Goal: Information Seeking & Learning: Find contact information

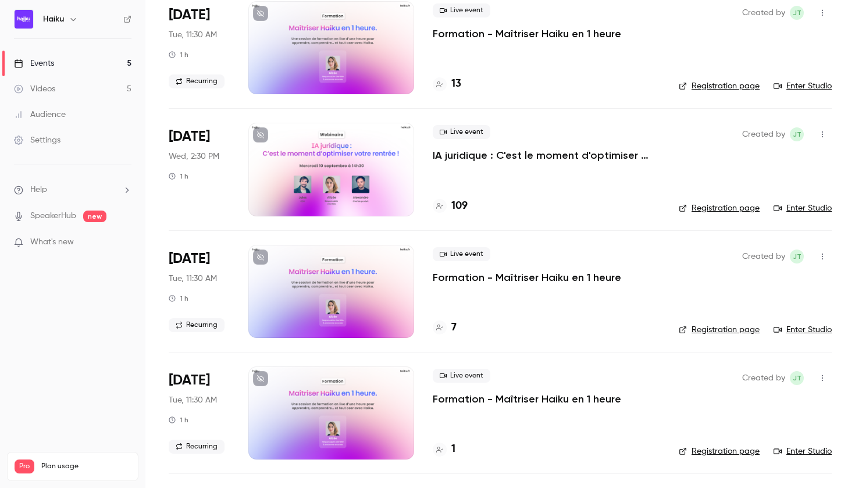
scroll to position [100, 0]
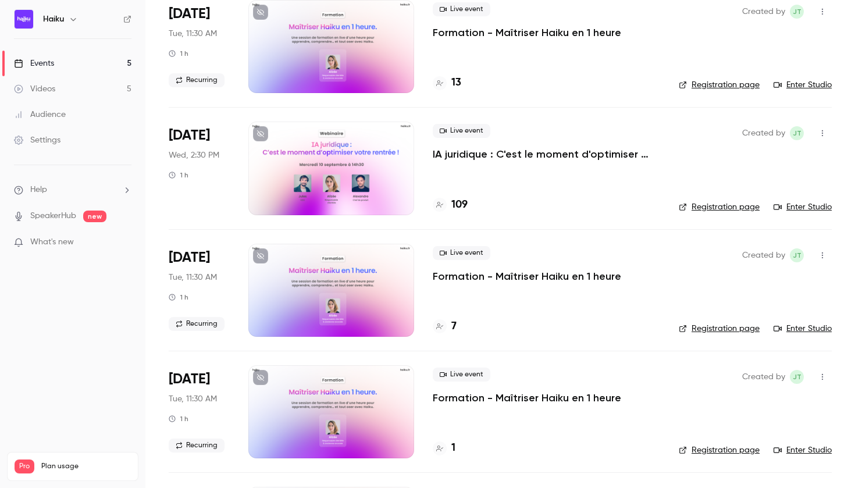
click at [322, 173] on div at bounding box center [331, 168] width 166 height 93
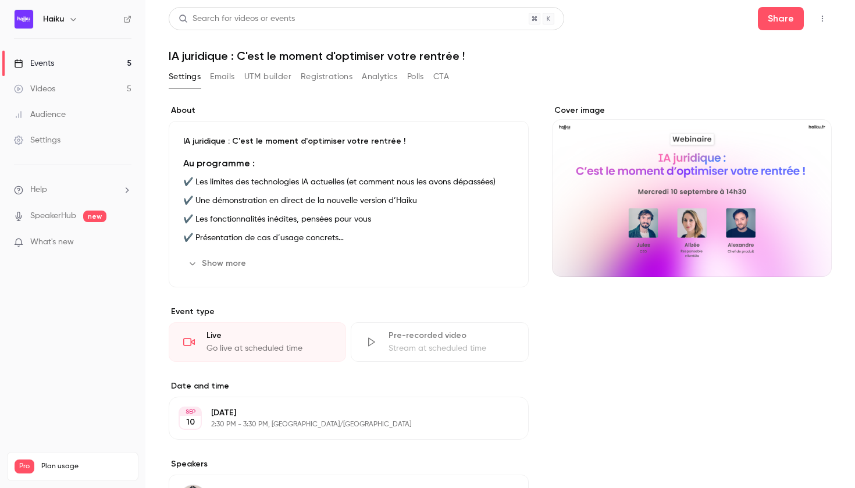
click at [219, 72] on button "Emails" at bounding box center [222, 76] width 24 height 19
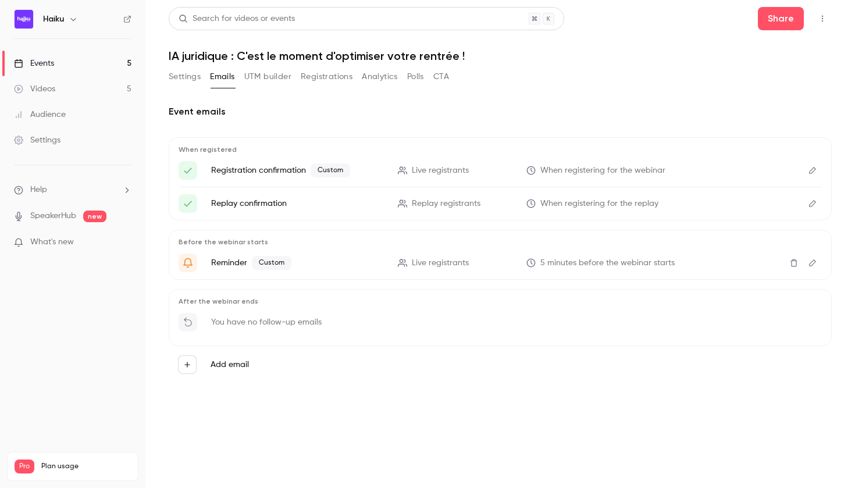
click at [260, 73] on button "UTM builder" at bounding box center [267, 76] width 47 height 19
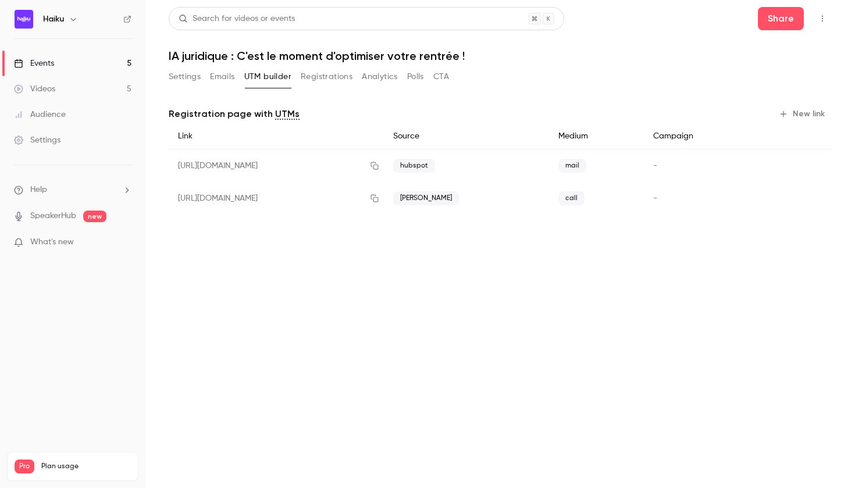
click at [330, 82] on button "Registrations" at bounding box center [327, 76] width 52 height 19
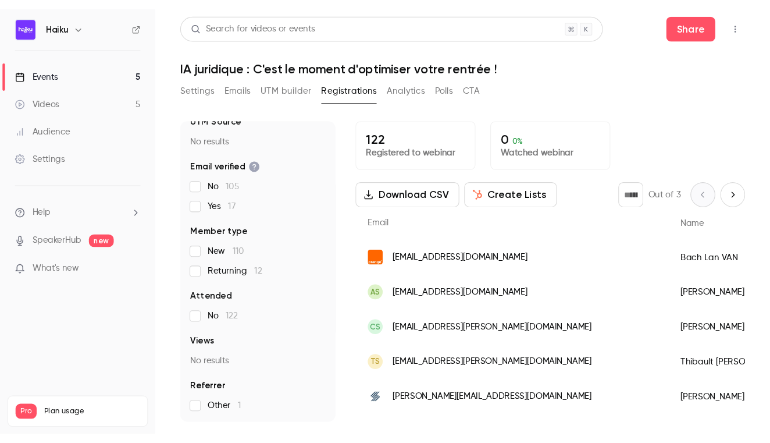
scroll to position [80, 0]
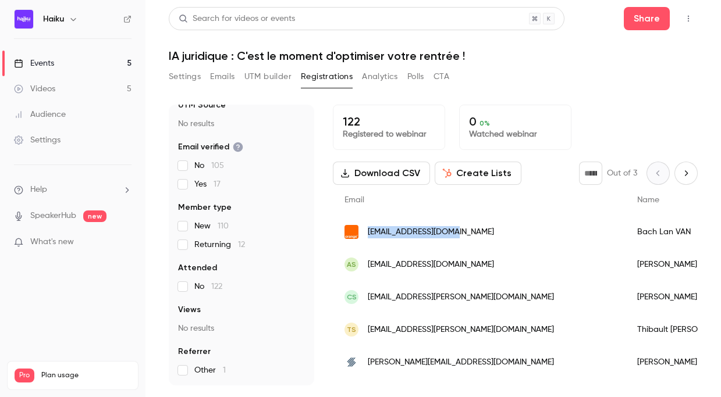
drag, startPoint x: 454, startPoint y: 230, endPoint x: 370, endPoint y: 235, distance: 84.4
click at [370, 235] on div "[EMAIL_ADDRESS][DOMAIN_NAME]" at bounding box center [479, 232] width 293 height 33
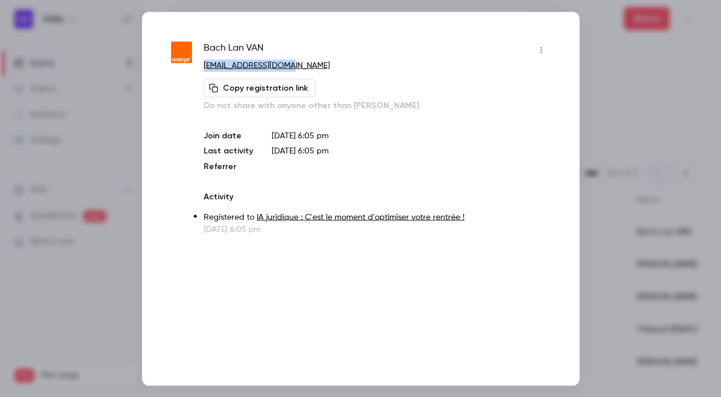
drag, startPoint x: 294, startPoint y: 64, endPoint x: 204, endPoint y: 67, distance: 90.8
click at [204, 67] on p "[EMAIL_ADDRESS][DOMAIN_NAME]" at bounding box center [377, 65] width 346 height 12
copy link "[EMAIL_ADDRESS][DOMAIN_NAME]"
click at [638, 94] on div at bounding box center [360, 198] width 721 height 397
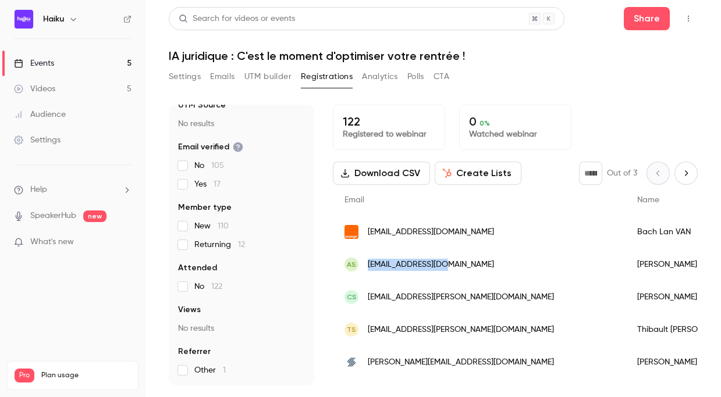
copy span "[EMAIL_ADDRESS][DOMAIN_NAME]"
drag, startPoint x: 457, startPoint y: 263, endPoint x: 369, endPoint y: 264, distance: 87.8
click at [369, 264] on div "As [EMAIL_ADDRESS][DOMAIN_NAME]" at bounding box center [479, 264] width 293 height 33
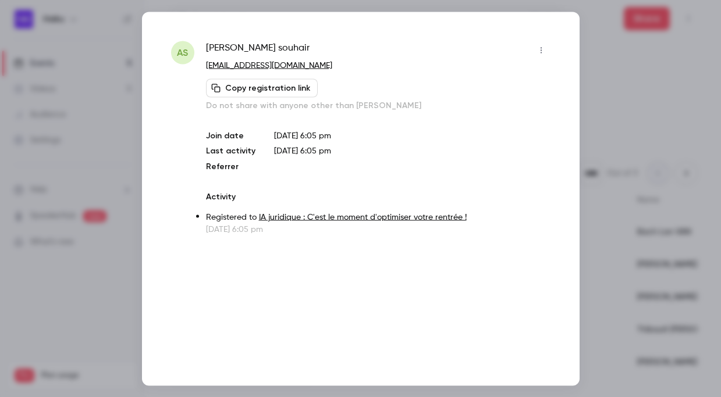
click at [637, 94] on div at bounding box center [360, 198] width 721 height 397
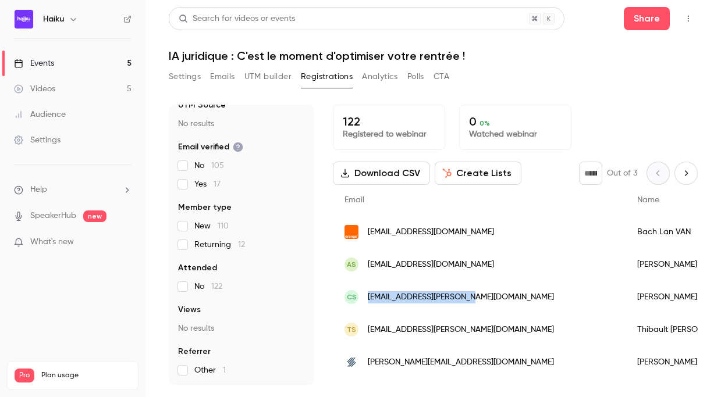
copy span "[EMAIL_ADDRESS][PERSON_NAME][DOMAIN_NAME]"
drag, startPoint x: 478, startPoint y: 296, endPoint x: 370, endPoint y: 299, distance: 107.6
click at [370, 299] on div "cs [EMAIL_ADDRESS][PERSON_NAME][DOMAIN_NAME]" at bounding box center [479, 297] width 293 height 33
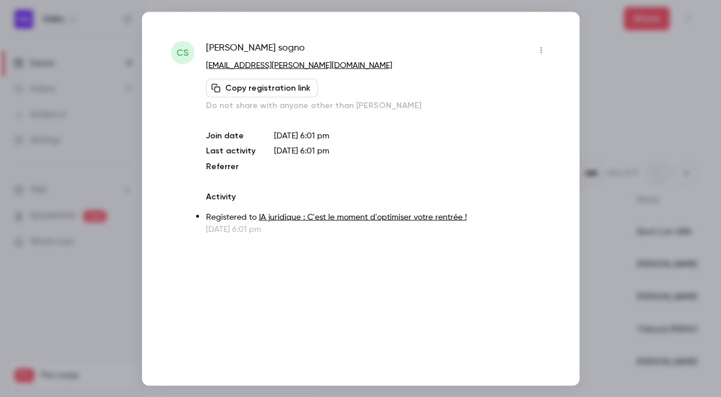
click at [644, 94] on div at bounding box center [360, 198] width 721 height 397
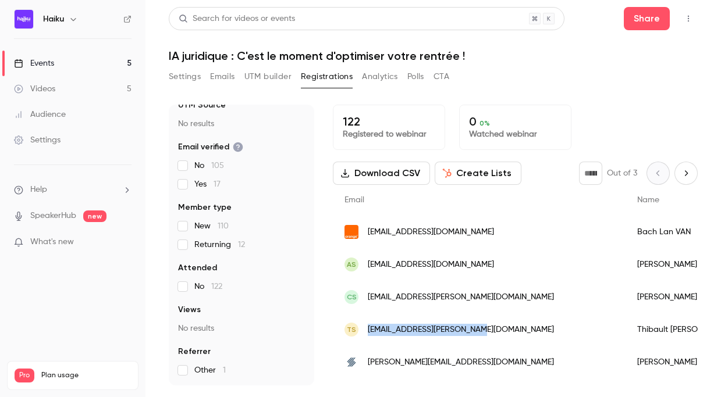
copy span "[EMAIL_ADDRESS][PERSON_NAME][DOMAIN_NAME]"
drag, startPoint x: 479, startPoint y: 326, endPoint x: 369, endPoint y: 330, distance: 109.4
click at [369, 330] on div "TS [EMAIL_ADDRESS][PERSON_NAME][DOMAIN_NAME]" at bounding box center [479, 329] width 293 height 33
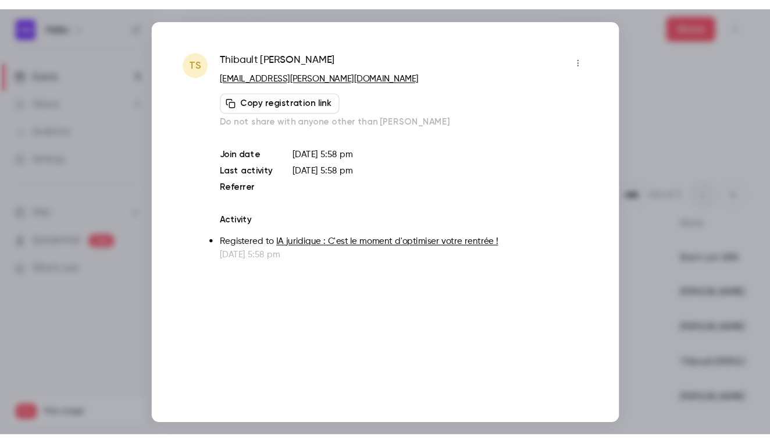
scroll to position [34, 0]
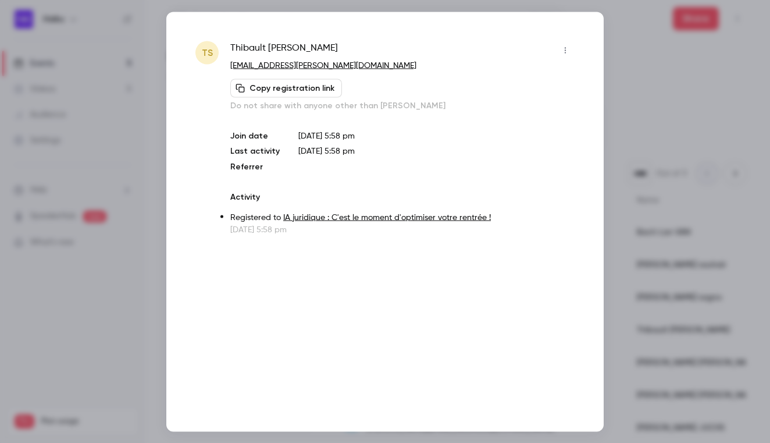
click at [664, 161] on div at bounding box center [385, 221] width 770 height 443
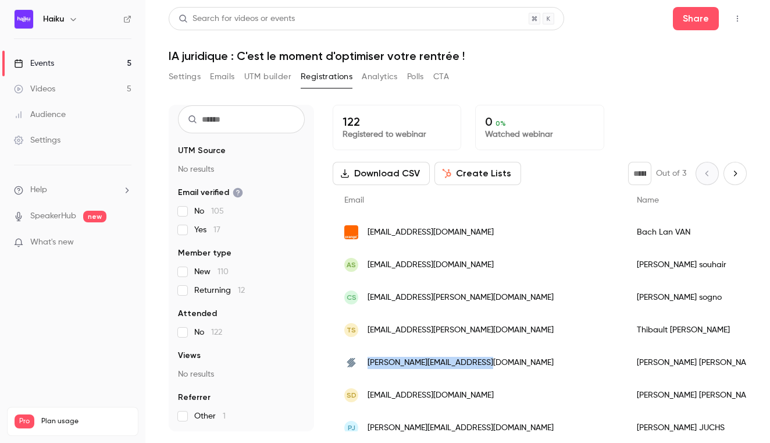
copy span "[PERSON_NAME][EMAIL_ADDRESS][DOMAIN_NAME]"
drag, startPoint x: 494, startPoint y: 361, endPoint x: 368, endPoint y: 362, distance: 126.2
click at [368, 362] on div "[PERSON_NAME][EMAIL_ADDRESS][DOMAIN_NAME]" at bounding box center [479, 362] width 293 height 33
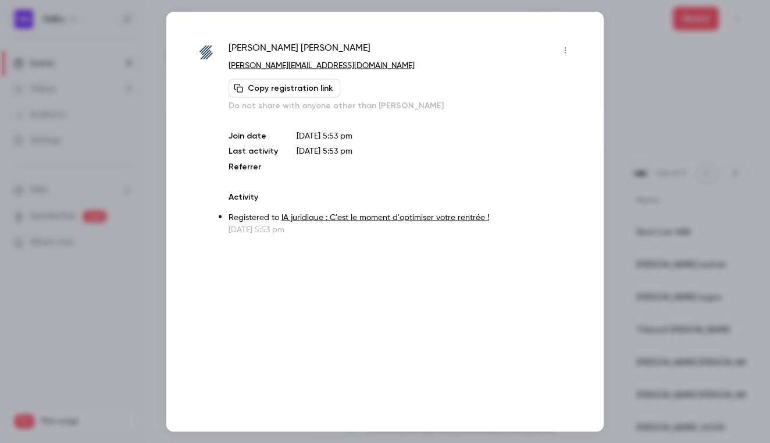
click at [654, 95] on div at bounding box center [385, 221] width 770 height 443
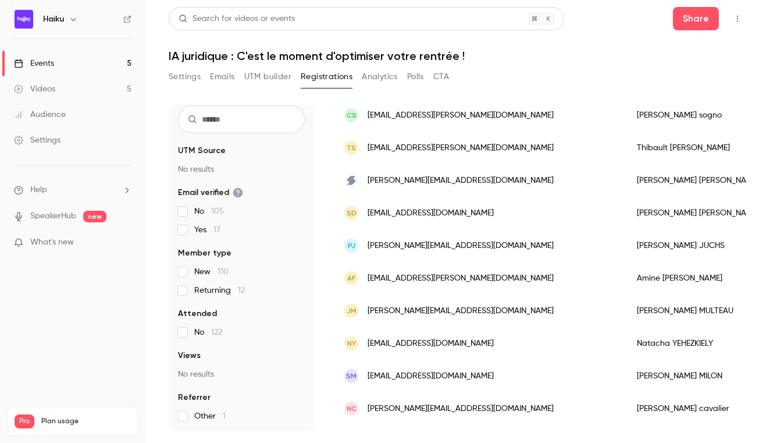
scroll to position [184, 0]
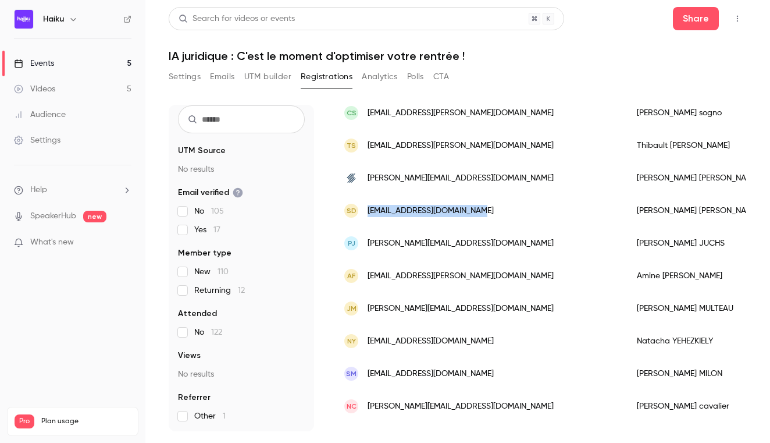
copy span "[EMAIL_ADDRESS][DOMAIN_NAME]"
drag, startPoint x: 493, startPoint y: 210, endPoint x: 367, endPoint y: 212, distance: 126.2
click at [367, 212] on div "SD [EMAIL_ADDRESS][DOMAIN_NAME]" at bounding box center [479, 210] width 293 height 33
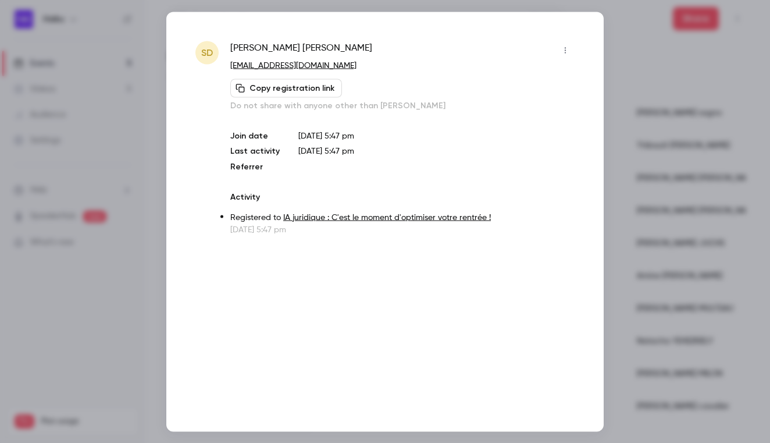
click at [673, 119] on div at bounding box center [385, 221] width 770 height 443
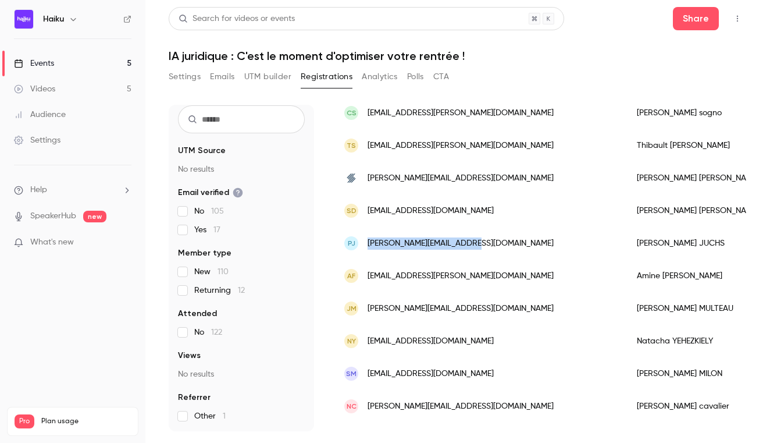
copy span "[PERSON_NAME][EMAIL_ADDRESS][DOMAIN_NAME]"
drag, startPoint x: 475, startPoint y: 247, endPoint x: 366, endPoint y: 244, distance: 108.8
click at [366, 244] on div "PJ [EMAIL_ADDRESS][DOMAIN_NAME]" at bounding box center [479, 243] width 293 height 33
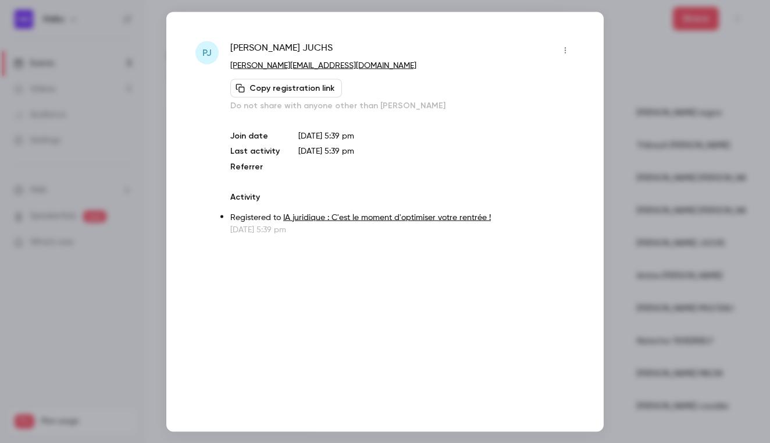
click at [657, 97] on div at bounding box center [385, 221] width 770 height 443
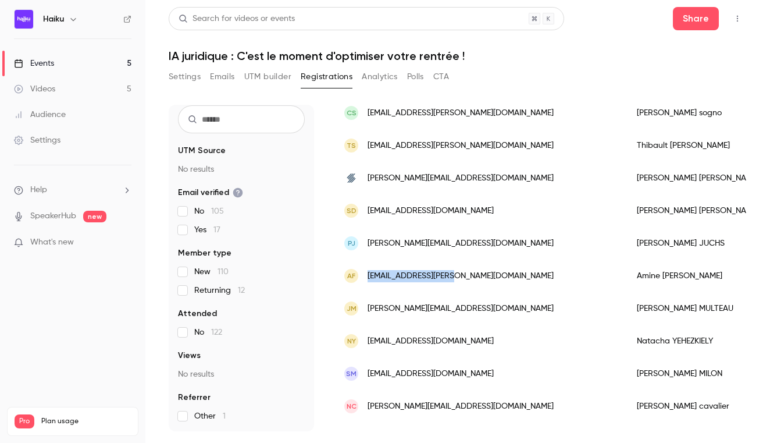
copy span "[EMAIL_ADDRESS][PERSON_NAME][DOMAIN_NAME]"
drag, startPoint x: 473, startPoint y: 274, endPoint x: 369, endPoint y: 273, distance: 104.1
click at [369, 273] on div "AF [EMAIL_ADDRESS][PERSON_NAME][DOMAIN_NAME]" at bounding box center [479, 275] width 293 height 33
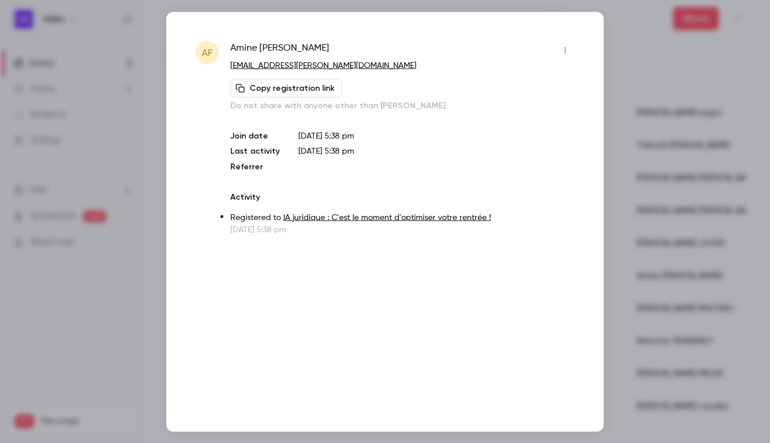
click at [633, 108] on div at bounding box center [385, 221] width 770 height 443
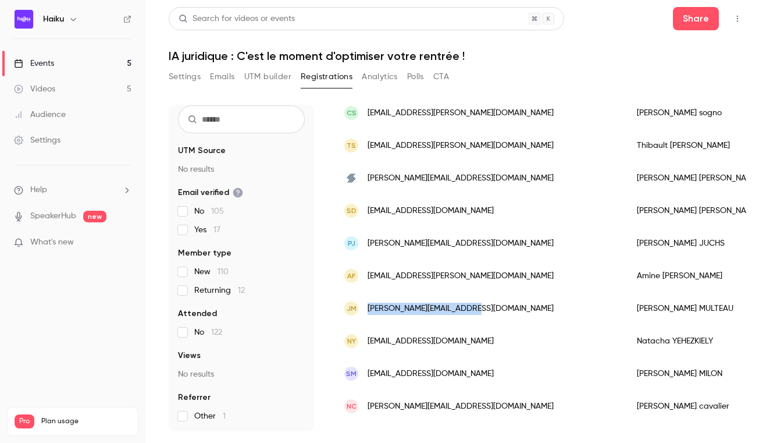
copy span "[PERSON_NAME][EMAIL_ADDRESS][DOMAIN_NAME]"
drag, startPoint x: 478, startPoint y: 309, endPoint x: 368, endPoint y: 310, distance: 109.9
click at [368, 310] on div "[PERSON_NAME] [PERSON_NAME][EMAIL_ADDRESS][DOMAIN_NAME]" at bounding box center [479, 308] width 293 height 33
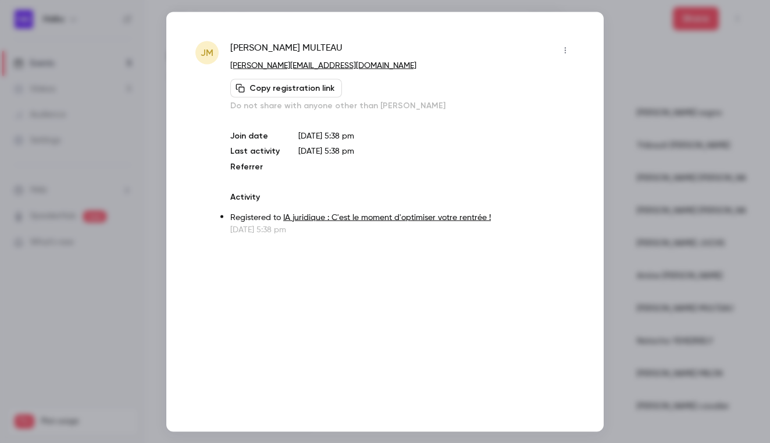
click at [645, 160] on div at bounding box center [385, 221] width 770 height 443
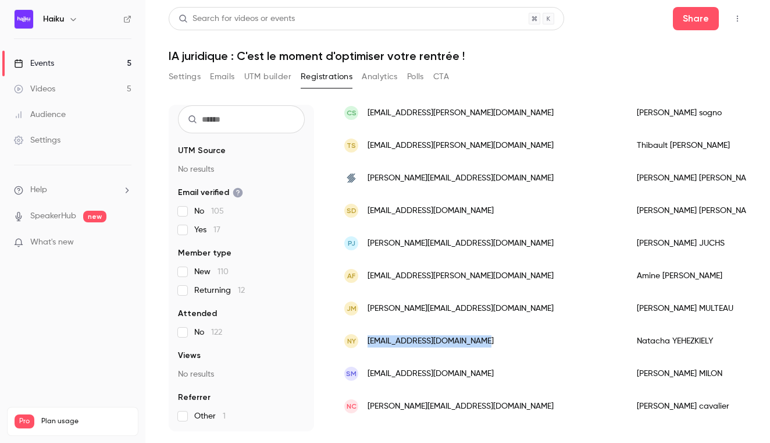
copy span "[EMAIL_ADDRESS][DOMAIN_NAME]"
drag, startPoint x: 490, startPoint y: 339, endPoint x: 367, endPoint y: 342, distance: 122.7
click at [367, 342] on div "NY [EMAIL_ADDRESS][DOMAIN_NAME]" at bounding box center [479, 340] width 293 height 33
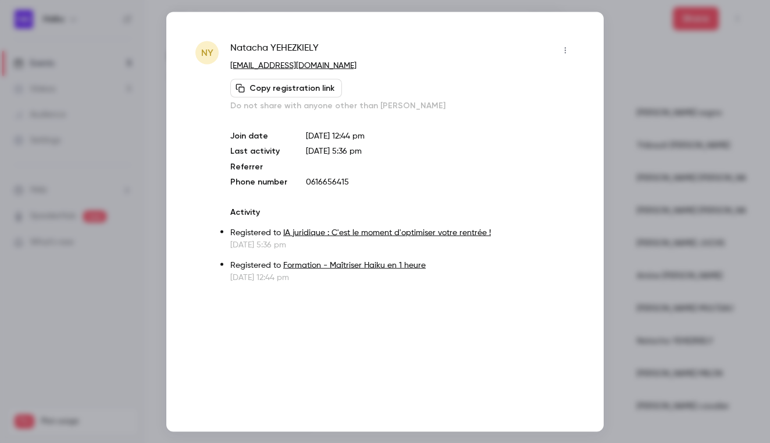
click at [643, 140] on div at bounding box center [385, 221] width 770 height 443
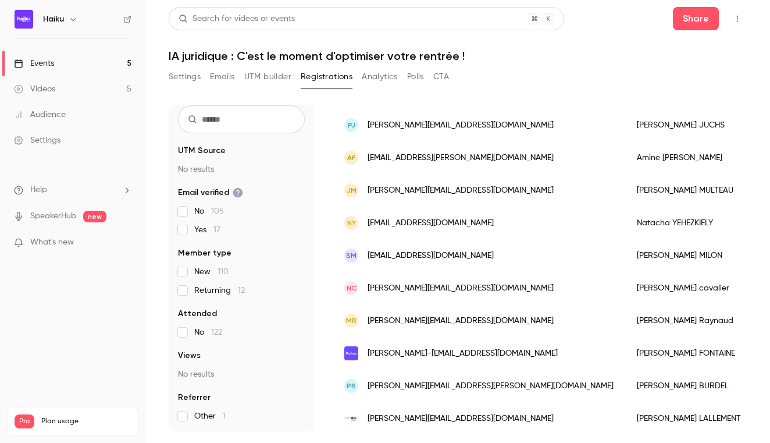
scroll to position [305, 0]
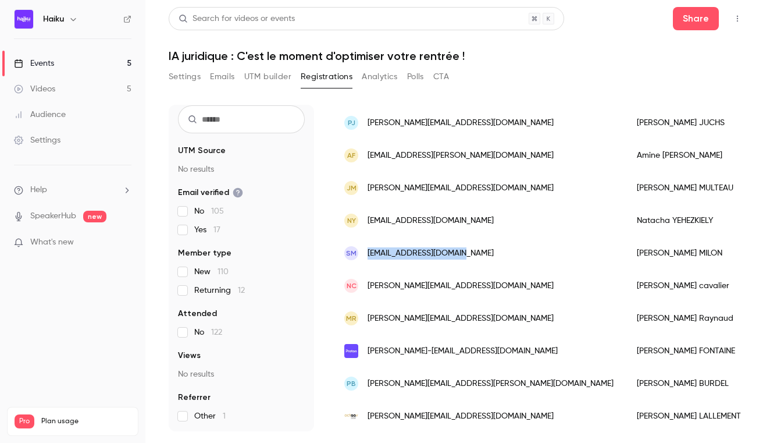
drag, startPoint x: 472, startPoint y: 253, endPoint x: 369, endPoint y: 254, distance: 103.5
click at [369, 254] on div "sM [EMAIL_ADDRESS][DOMAIN_NAME]" at bounding box center [479, 253] width 293 height 33
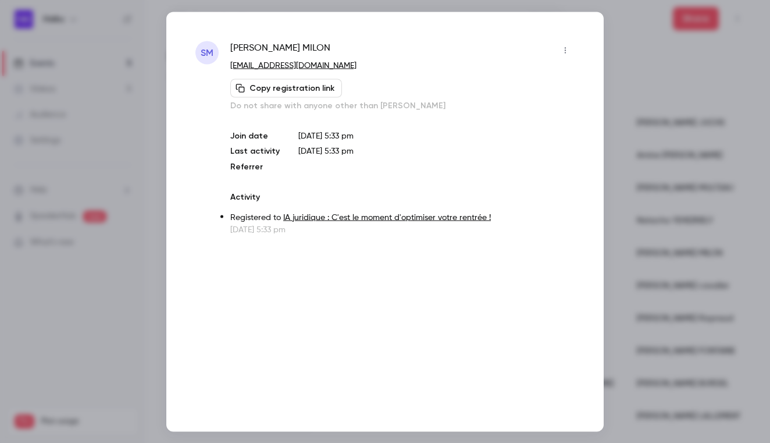
click at [690, 97] on div at bounding box center [385, 221] width 770 height 443
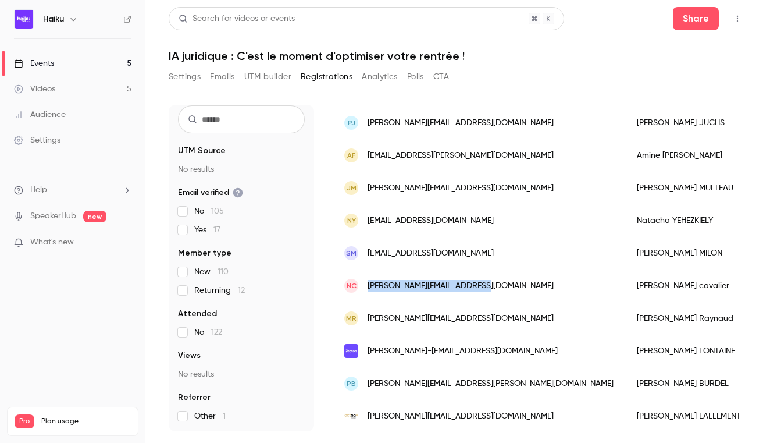
drag, startPoint x: 486, startPoint y: 286, endPoint x: 368, endPoint y: 289, distance: 118.1
click at [368, 289] on div "nc [PERSON_NAME][EMAIL_ADDRESS][DOMAIN_NAME]" at bounding box center [479, 285] width 293 height 33
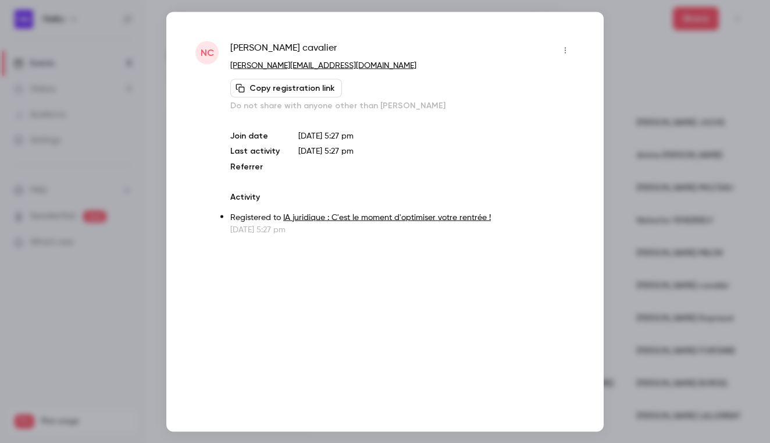
click at [669, 150] on div at bounding box center [385, 221] width 770 height 443
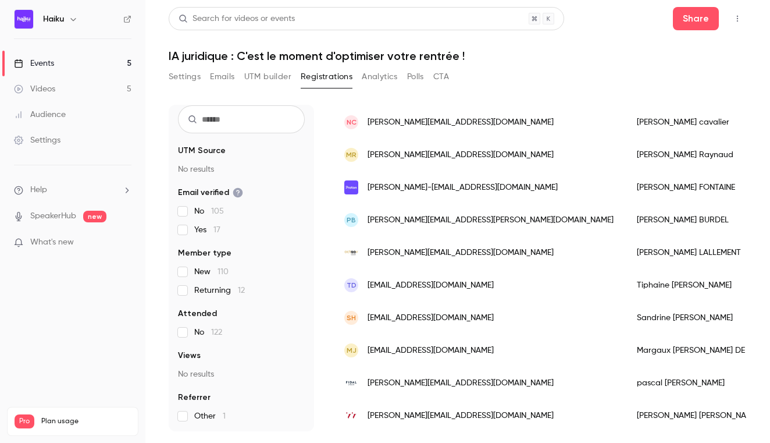
scroll to position [469, 0]
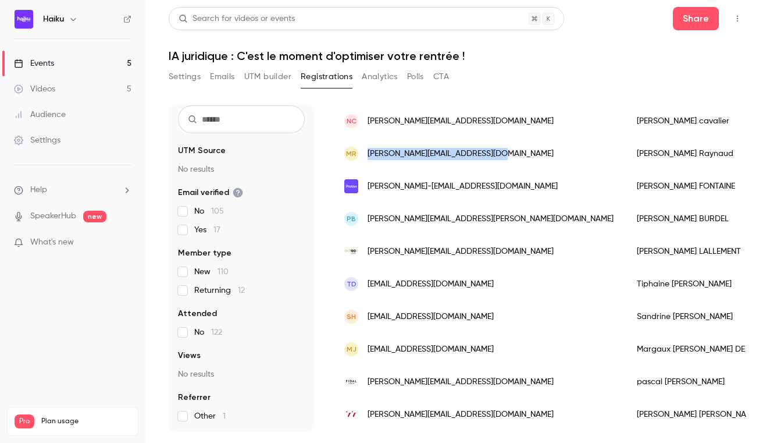
drag, startPoint x: 501, startPoint y: 152, endPoint x: 368, endPoint y: 153, distance: 132.6
click at [368, 153] on div "MR [EMAIL_ADDRESS][DOMAIN_NAME]" at bounding box center [479, 153] width 293 height 33
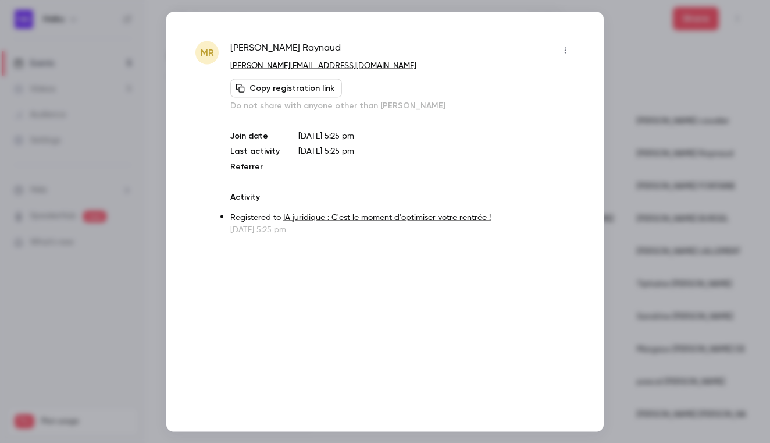
click at [629, 141] on div at bounding box center [385, 221] width 770 height 443
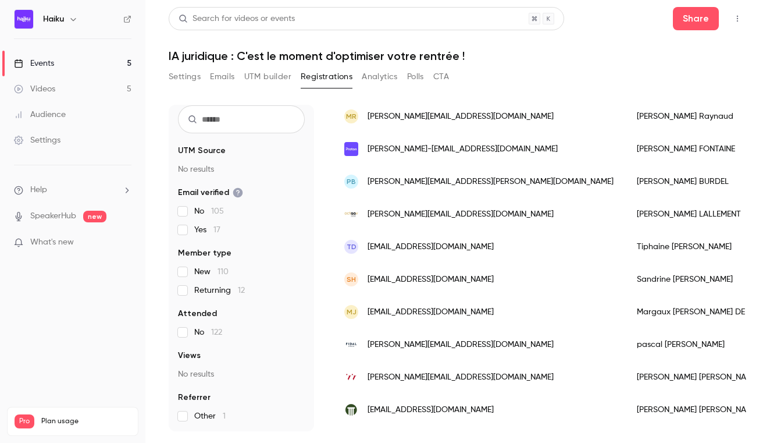
scroll to position [522, 0]
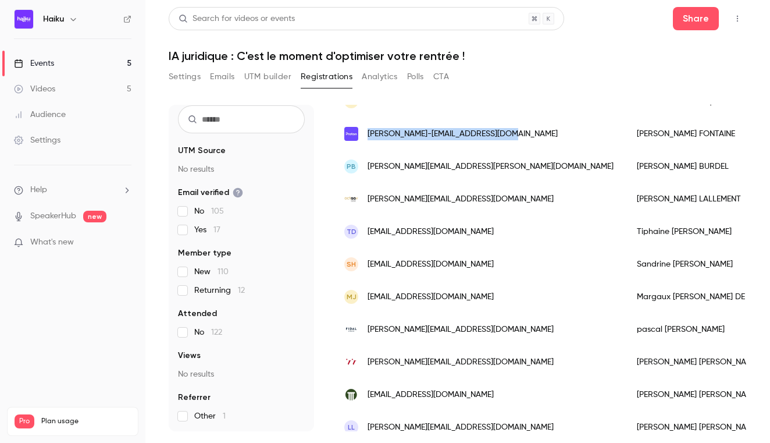
drag, startPoint x: 506, startPoint y: 134, endPoint x: 366, endPoint y: 135, distance: 139.6
click at [366, 135] on div "[PERSON_NAME]-[EMAIL_ADDRESS][DOMAIN_NAME]" at bounding box center [479, 133] width 293 height 33
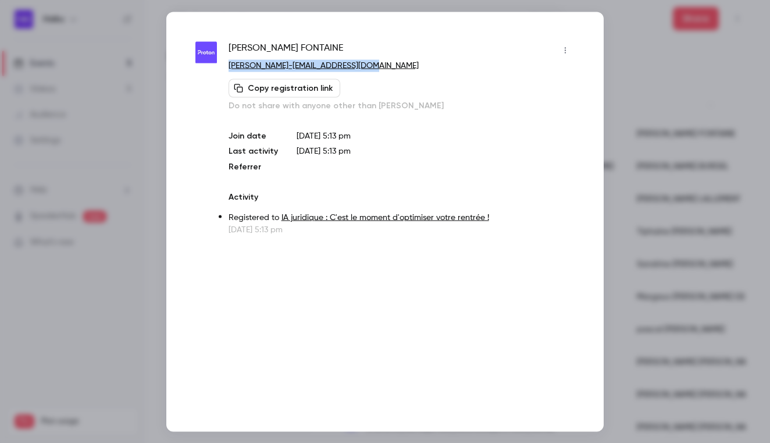
drag, startPoint x: 400, startPoint y: 63, endPoint x: 226, endPoint y: 67, distance: 174.5
click at [226, 67] on div "[PERSON_NAME] [PERSON_NAME]-[EMAIL_ADDRESS][DOMAIN_NAME] Copy registration link…" at bounding box center [384, 138] width 379 height 194
click at [635, 114] on div at bounding box center [385, 221] width 770 height 443
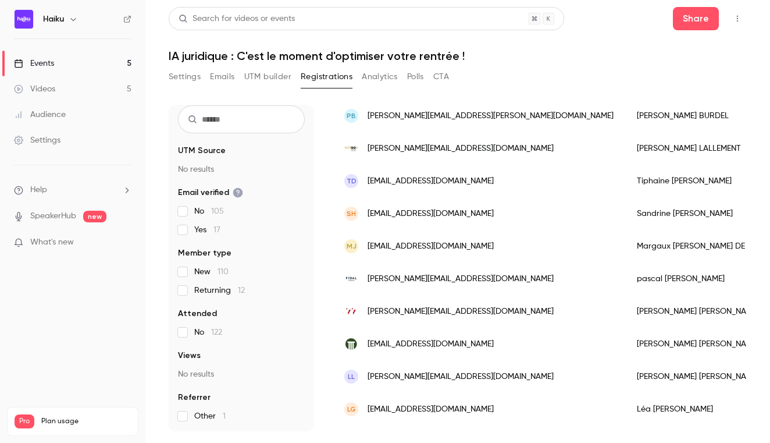
scroll to position [570, 0]
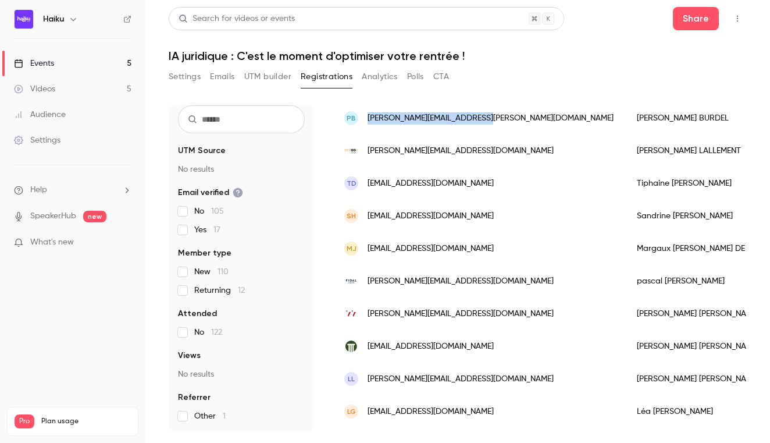
drag, startPoint x: 489, startPoint y: 123, endPoint x: 368, endPoint y: 119, distance: 121.0
click at [368, 119] on div "PB [EMAIL_ADDRESS][PERSON_NAME][DOMAIN_NAME]" at bounding box center [479, 118] width 293 height 33
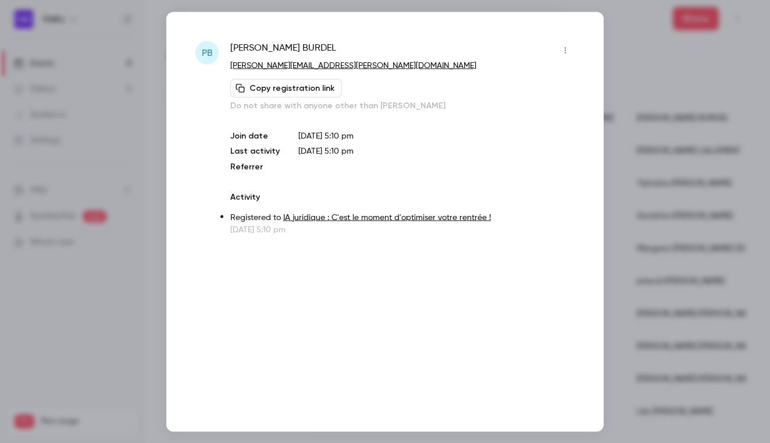
click at [654, 73] on div at bounding box center [385, 221] width 770 height 443
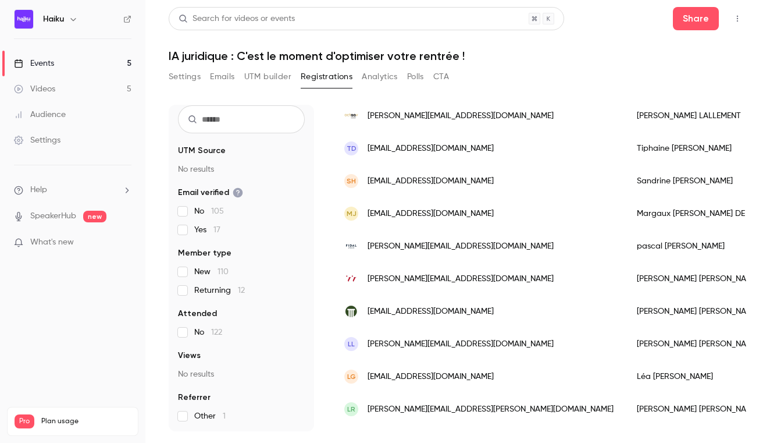
scroll to position [601, 0]
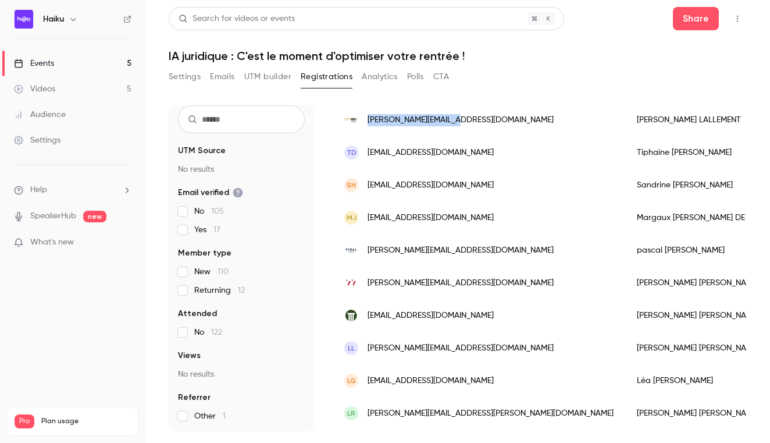
drag, startPoint x: 462, startPoint y: 121, endPoint x: 369, endPoint y: 122, distance: 92.5
click at [369, 122] on div "[PERSON_NAME][EMAIL_ADDRESS][DOMAIN_NAME]" at bounding box center [479, 120] width 293 height 33
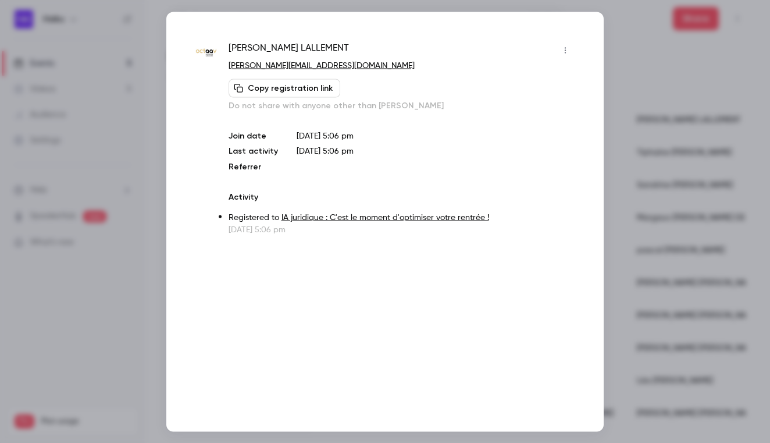
click at [657, 116] on div at bounding box center [385, 221] width 770 height 443
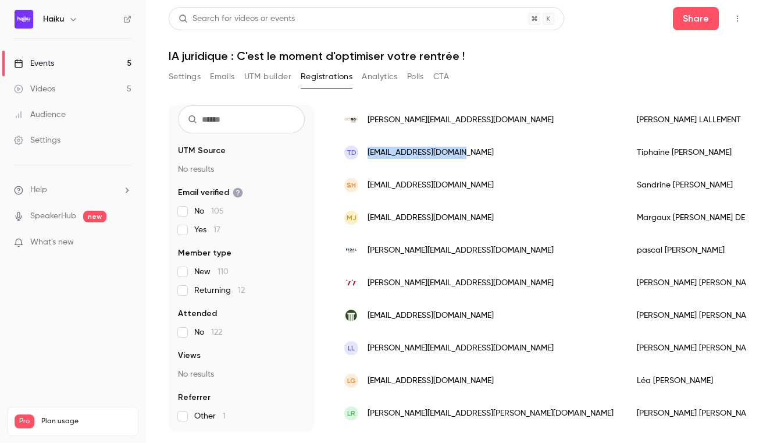
drag, startPoint x: 463, startPoint y: 150, endPoint x: 368, endPoint y: 154, distance: 94.9
click at [368, 154] on div "TD [EMAIL_ADDRESS][DOMAIN_NAME]" at bounding box center [479, 152] width 293 height 33
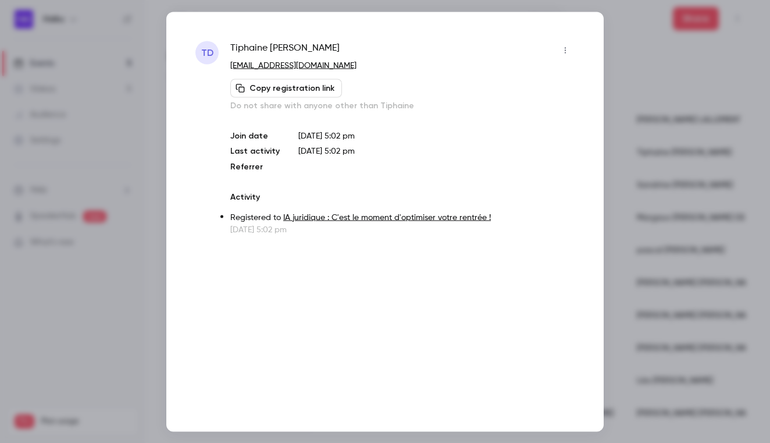
click at [636, 144] on div at bounding box center [385, 221] width 770 height 443
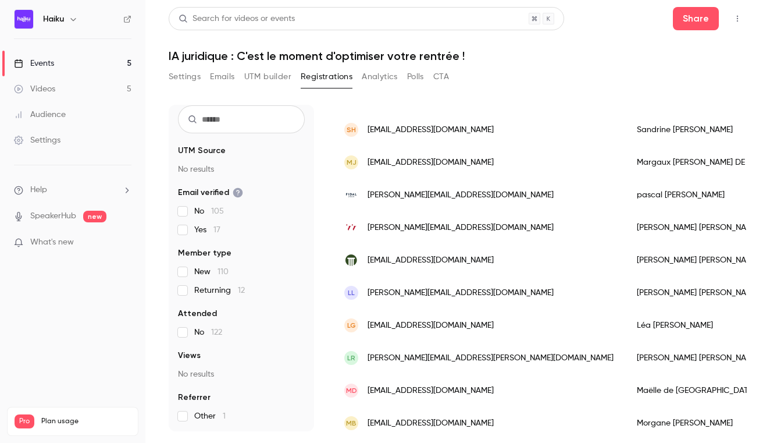
scroll to position [665, 0]
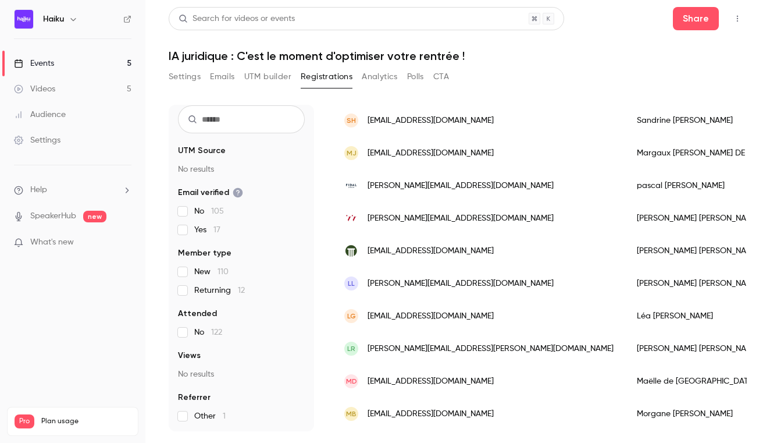
drag, startPoint x: 492, startPoint y: 120, endPoint x: 369, endPoint y: 121, distance: 123.3
click at [369, 121] on div "SH [EMAIL_ADDRESS][DOMAIN_NAME]" at bounding box center [479, 120] width 293 height 33
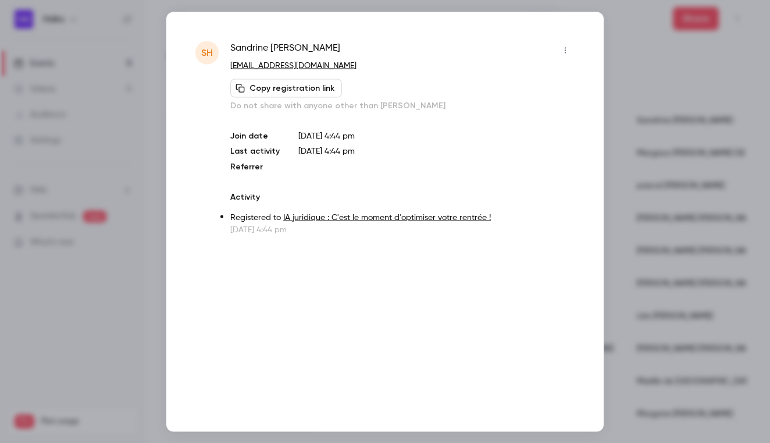
click at [646, 97] on div at bounding box center [385, 221] width 770 height 443
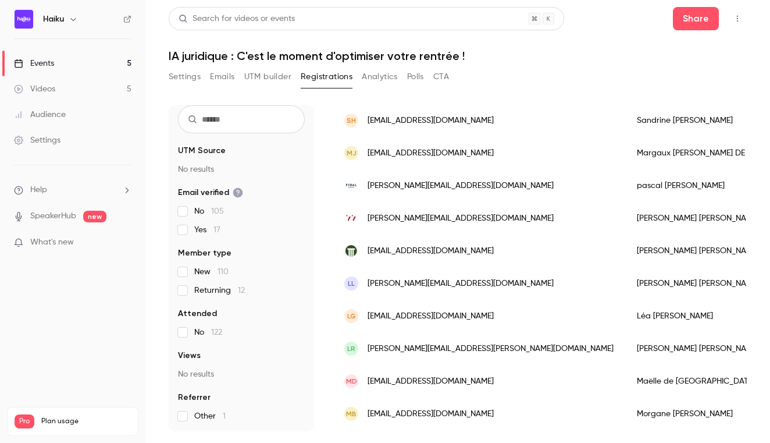
drag, startPoint x: 512, startPoint y: 153, endPoint x: 368, endPoint y: 155, distance: 143.6
click at [368, 155] on div "[PERSON_NAME] [PERSON_NAME][EMAIL_ADDRESS][DOMAIN_NAME]" at bounding box center [479, 153] width 293 height 33
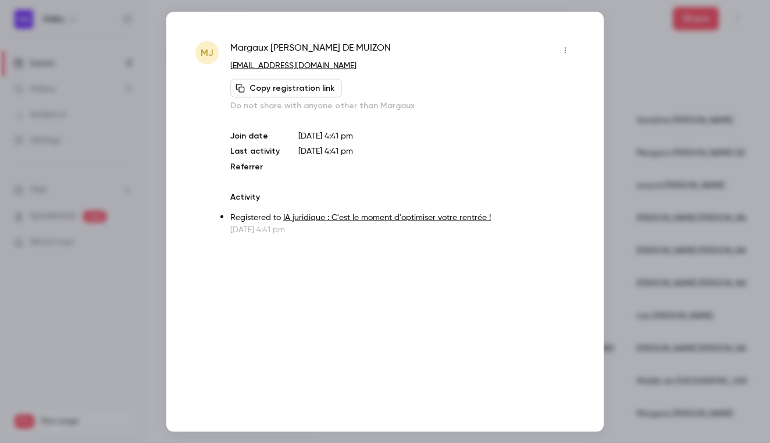
click at [657, 145] on div at bounding box center [385, 221] width 770 height 443
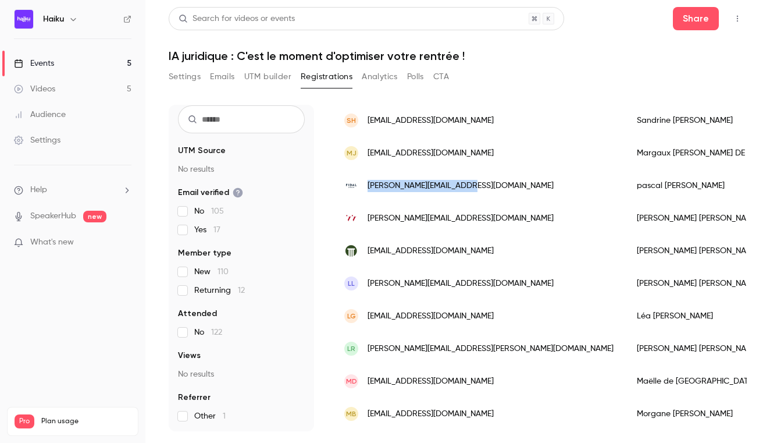
drag, startPoint x: 493, startPoint y: 178, endPoint x: 474, endPoint y: 194, distance: 24.3
click at [474, 194] on div "[PERSON_NAME][EMAIL_ADDRESS][DOMAIN_NAME]" at bounding box center [479, 185] width 293 height 33
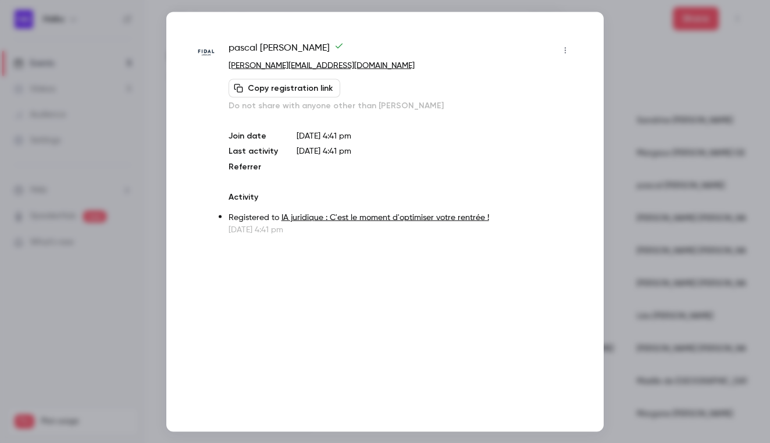
click at [647, 119] on div at bounding box center [385, 221] width 770 height 443
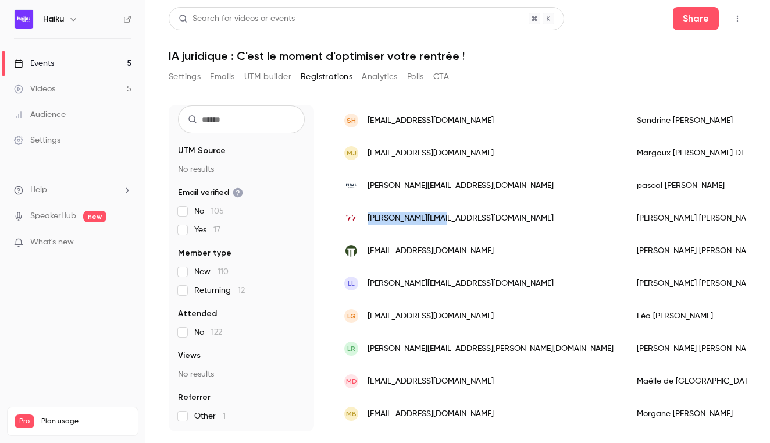
drag, startPoint x: 449, startPoint y: 213, endPoint x: 369, endPoint y: 215, distance: 80.3
click at [369, 215] on div "[PERSON_NAME][EMAIL_ADDRESS][DOMAIN_NAME]" at bounding box center [479, 218] width 293 height 33
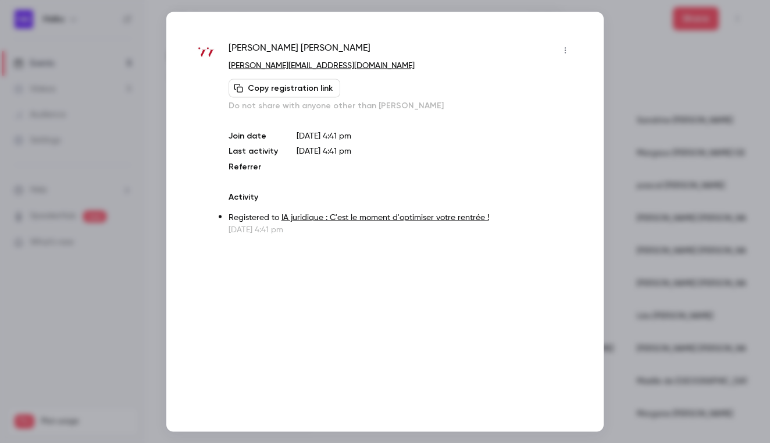
click at [637, 135] on div at bounding box center [385, 221] width 770 height 443
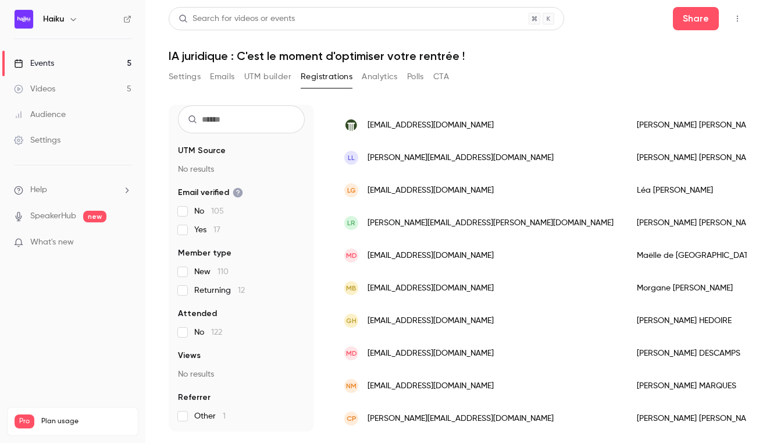
scroll to position [793, 0]
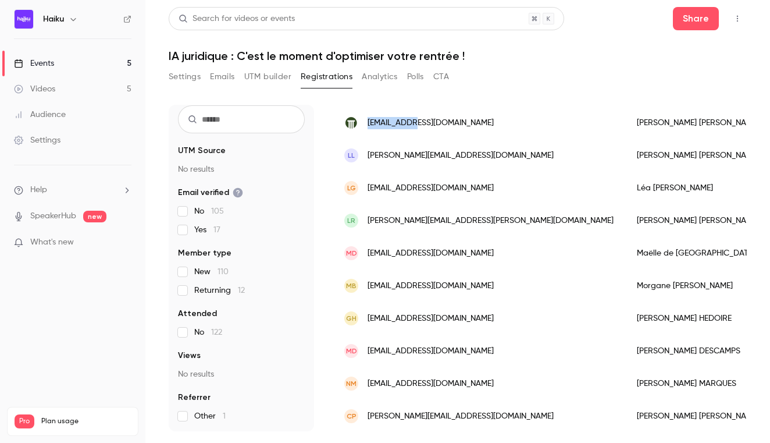
drag, startPoint x: 427, startPoint y: 121, endPoint x: 366, endPoint y: 123, distance: 61.7
click at [366, 123] on div "[EMAIL_ADDRESS][DOMAIN_NAME]" at bounding box center [479, 122] width 293 height 33
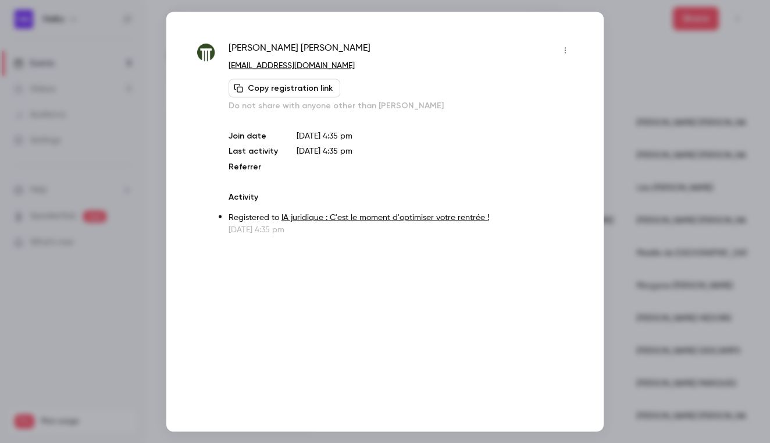
click at [674, 105] on div at bounding box center [385, 221] width 770 height 443
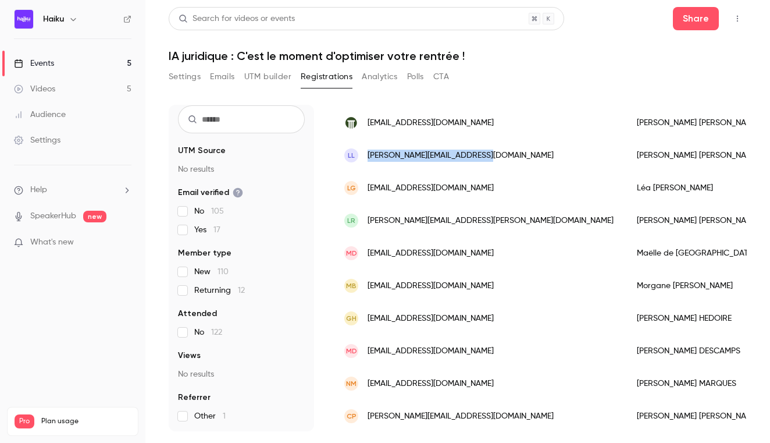
drag, startPoint x: 473, startPoint y: 152, endPoint x: 367, endPoint y: 155, distance: 105.9
click at [367, 155] on div "LL [PERSON_NAME][EMAIL_ADDRESS][DOMAIN_NAME]" at bounding box center [479, 155] width 293 height 33
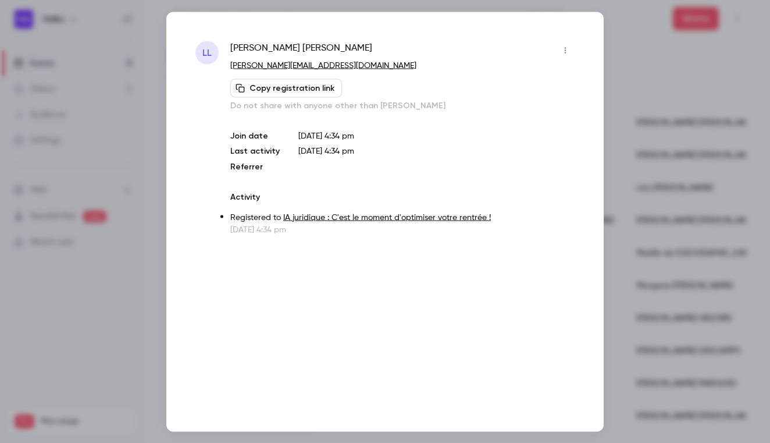
click at [637, 145] on div at bounding box center [385, 221] width 770 height 443
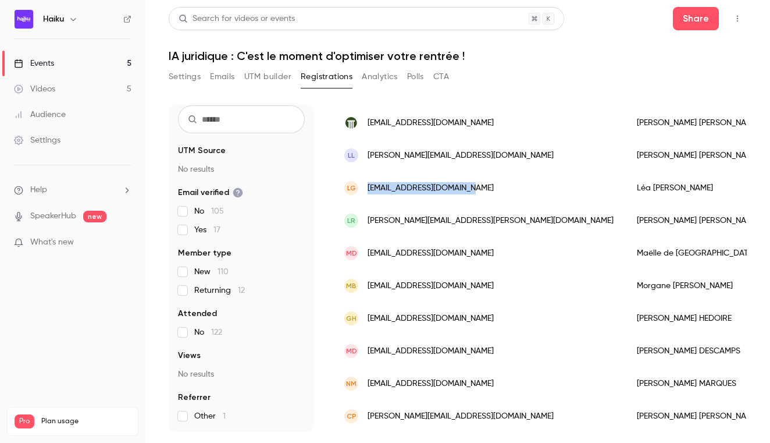
drag, startPoint x: 482, startPoint y: 187, endPoint x: 370, endPoint y: 190, distance: 112.3
click at [370, 190] on div "LG [EMAIL_ADDRESS][DOMAIN_NAME]" at bounding box center [479, 188] width 293 height 33
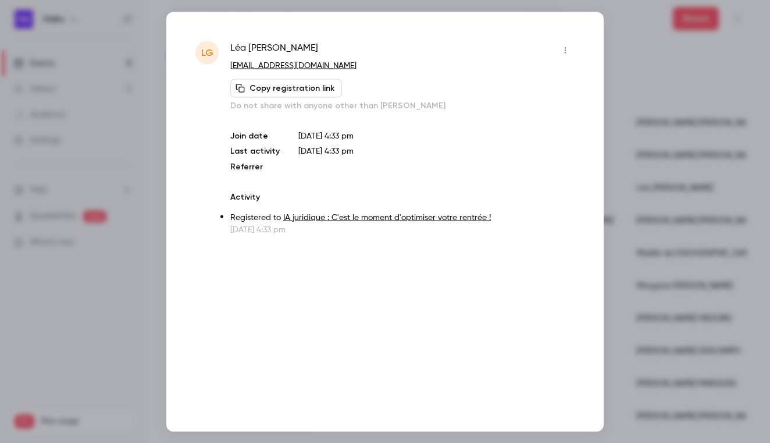
click at [671, 116] on div at bounding box center [385, 221] width 770 height 443
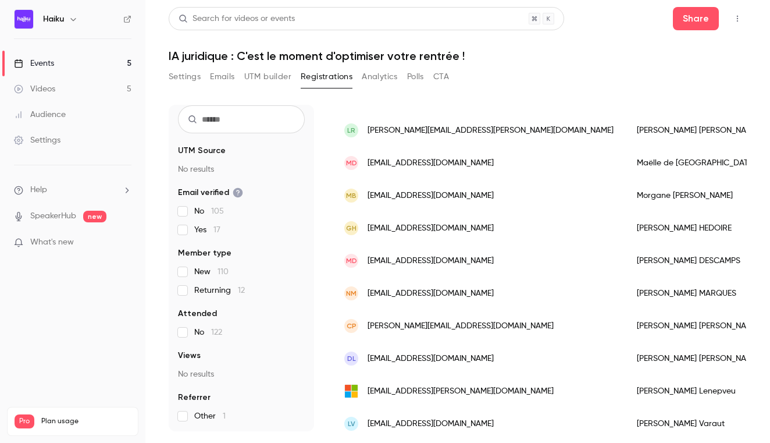
scroll to position [887, 0]
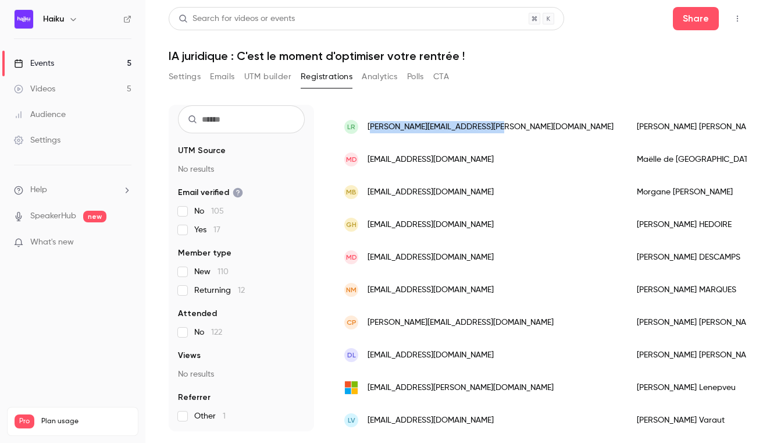
drag, startPoint x: 501, startPoint y: 129, endPoint x: 369, endPoint y: 127, distance: 132.0
click at [369, 127] on div "lr [PERSON_NAME][EMAIL_ADDRESS][PERSON_NAME][DOMAIN_NAME]" at bounding box center [479, 126] width 293 height 33
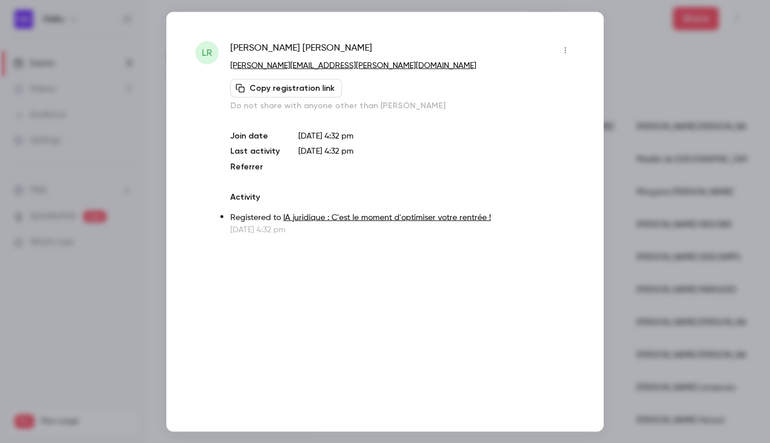
click at [634, 70] on div at bounding box center [385, 221] width 770 height 443
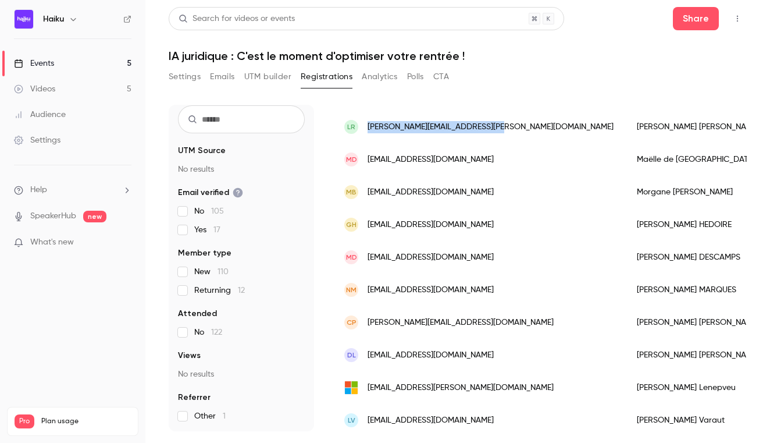
drag, startPoint x: 496, startPoint y: 124, endPoint x: 365, endPoint y: 127, distance: 131.5
click at [365, 127] on div "lr [PERSON_NAME][EMAIL_ADDRESS][PERSON_NAME][DOMAIN_NAME]" at bounding box center [479, 126] width 293 height 33
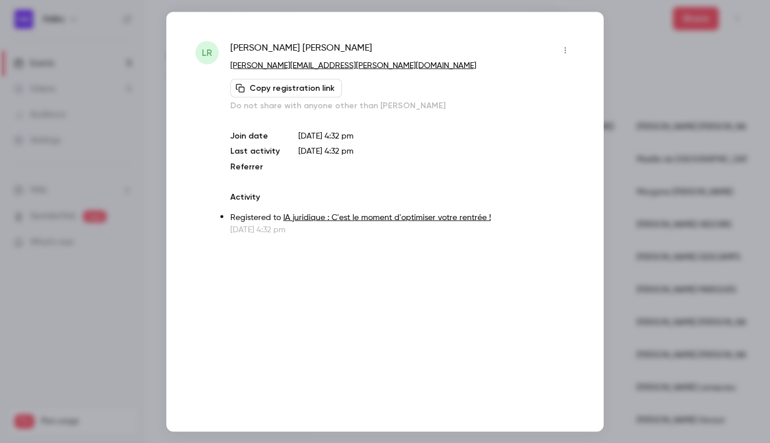
click at [672, 122] on div at bounding box center [385, 221] width 770 height 443
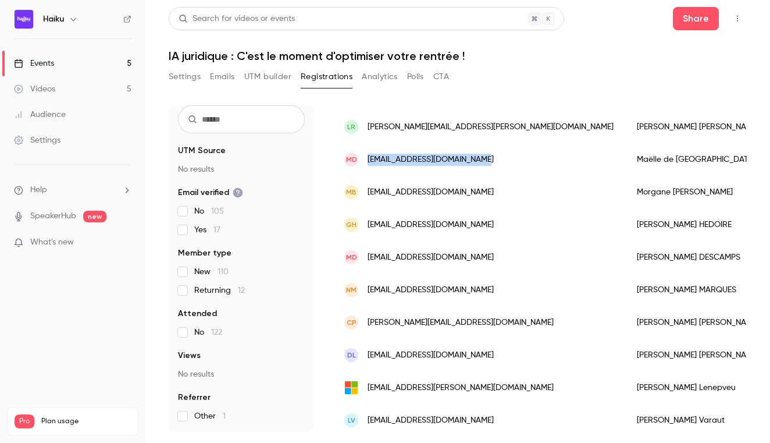
drag, startPoint x: 486, startPoint y: 158, endPoint x: 366, endPoint y: 161, distance: 119.8
click at [366, 161] on div "Md [EMAIL_ADDRESS][DOMAIN_NAME]" at bounding box center [479, 159] width 293 height 33
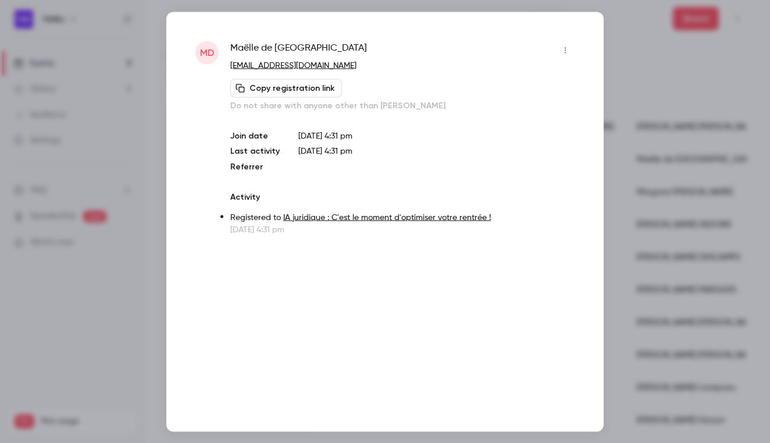
click at [665, 135] on div at bounding box center [385, 221] width 770 height 443
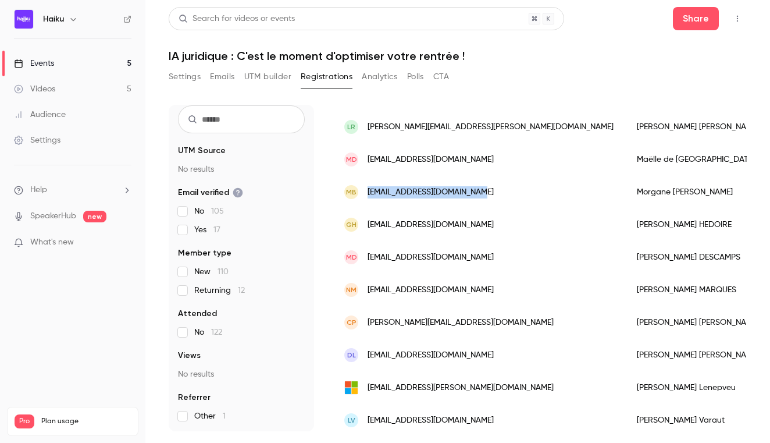
drag, startPoint x: 486, startPoint y: 190, endPoint x: 366, endPoint y: 192, distance: 120.4
click at [366, 192] on div "MB [EMAIL_ADDRESS][DOMAIN_NAME]" at bounding box center [479, 192] width 293 height 33
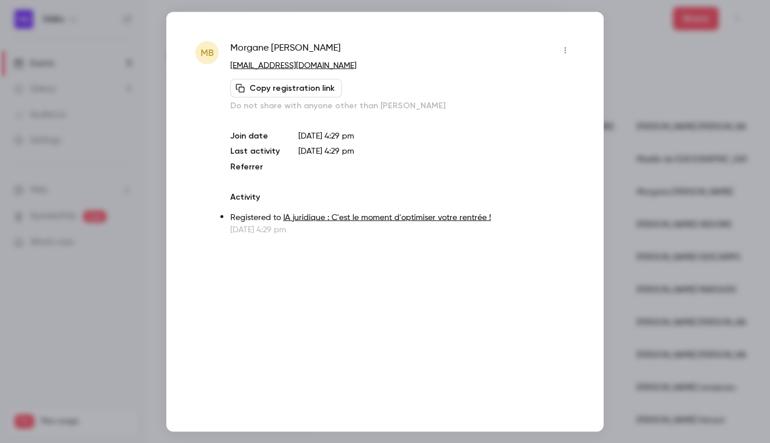
click at [662, 140] on div at bounding box center [385, 221] width 770 height 443
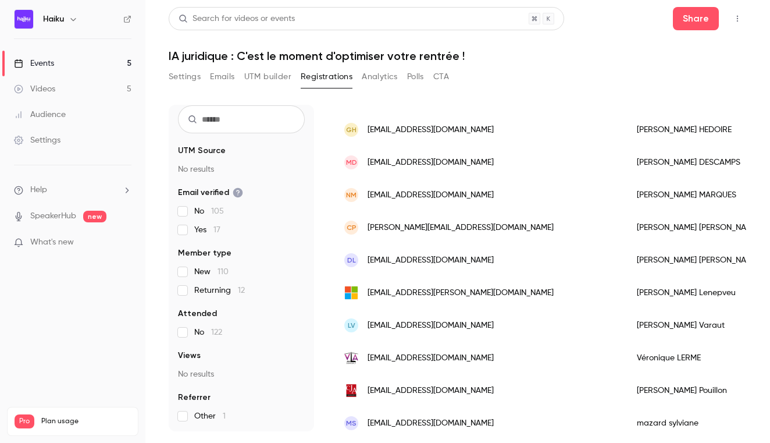
scroll to position [982, 0]
drag, startPoint x: 474, startPoint y: 129, endPoint x: 369, endPoint y: 131, distance: 104.7
click at [369, 131] on div "GH [EMAIL_ADDRESS][DOMAIN_NAME]" at bounding box center [479, 129] width 293 height 33
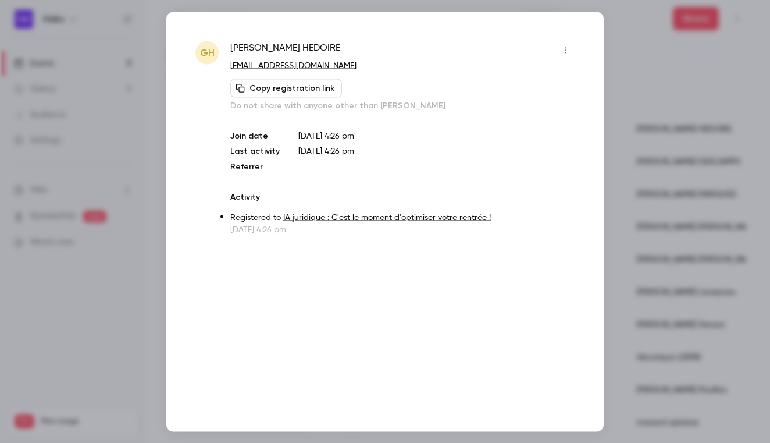
click at [675, 127] on div at bounding box center [385, 221] width 770 height 443
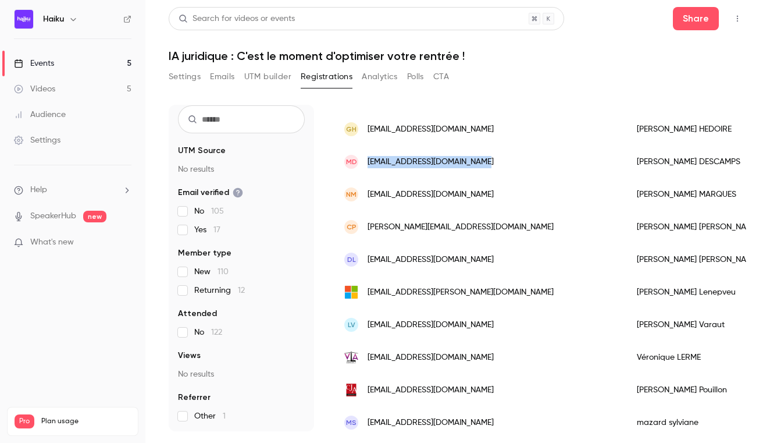
drag, startPoint x: 498, startPoint y: 159, endPoint x: 370, endPoint y: 159, distance: 127.4
click at [370, 159] on div "MD [EMAIL_ADDRESS][DOMAIN_NAME]" at bounding box center [479, 161] width 293 height 33
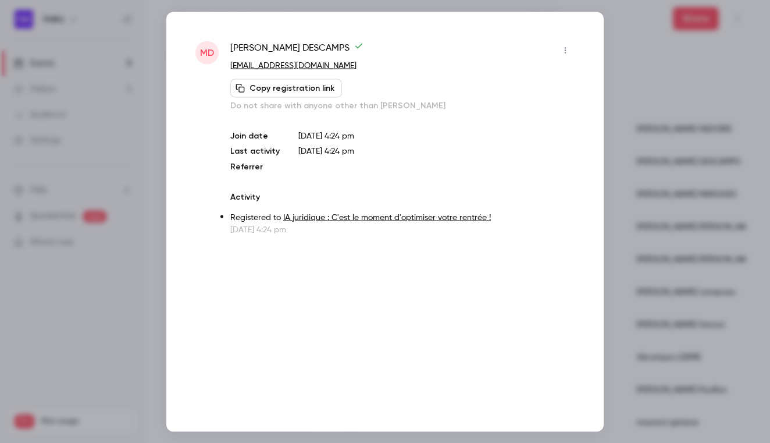
click at [662, 120] on div at bounding box center [385, 221] width 770 height 443
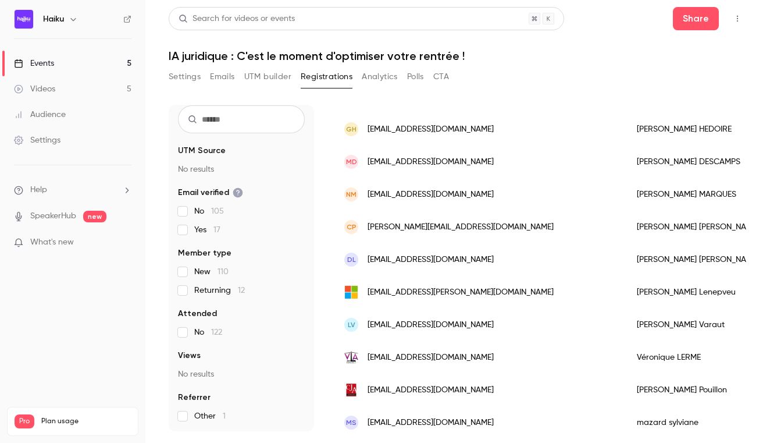
drag, startPoint x: 513, startPoint y: 191, endPoint x: 370, endPoint y: 194, distance: 143.1
click at [370, 194] on div "NM [EMAIL_ADDRESS][DOMAIN_NAME]" at bounding box center [479, 194] width 293 height 33
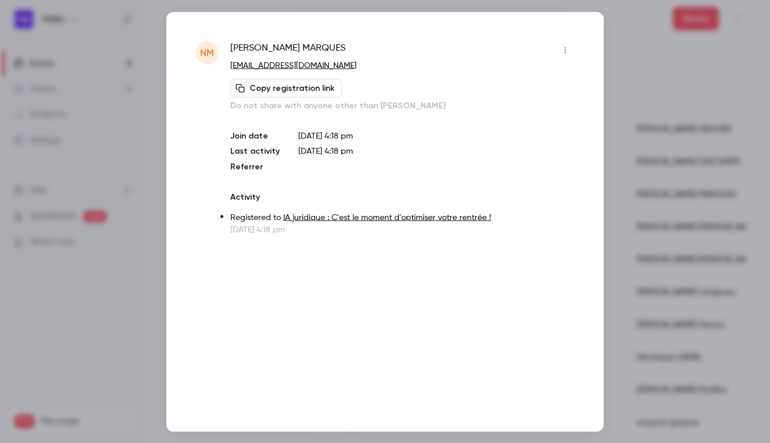
click at [647, 115] on div at bounding box center [385, 221] width 770 height 443
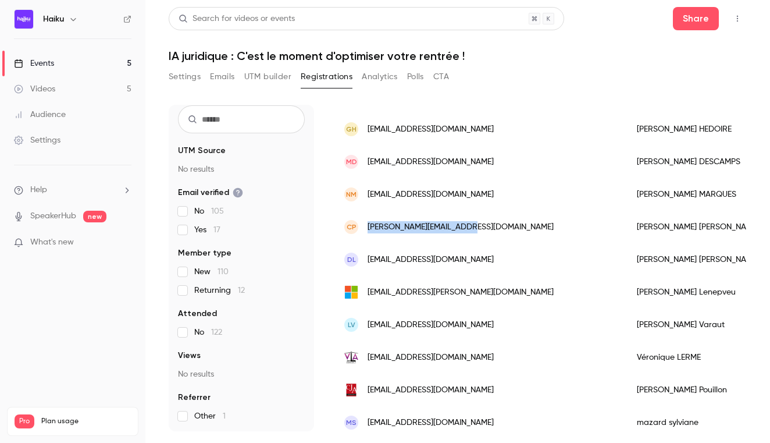
drag, startPoint x: 474, startPoint y: 224, endPoint x: 369, endPoint y: 227, distance: 104.7
click at [369, 227] on div "CP [EMAIL_ADDRESS][DOMAIN_NAME]" at bounding box center [479, 227] width 293 height 33
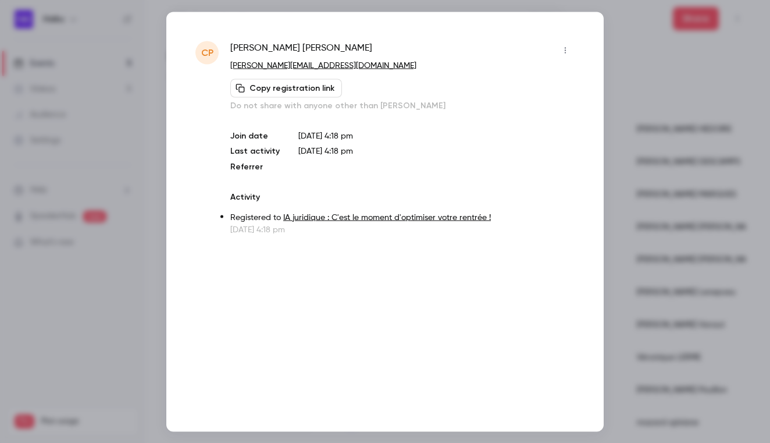
click at [665, 216] on div at bounding box center [385, 221] width 770 height 443
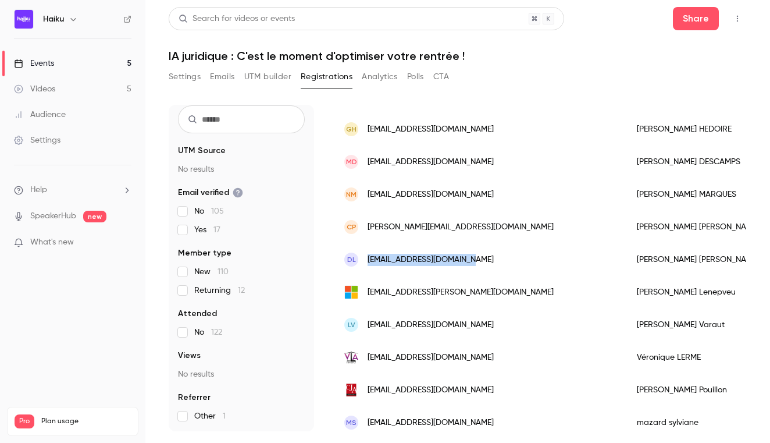
drag, startPoint x: 470, startPoint y: 256, endPoint x: 370, endPoint y: 259, distance: 100.1
click at [370, 259] on div "DL [EMAIL_ADDRESS][DOMAIN_NAME]" at bounding box center [479, 259] width 293 height 33
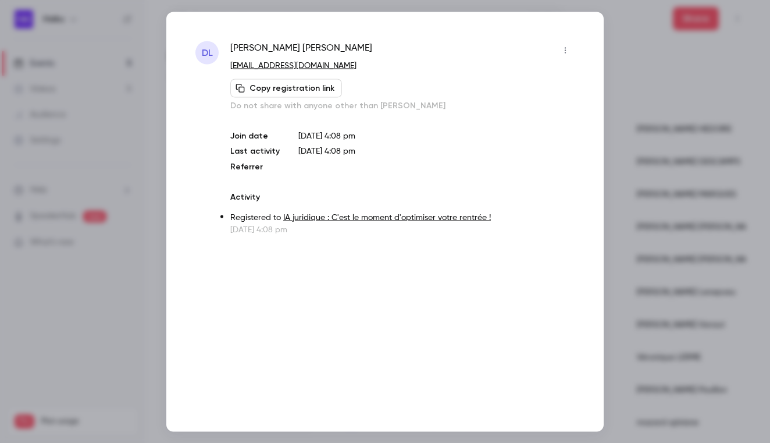
click at [650, 164] on div at bounding box center [385, 221] width 770 height 443
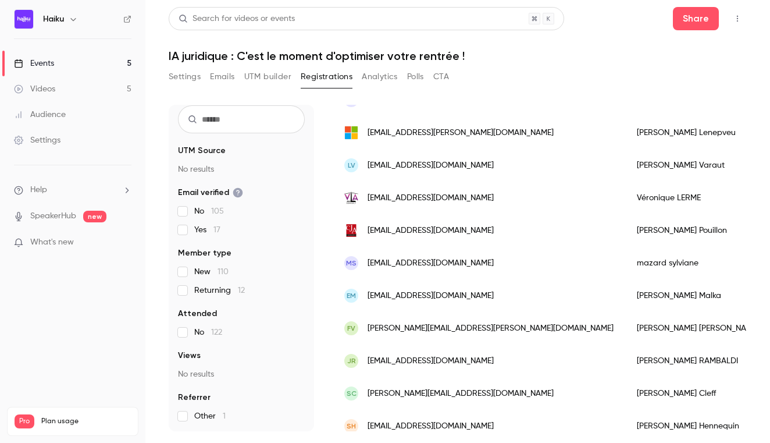
scroll to position [1144, 0]
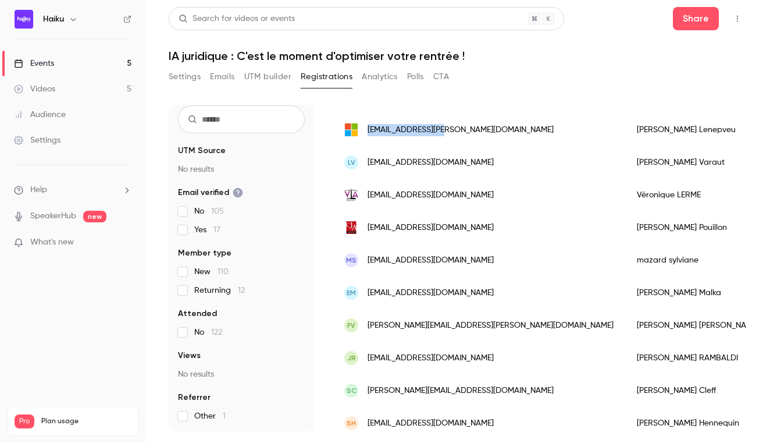
drag, startPoint x: 436, startPoint y: 130, endPoint x: 369, endPoint y: 131, distance: 66.9
click at [369, 131] on div "[EMAIL_ADDRESS][PERSON_NAME][DOMAIN_NAME]" at bounding box center [479, 129] width 293 height 33
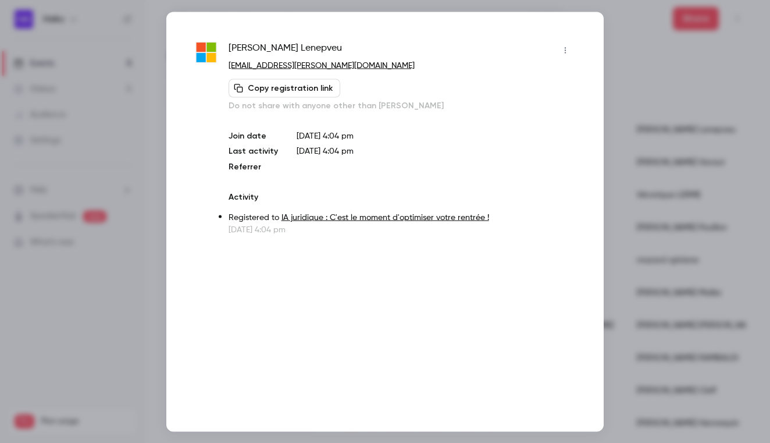
click at [672, 131] on div at bounding box center [385, 221] width 770 height 443
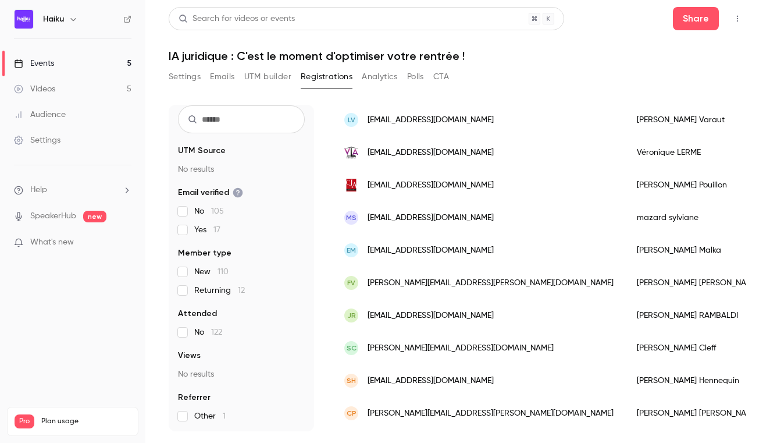
scroll to position [1194, 0]
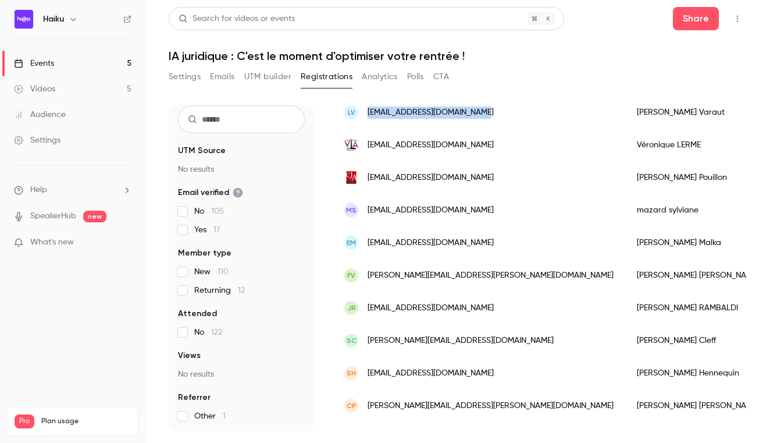
drag, startPoint x: 475, startPoint y: 112, endPoint x: 367, endPoint y: 113, distance: 108.2
click at [367, 113] on div "LV [EMAIL_ADDRESS][DOMAIN_NAME]" at bounding box center [479, 112] width 293 height 33
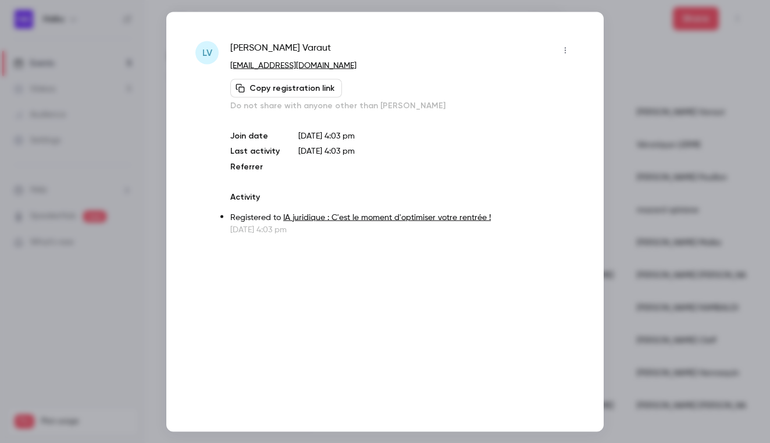
click at [666, 108] on div at bounding box center [385, 221] width 770 height 443
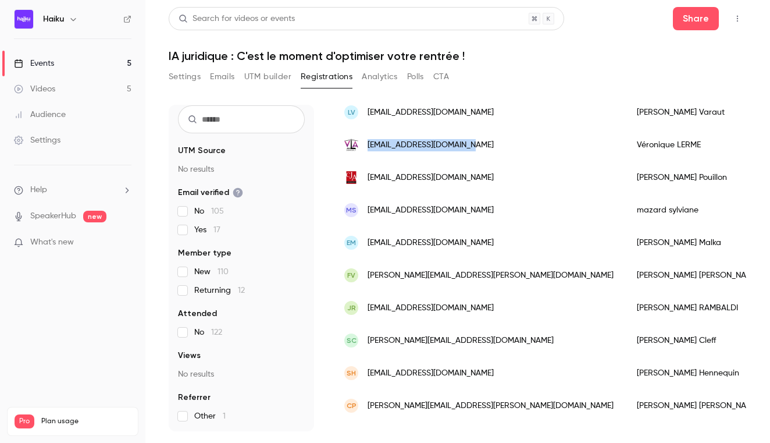
drag, startPoint x: 468, startPoint y: 142, endPoint x: 369, endPoint y: 146, distance: 99.5
click at [369, 146] on div "[EMAIL_ADDRESS][DOMAIN_NAME]" at bounding box center [479, 145] width 293 height 33
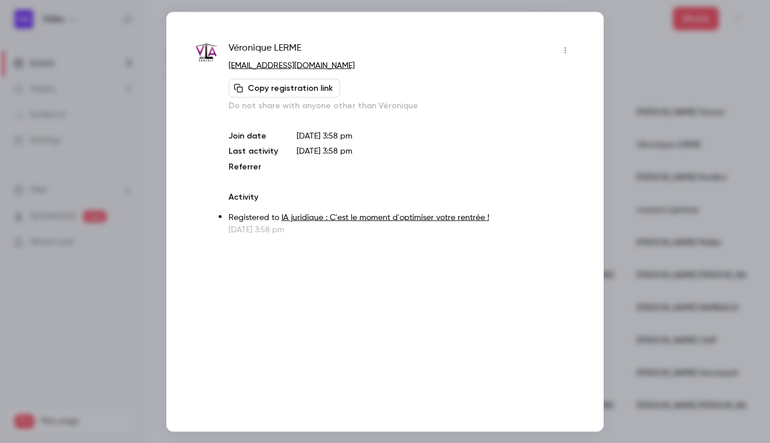
click at [623, 92] on div at bounding box center [385, 221] width 770 height 443
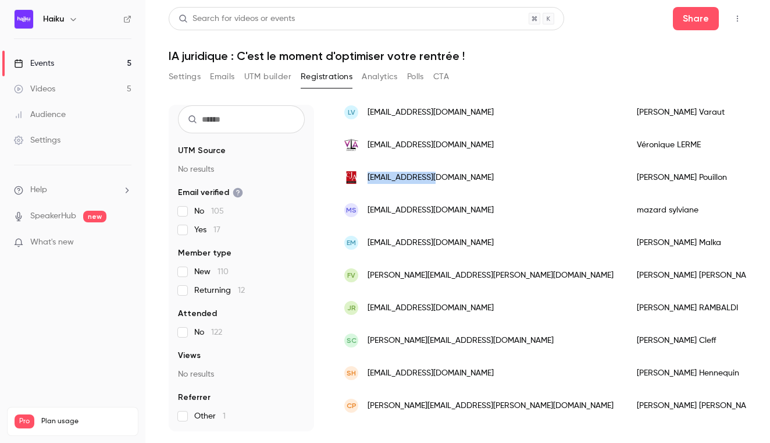
drag, startPoint x: 468, startPoint y: 171, endPoint x: 429, endPoint y: 179, distance: 39.2
click at [429, 179] on div "[EMAIL_ADDRESS][DOMAIN_NAME]" at bounding box center [479, 177] width 293 height 33
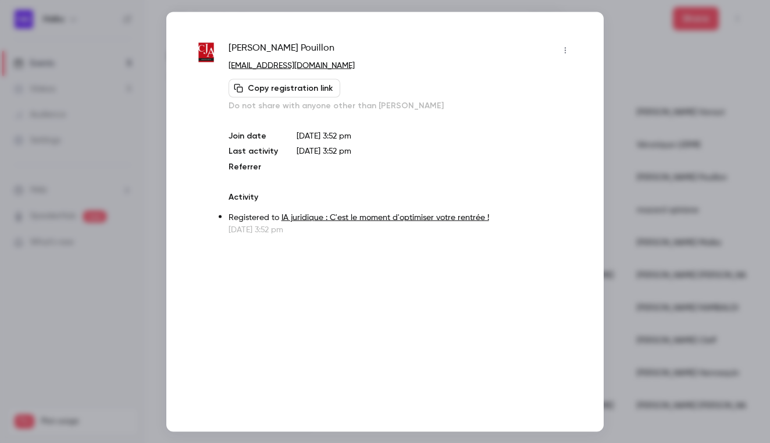
click at [643, 134] on div at bounding box center [385, 221] width 770 height 443
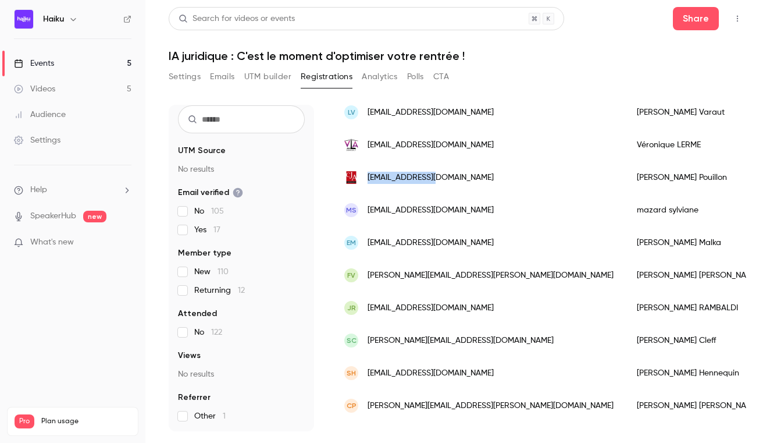
drag, startPoint x: 431, startPoint y: 176, endPoint x: 368, endPoint y: 177, distance: 63.4
click at [368, 177] on div "[EMAIL_ADDRESS][DOMAIN_NAME]" at bounding box center [479, 177] width 293 height 33
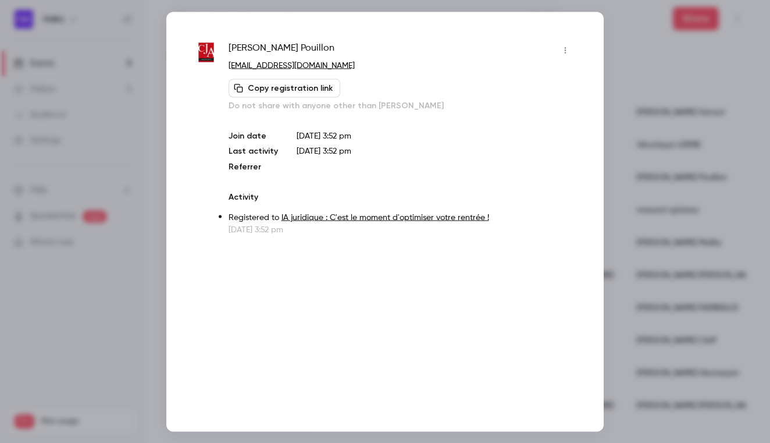
click at [668, 157] on div at bounding box center [385, 221] width 770 height 443
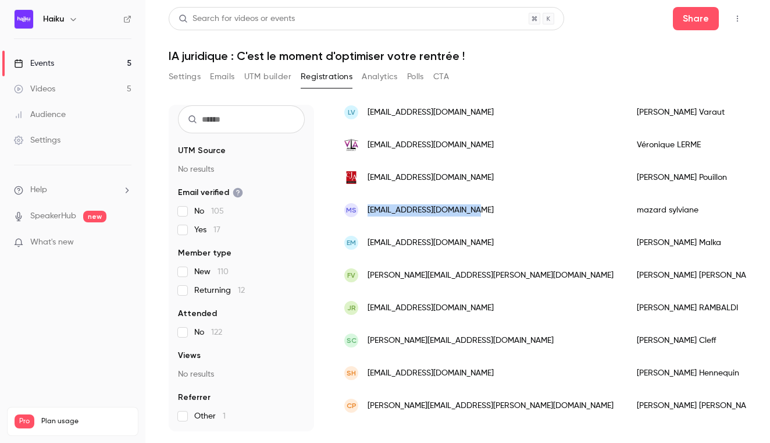
drag, startPoint x: 476, startPoint y: 210, endPoint x: 370, endPoint y: 208, distance: 105.9
click at [370, 208] on div "ms [EMAIL_ADDRESS][PERSON_NAME][DOMAIN_NAME]" at bounding box center [479, 210] width 293 height 33
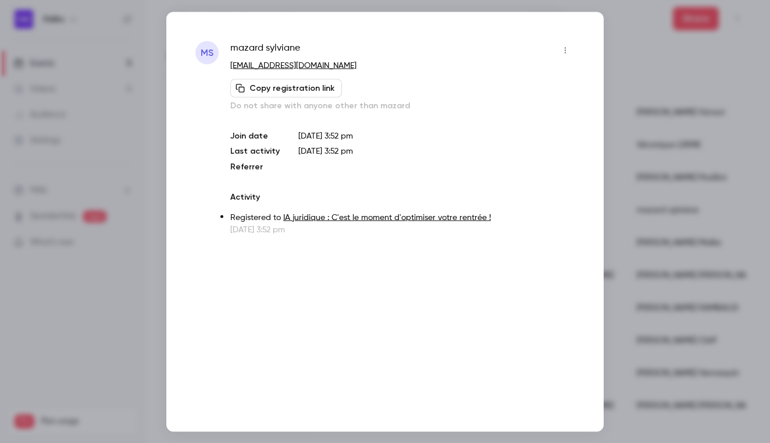
click at [665, 157] on div at bounding box center [385, 221] width 770 height 443
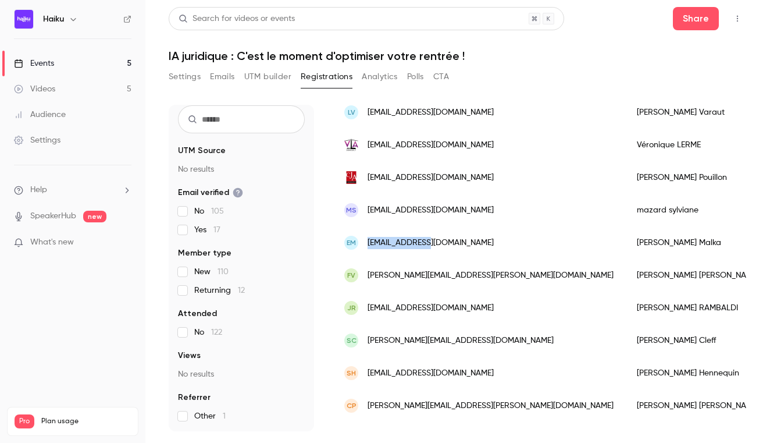
drag, startPoint x: 438, startPoint y: 241, endPoint x: 370, endPoint y: 242, distance: 68.1
click at [370, 242] on div "EM [EMAIL_ADDRESS][DOMAIN_NAME]" at bounding box center [479, 242] width 293 height 33
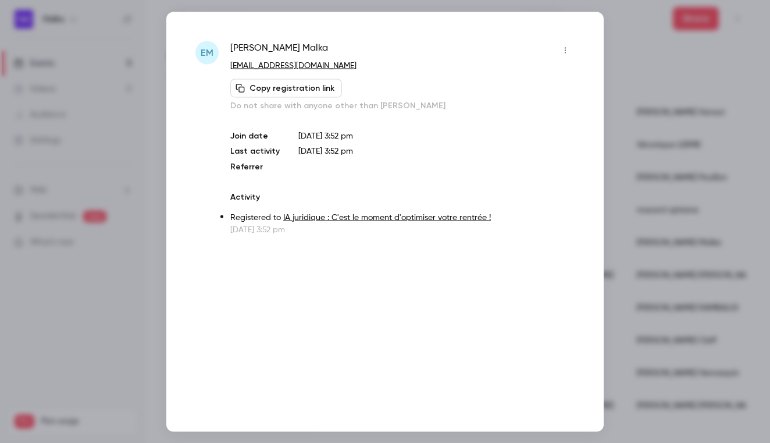
click at [676, 141] on div at bounding box center [385, 221] width 770 height 443
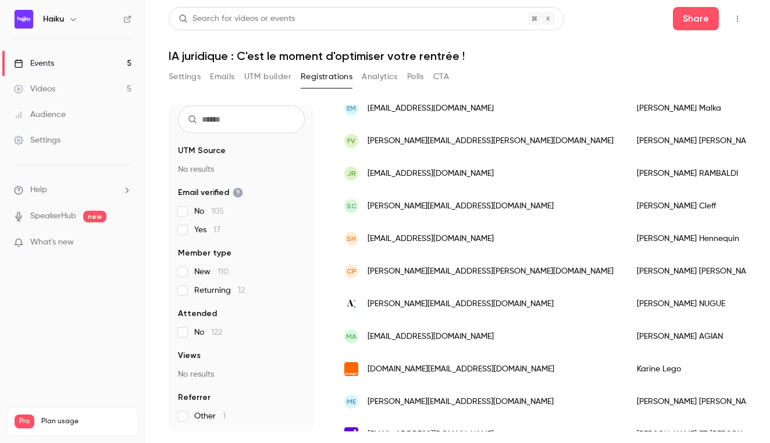
scroll to position [1347, 0]
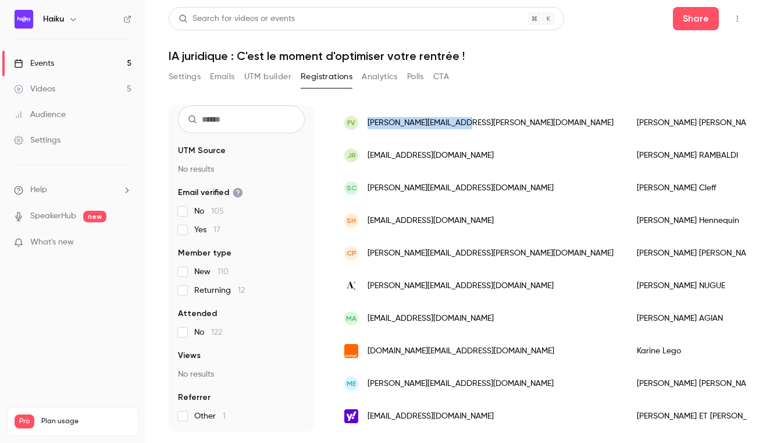
drag, startPoint x: 464, startPoint y: 123, endPoint x: 368, endPoint y: 123, distance: 96.5
click at [368, 123] on div "FV [EMAIL_ADDRESS][PERSON_NAME][DOMAIN_NAME]" at bounding box center [479, 122] width 293 height 33
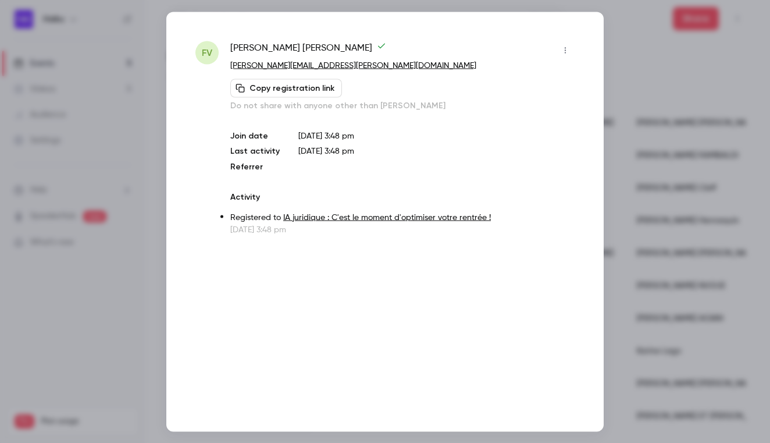
click at [673, 115] on div at bounding box center [385, 221] width 770 height 443
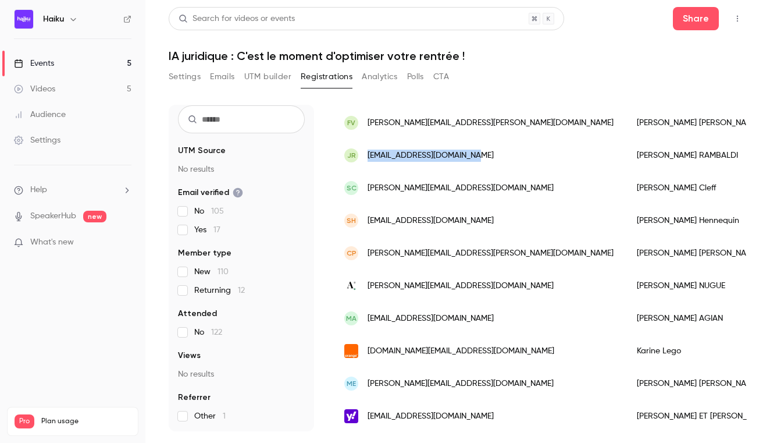
drag, startPoint x: 475, startPoint y: 152, endPoint x: 366, endPoint y: 156, distance: 108.8
click at [366, 156] on div "JR [EMAIL_ADDRESS][DOMAIN_NAME]" at bounding box center [479, 155] width 293 height 33
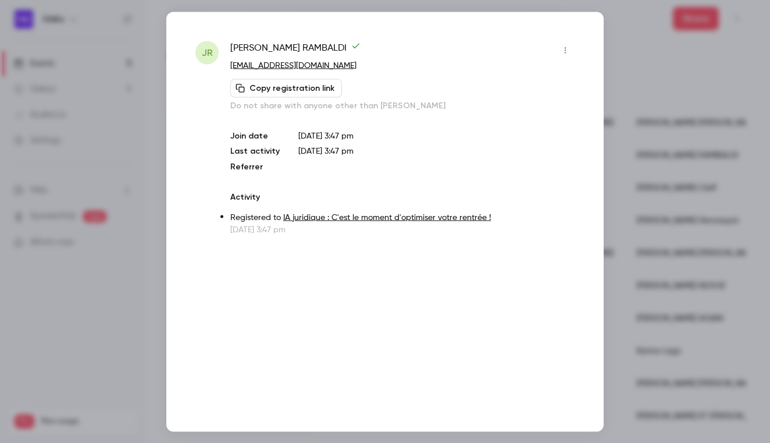
click at [652, 133] on div at bounding box center [385, 221] width 770 height 443
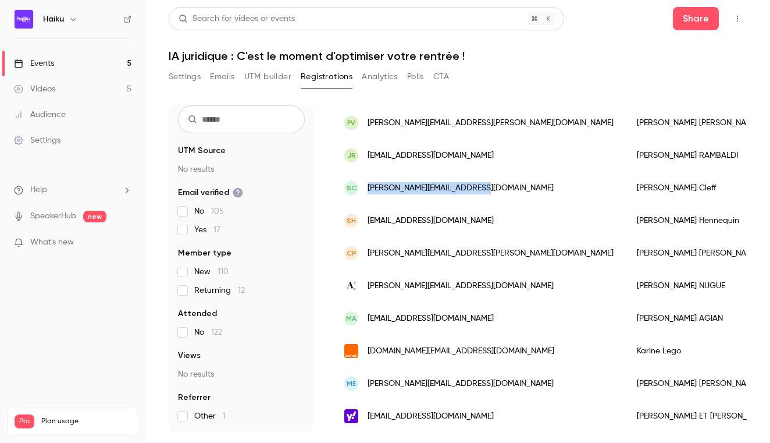
drag, startPoint x: 482, startPoint y: 188, endPoint x: 368, endPoint y: 188, distance: 113.4
click at [368, 188] on div "SC [PERSON_NAME][EMAIL_ADDRESS][DOMAIN_NAME]" at bounding box center [479, 188] width 293 height 33
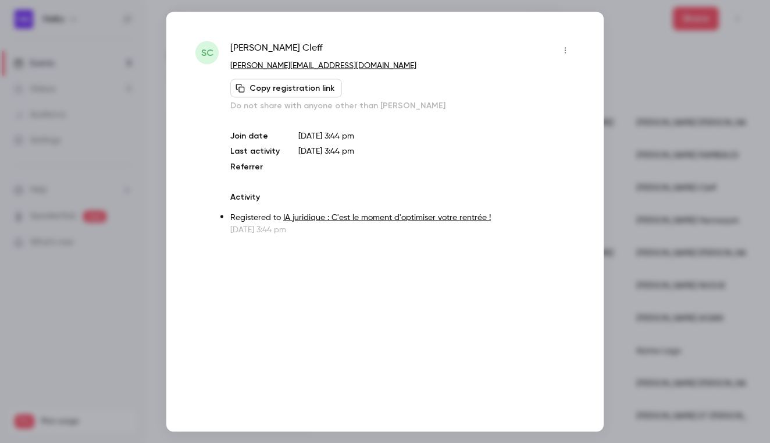
click at [652, 148] on div at bounding box center [385, 221] width 770 height 443
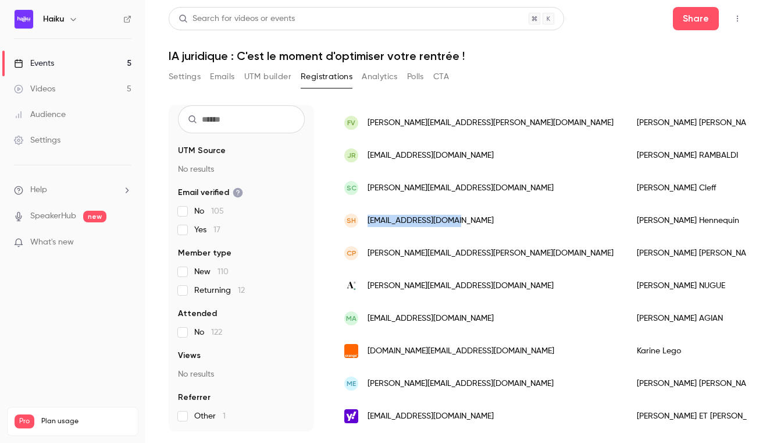
drag, startPoint x: 454, startPoint y: 220, endPoint x: 368, endPoint y: 222, distance: 85.5
click at [368, 222] on div "SH [PERSON_NAME][EMAIL_ADDRESS][DOMAIN_NAME]" at bounding box center [479, 220] width 293 height 33
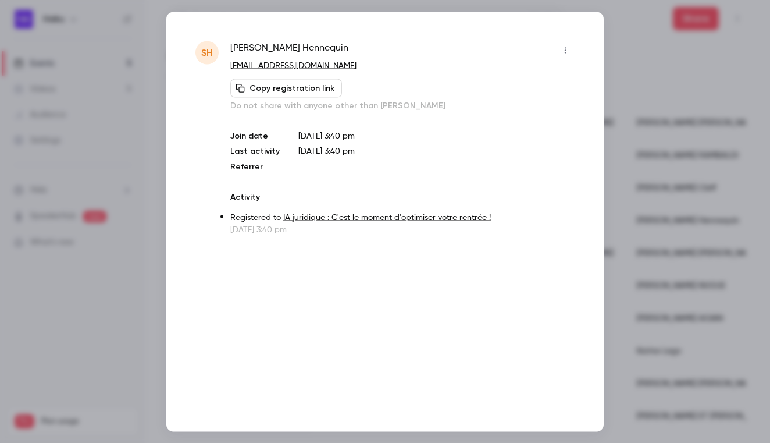
click at [674, 133] on div at bounding box center [385, 221] width 770 height 443
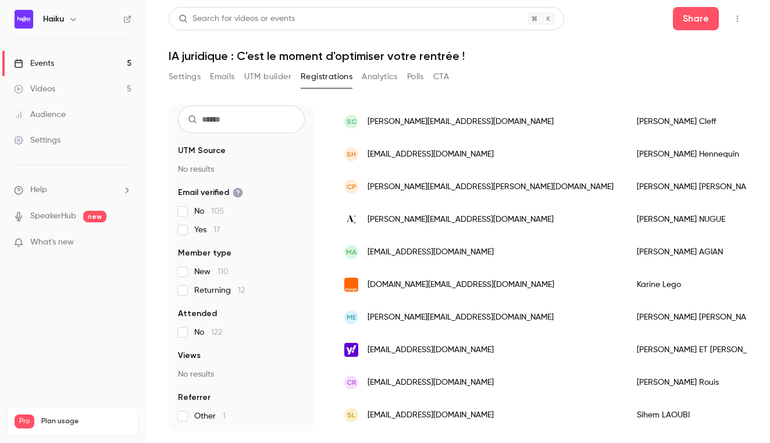
scroll to position [0, 0]
drag, startPoint x: 504, startPoint y: 186, endPoint x: 368, endPoint y: 188, distance: 136.7
click at [368, 188] on div "CP [PERSON_NAME][EMAIL_ADDRESS][PERSON_NAME][DOMAIN_NAME]" at bounding box center [479, 186] width 293 height 33
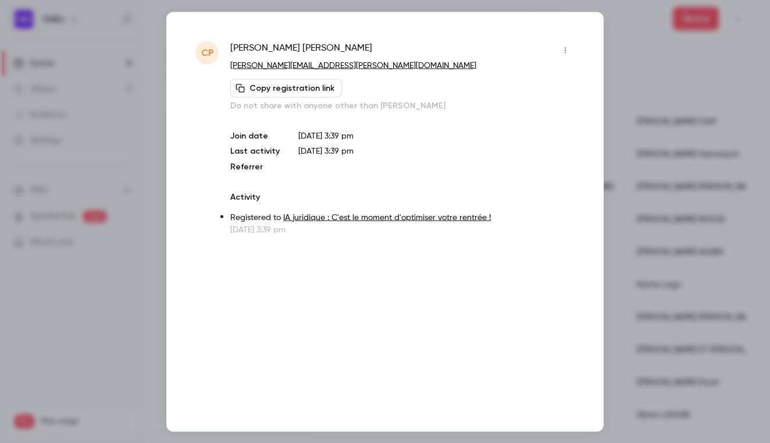
click at [680, 106] on div at bounding box center [385, 221] width 770 height 443
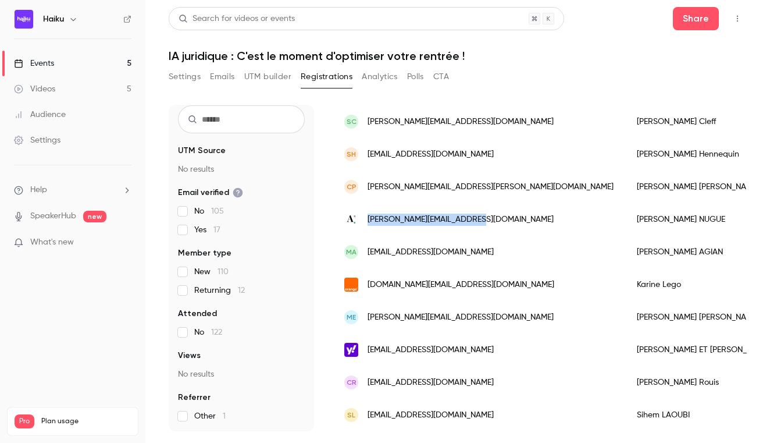
drag, startPoint x: 485, startPoint y: 215, endPoint x: 366, endPoint y: 222, distance: 118.8
click at [366, 222] on div "[PERSON_NAME][EMAIL_ADDRESS][DOMAIN_NAME]" at bounding box center [479, 219] width 293 height 33
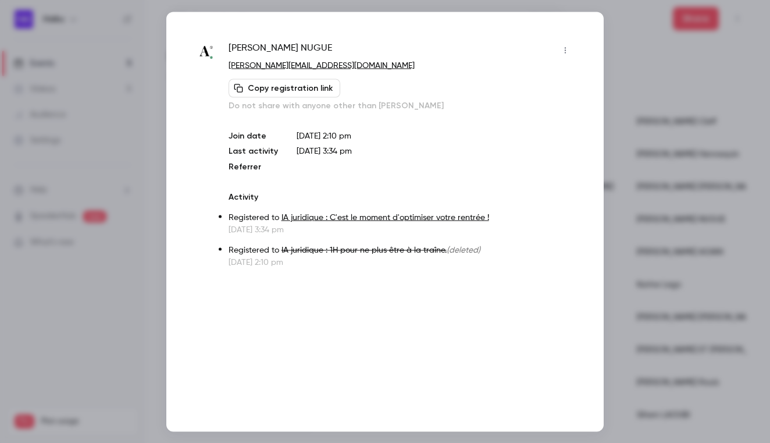
click at [650, 129] on div at bounding box center [385, 221] width 770 height 443
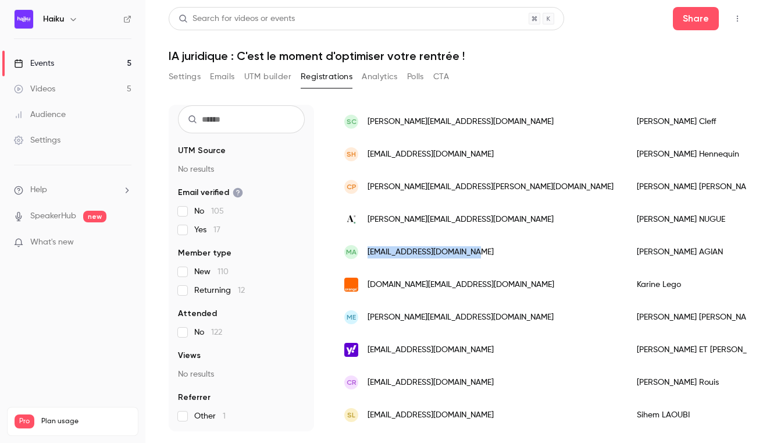
drag, startPoint x: 492, startPoint y: 252, endPoint x: 369, endPoint y: 254, distance: 123.3
click at [369, 254] on div "MA [EMAIL_ADDRESS][DOMAIN_NAME]" at bounding box center [479, 252] width 293 height 33
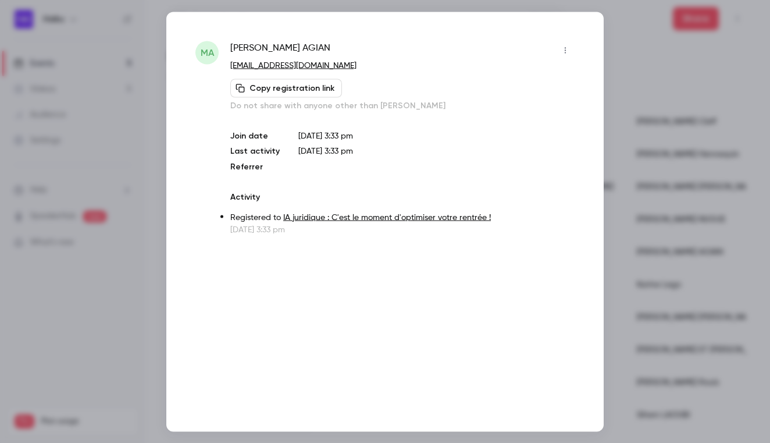
click at [642, 149] on div at bounding box center [385, 221] width 770 height 443
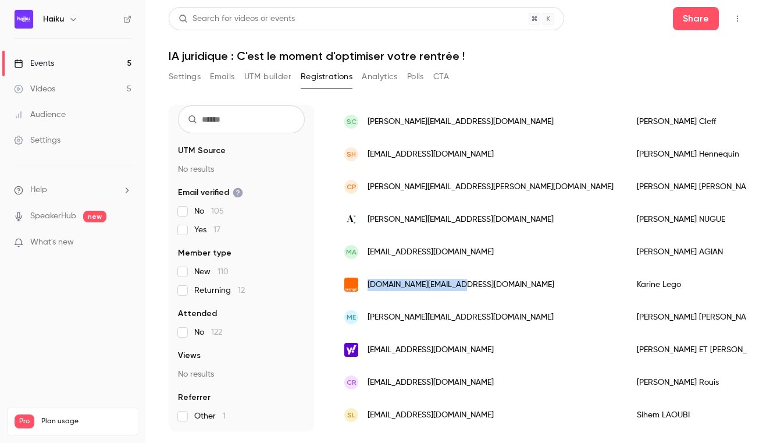
drag, startPoint x: 461, startPoint y: 281, endPoint x: 369, endPoint y: 284, distance: 91.9
click at [369, 284] on div "[DOMAIN_NAME][EMAIL_ADDRESS][DOMAIN_NAME]" at bounding box center [479, 284] width 293 height 33
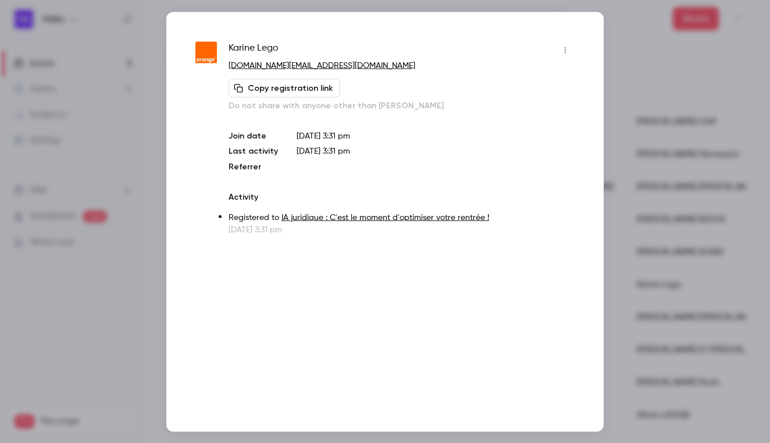
click at [673, 173] on div at bounding box center [385, 221] width 770 height 443
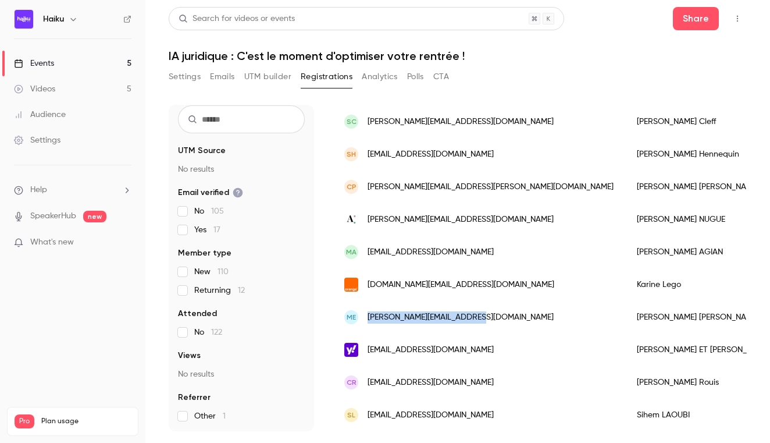
drag, startPoint x: 487, startPoint y: 317, endPoint x: 369, endPoint y: 319, distance: 118.1
click at [369, 319] on div "ME [PERSON_NAME][EMAIL_ADDRESS][DOMAIN_NAME]" at bounding box center [479, 317] width 293 height 33
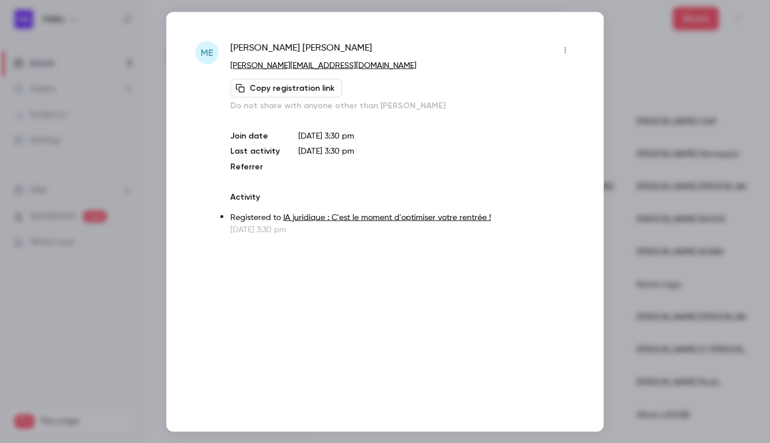
click at [676, 153] on div at bounding box center [385, 221] width 770 height 443
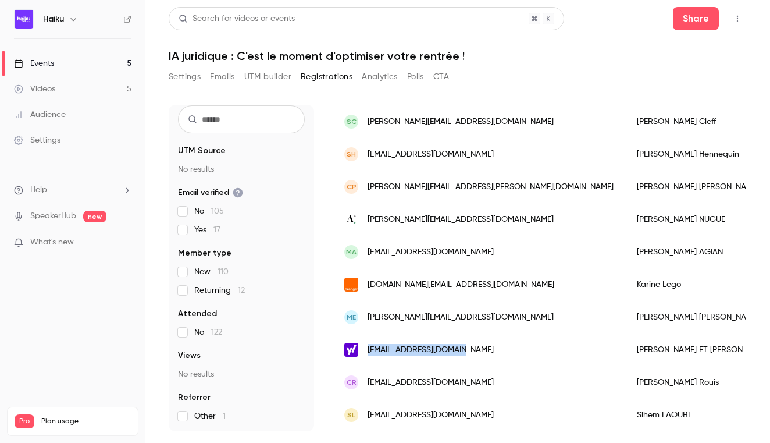
drag, startPoint x: 468, startPoint y: 349, endPoint x: 369, endPoint y: 352, distance: 99.5
click at [369, 352] on div "[EMAIL_ADDRESS][DOMAIN_NAME]" at bounding box center [479, 349] width 293 height 33
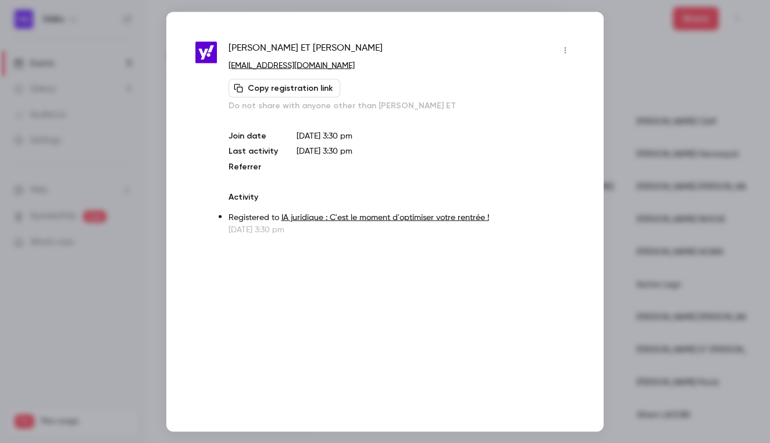
click at [665, 152] on div at bounding box center [385, 221] width 770 height 443
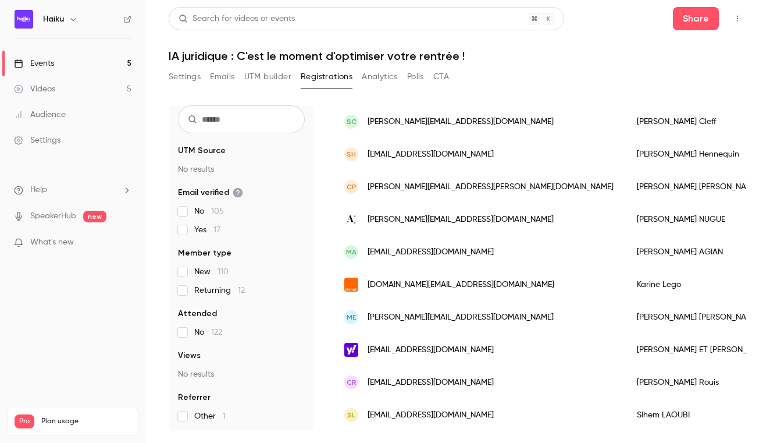
click at [474, 383] on div "CR [EMAIL_ADDRESS][DOMAIN_NAME]" at bounding box center [479, 382] width 293 height 33
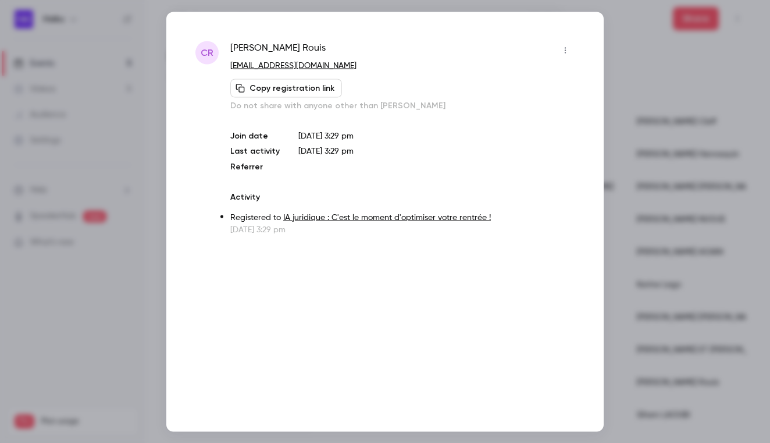
click at [664, 277] on div at bounding box center [385, 221] width 770 height 443
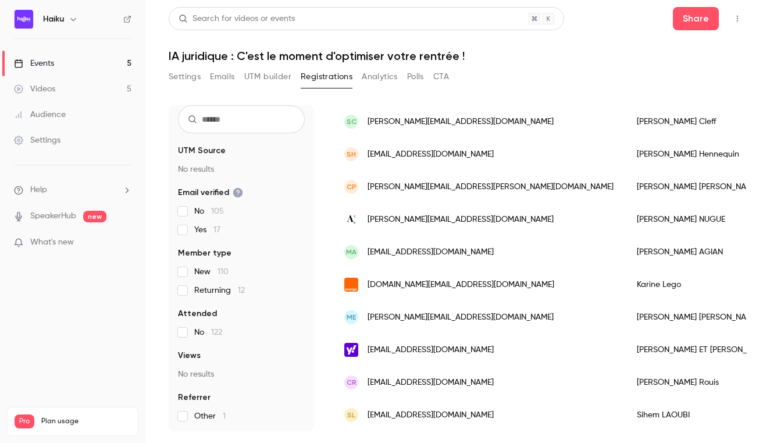
drag, startPoint x: 479, startPoint y: 379, endPoint x: 373, endPoint y: 386, distance: 106.1
click at [373, 386] on div "CR [EMAIL_ADDRESS][DOMAIN_NAME]" at bounding box center [479, 382] width 293 height 33
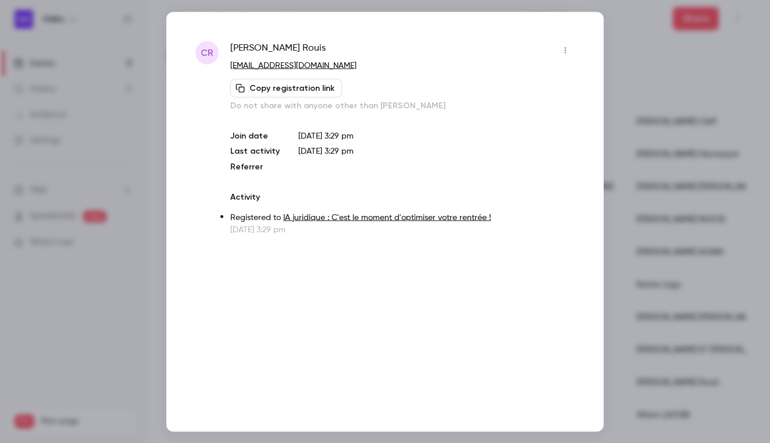
click at [660, 252] on div at bounding box center [385, 221] width 770 height 443
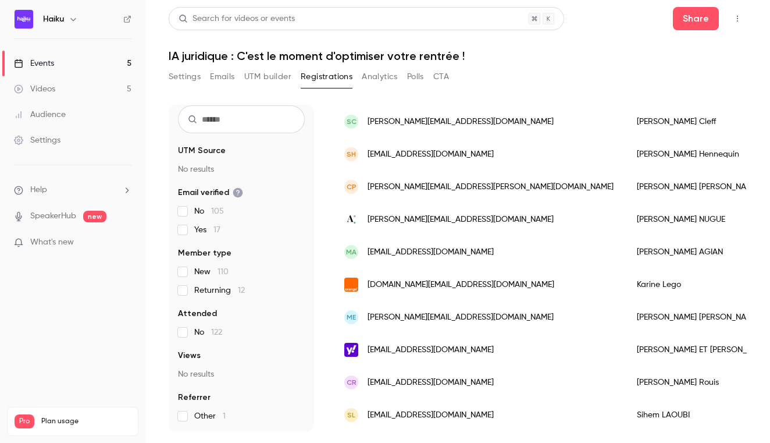
drag, startPoint x: 465, startPoint y: 381, endPoint x: 372, endPoint y: 383, distance: 92.5
click at [372, 383] on div "CR [EMAIL_ADDRESS][DOMAIN_NAME]" at bounding box center [479, 382] width 293 height 33
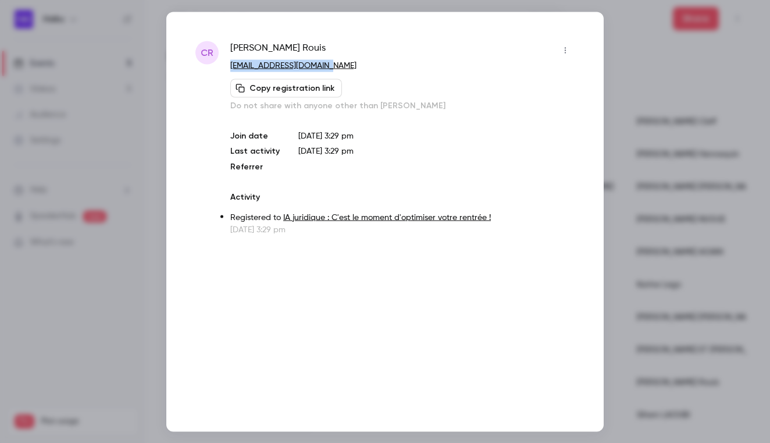
drag, startPoint x: 340, startPoint y: 65, endPoint x: 227, endPoint y: 68, distance: 112.9
click at [227, 68] on div "CR [PERSON_NAME] [EMAIL_ADDRESS][DOMAIN_NAME] Copy registration link Do not sha…" at bounding box center [384, 138] width 379 height 194
click at [704, 104] on div at bounding box center [385, 221] width 770 height 443
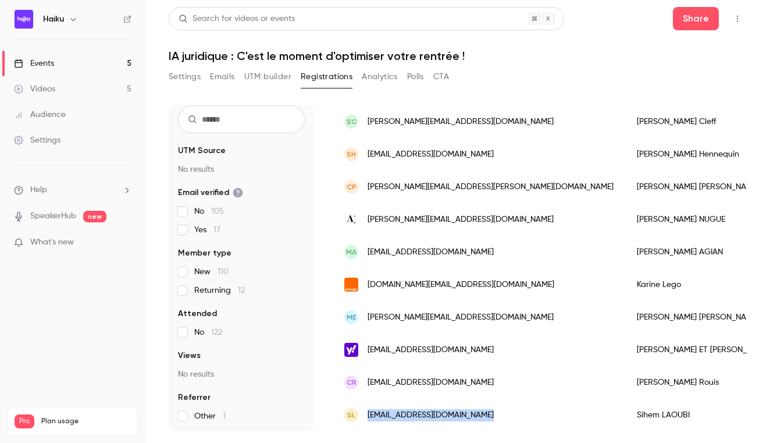
drag, startPoint x: 486, startPoint y: 411, endPoint x: 370, endPoint y: 415, distance: 115.8
click at [370, 415] on div "SL [EMAIL_ADDRESS][DOMAIN_NAME]" at bounding box center [479, 414] width 293 height 33
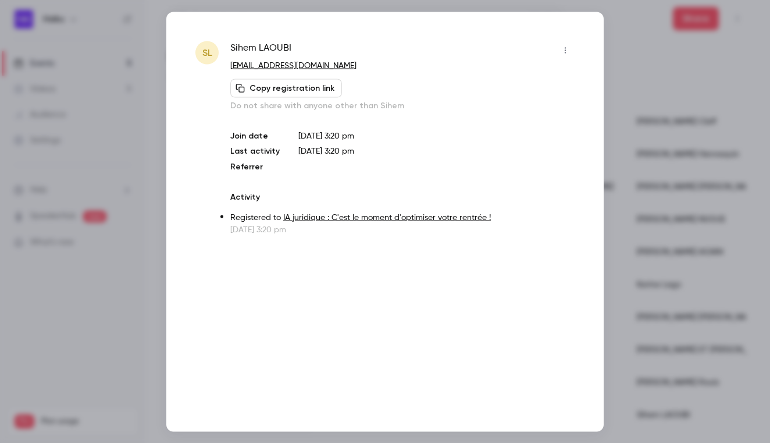
click at [657, 116] on div at bounding box center [385, 221] width 770 height 443
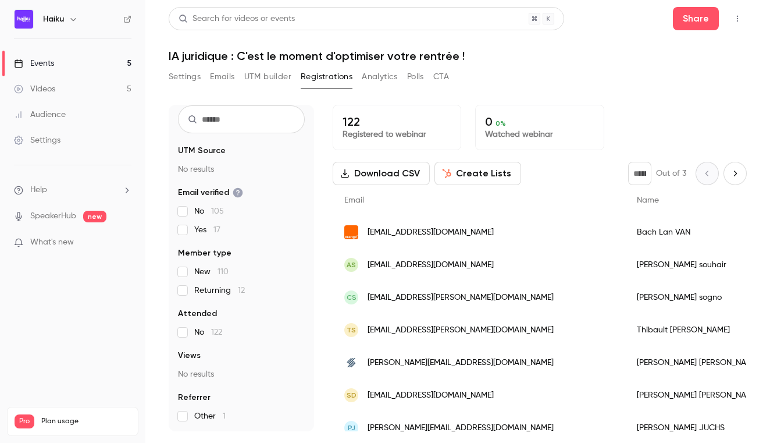
click at [736, 173] on icon "Next page" at bounding box center [735, 172] width 3 height 5
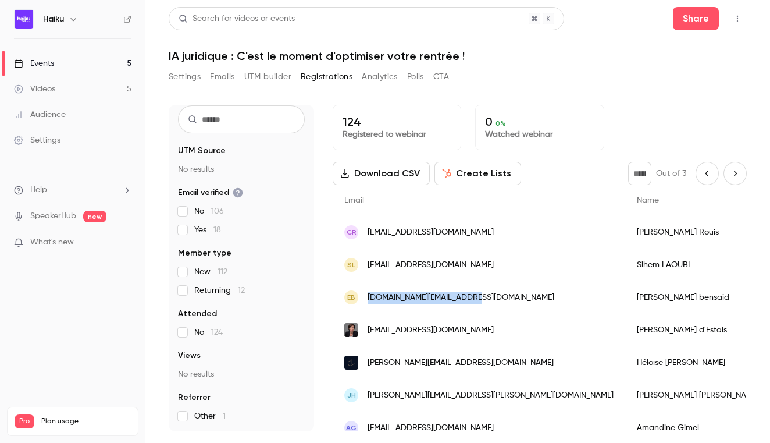
drag, startPoint x: 476, startPoint y: 295, endPoint x: 368, endPoint y: 298, distance: 108.8
click at [368, 298] on div "eb [DOMAIN_NAME][EMAIL_ADDRESS][DOMAIN_NAME]" at bounding box center [479, 297] width 293 height 33
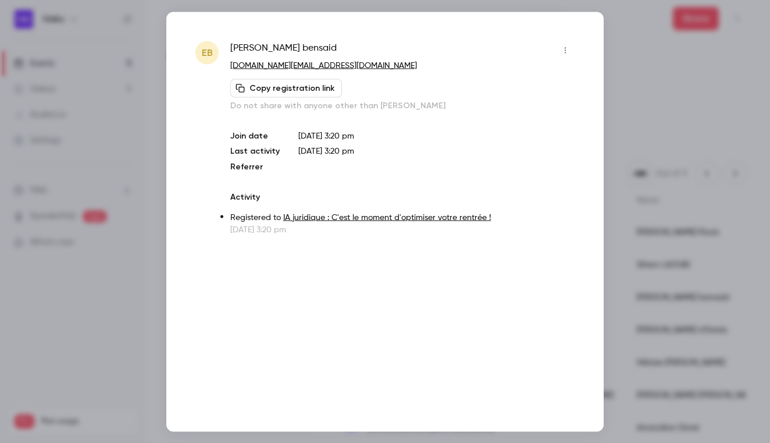
click at [659, 161] on div at bounding box center [385, 221] width 770 height 443
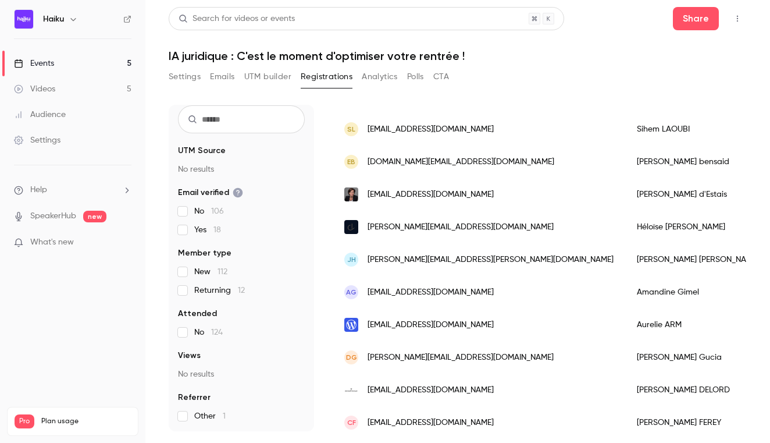
scroll to position [142, 0]
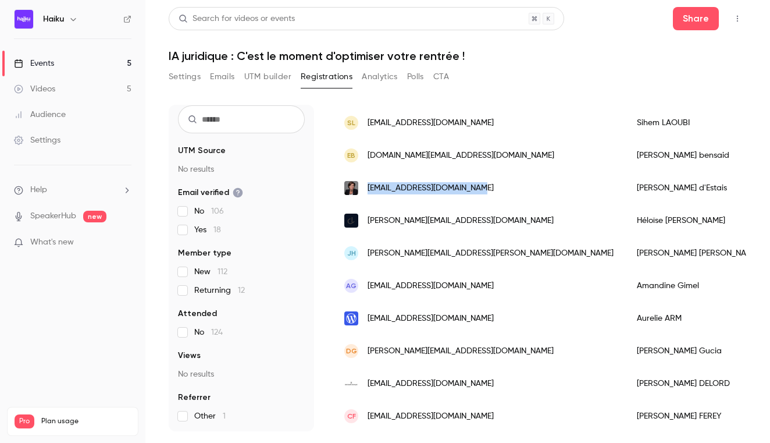
drag, startPoint x: 488, startPoint y: 187, endPoint x: 368, endPoint y: 190, distance: 121.0
click at [368, 190] on div "[EMAIL_ADDRESS][DOMAIN_NAME]" at bounding box center [479, 188] width 293 height 33
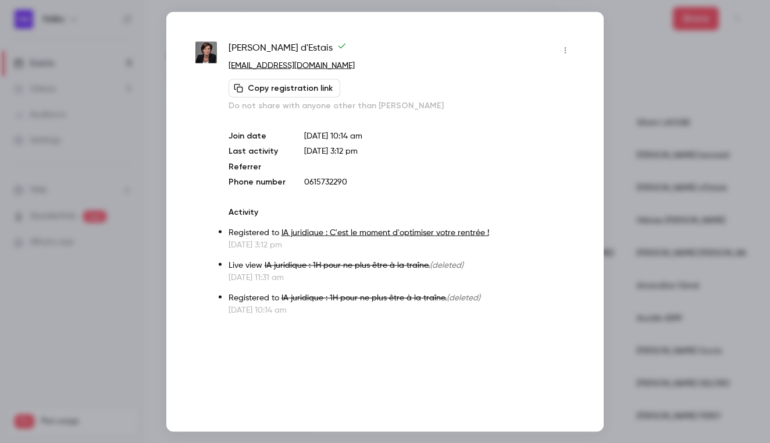
click at [674, 158] on div at bounding box center [385, 221] width 770 height 443
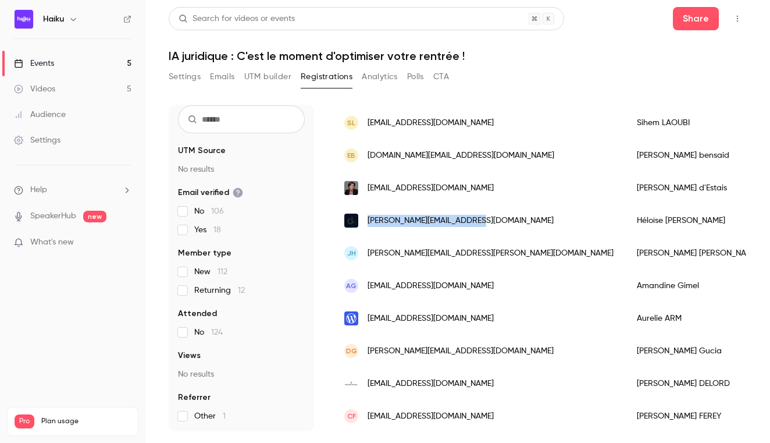
drag, startPoint x: 487, startPoint y: 221, endPoint x: 368, endPoint y: 220, distance: 118.6
click at [368, 220] on div "[PERSON_NAME][EMAIL_ADDRESS][DOMAIN_NAME]" at bounding box center [479, 220] width 293 height 33
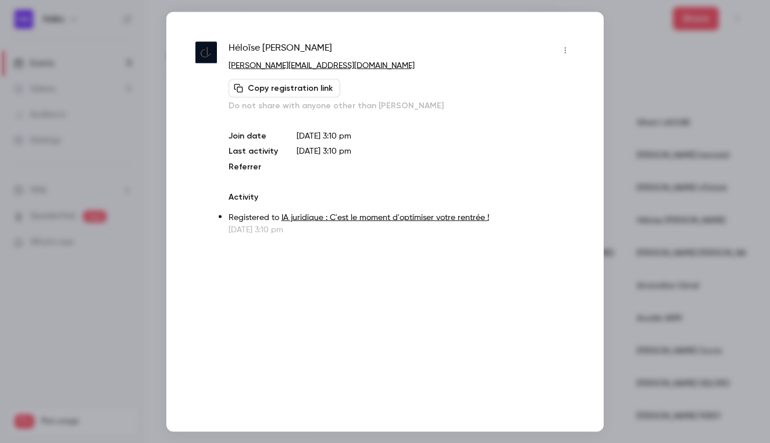
click at [672, 172] on div at bounding box center [385, 221] width 770 height 443
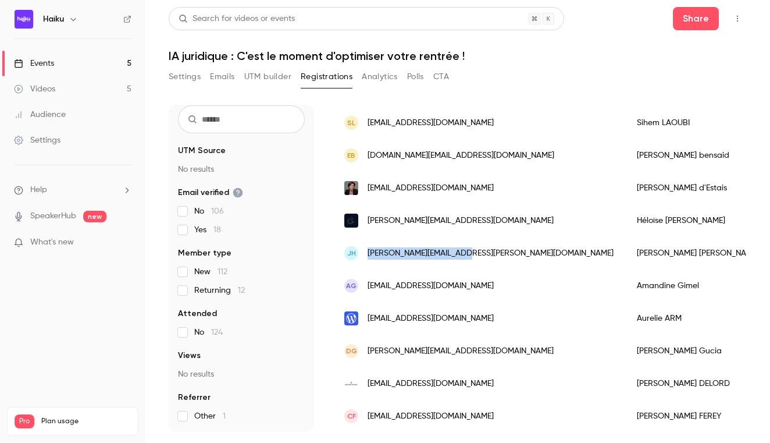
drag, startPoint x: 471, startPoint y: 253, endPoint x: 368, endPoint y: 254, distance: 102.9
click at [368, 254] on div "jh [EMAIL_ADDRESS][PERSON_NAME][DOMAIN_NAME]" at bounding box center [479, 253] width 293 height 33
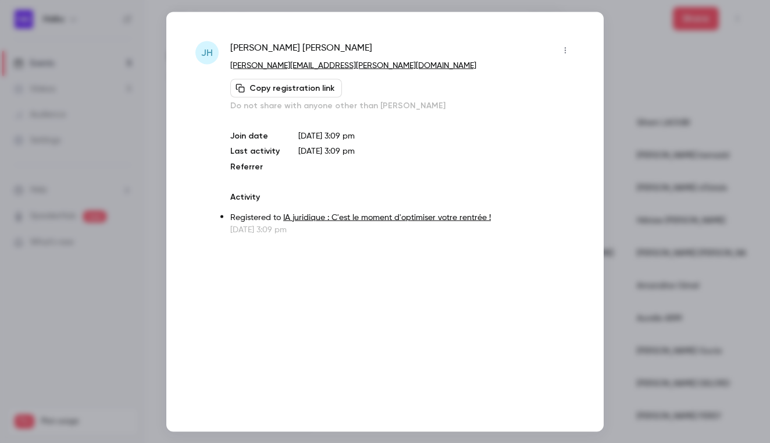
click at [640, 134] on div at bounding box center [385, 221] width 770 height 443
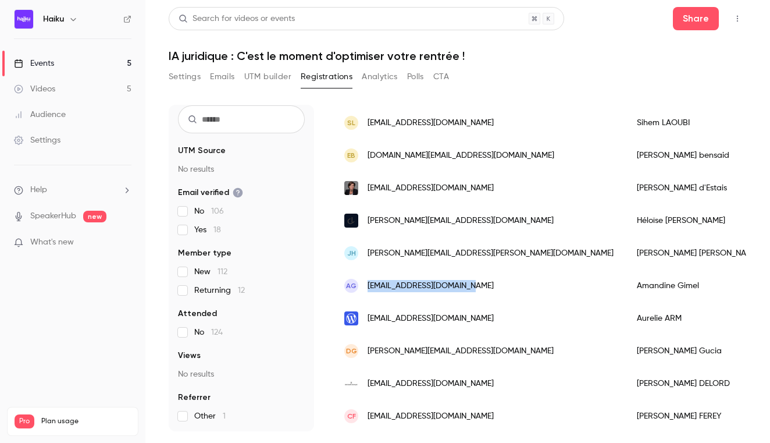
drag, startPoint x: 473, startPoint y: 283, endPoint x: 369, endPoint y: 286, distance: 104.1
click at [369, 286] on div "AG [EMAIL_ADDRESS][DOMAIN_NAME]" at bounding box center [479, 285] width 293 height 33
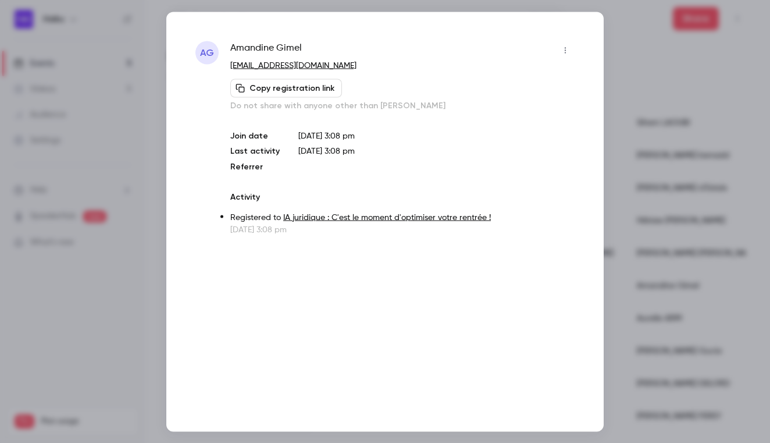
click at [643, 143] on div at bounding box center [385, 221] width 770 height 443
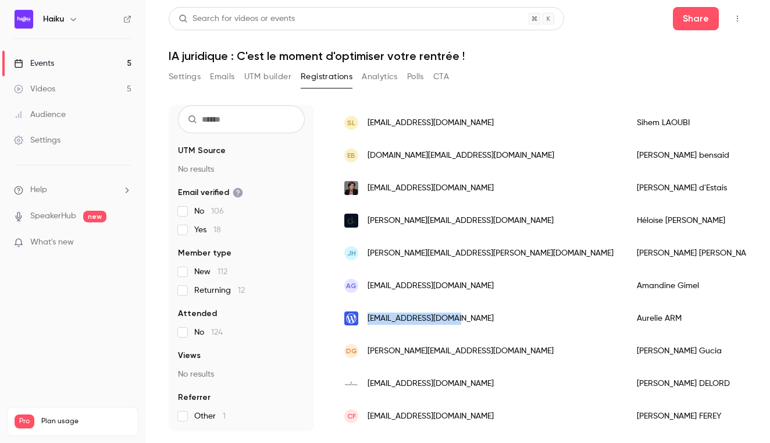
drag, startPoint x: 455, startPoint y: 316, endPoint x: 369, endPoint y: 319, distance: 85.5
click at [369, 319] on div "[EMAIL_ADDRESS][DOMAIN_NAME]" at bounding box center [479, 318] width 293 height 33
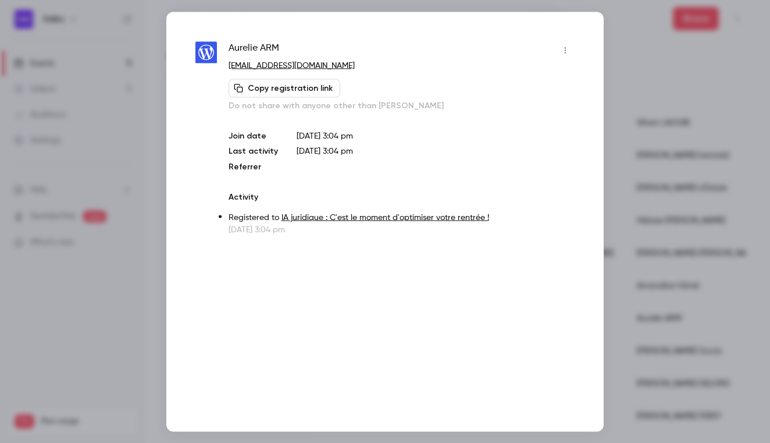
click at [640, 145] on div at bounding box center [385, 221] width 770 height 443
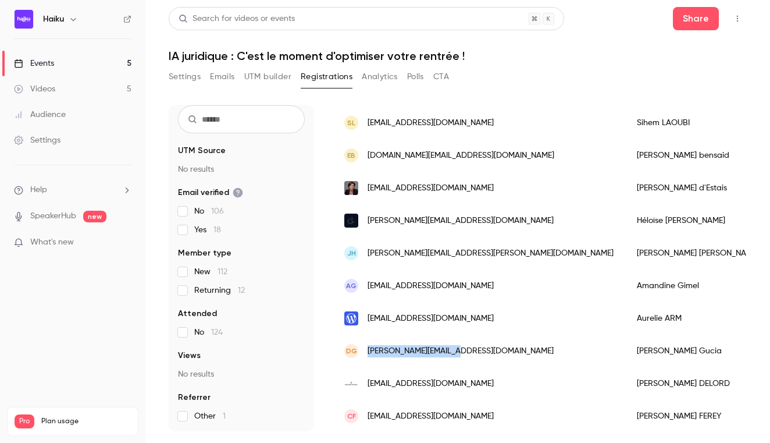
drag, startPoint x: 462, startPoint y: 351, endPoint x: 368, endPoint y: 351, distance: 93.6
click at [368, 351] on div "DG [EMAIL_ADDRESS][DOMAIN_NAME]" at bounding box center [479, 350] width 293 height 33
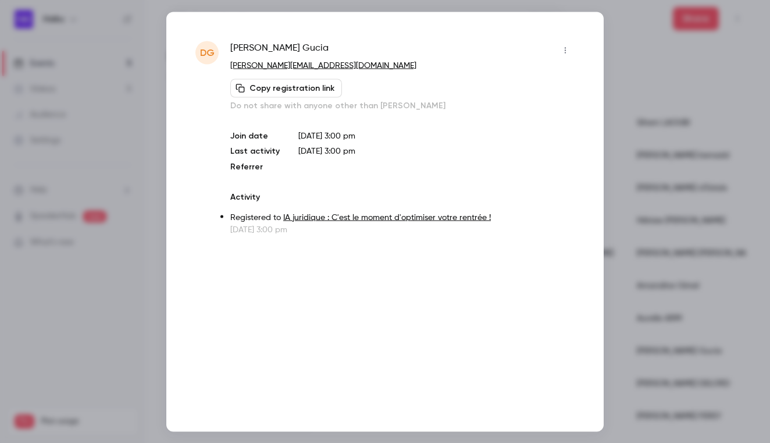
click at [639, 163] on div at bounding box center [385, 221] width 770 height 443
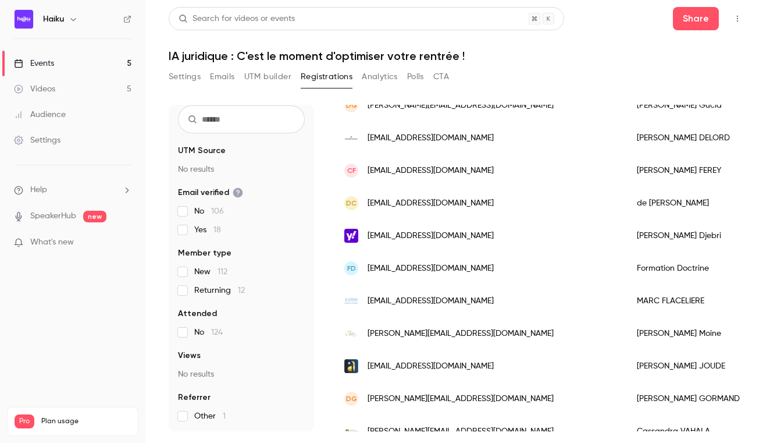
scroll to position [399, 0]
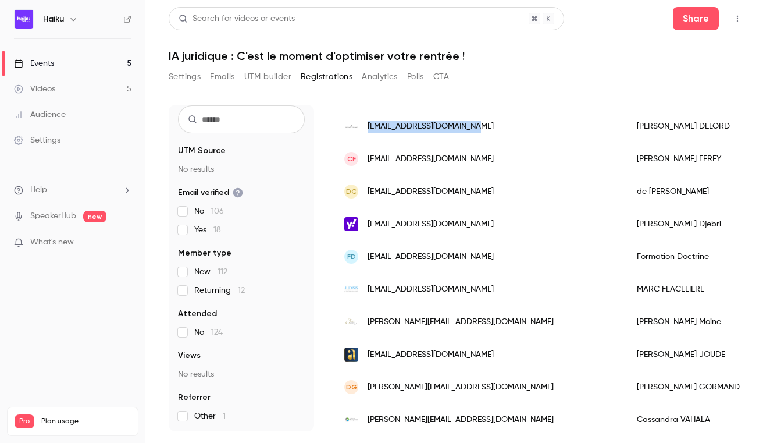
drag, startPoint x: 469, startPoint y: 123, endPoint x: 369, endPoint y: 127, distance: 100.7
click at [369, 127] on div "[EMAIL_ADDRESS][DOMAIN_NAME]" at bounding box center [479, 126] width 293 height 33
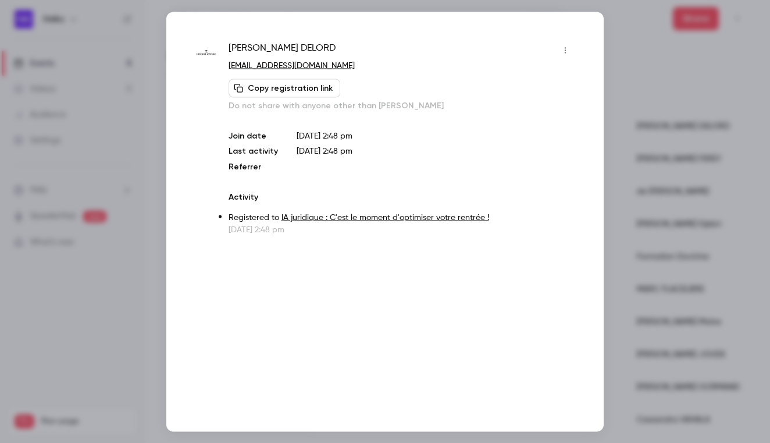
click at [630, 61] on div at bounding box center [385, 221] width 770 height 443
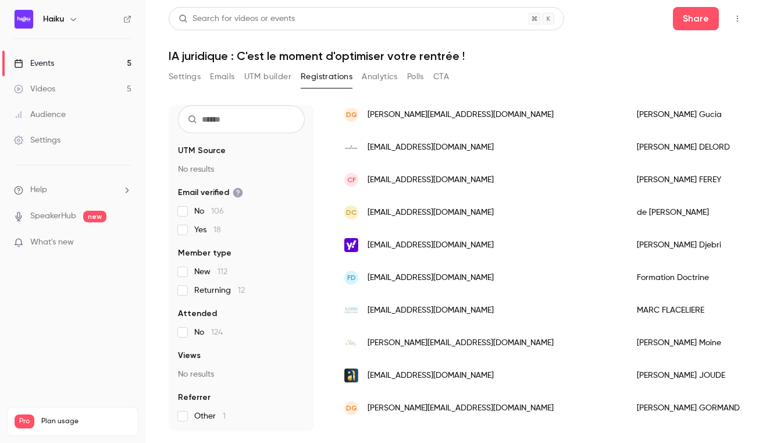
scroll to position [394, 0]
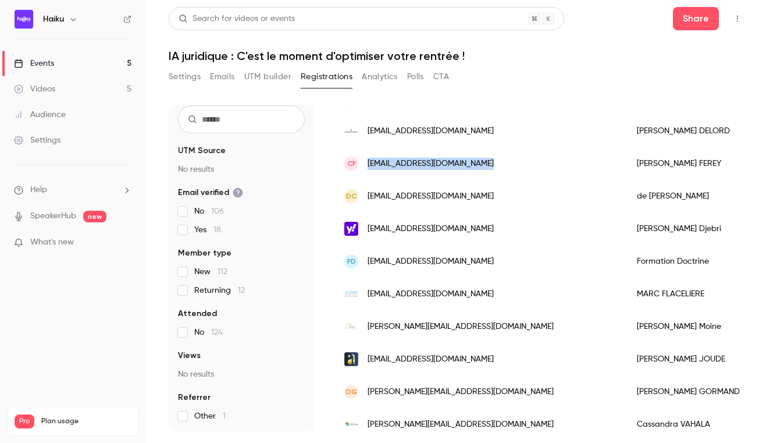
drag, startPoint x: 486, startPoint y: 167, endPoint x: 365, endPoint y: 166, distance: 121.0
click at [365, 166] on div "CF [EMAIL_ADDRESS][DOMAIN_NAME]" at bounding box center [479, 163] width 293 height 33
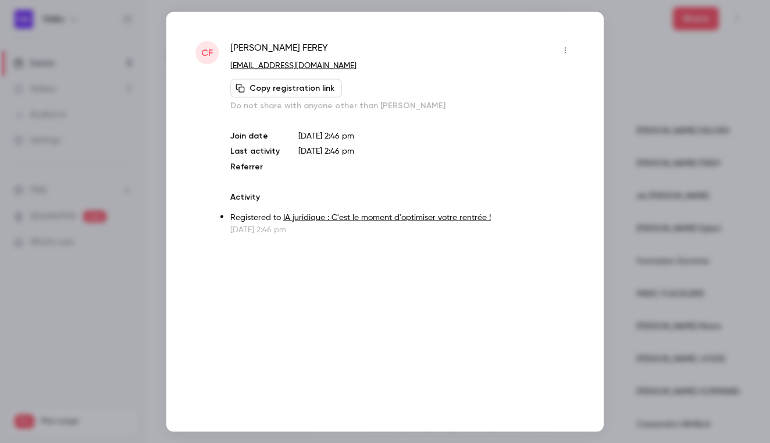
click at [652, 130] on div at bounding box center [385, 221] width 770 height 443
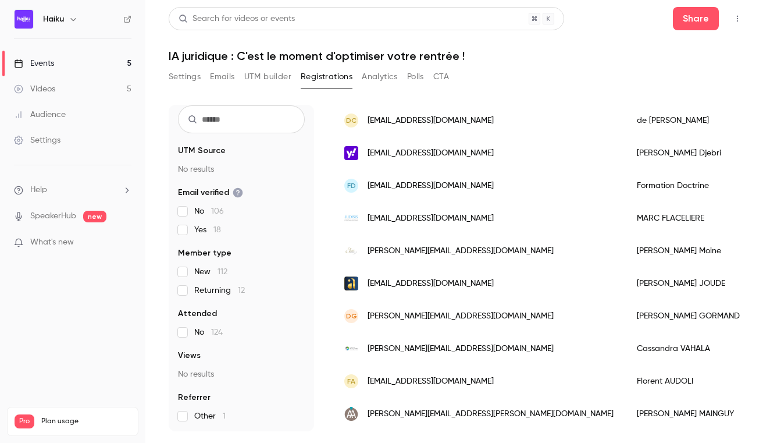
scroll to position [472, 0]
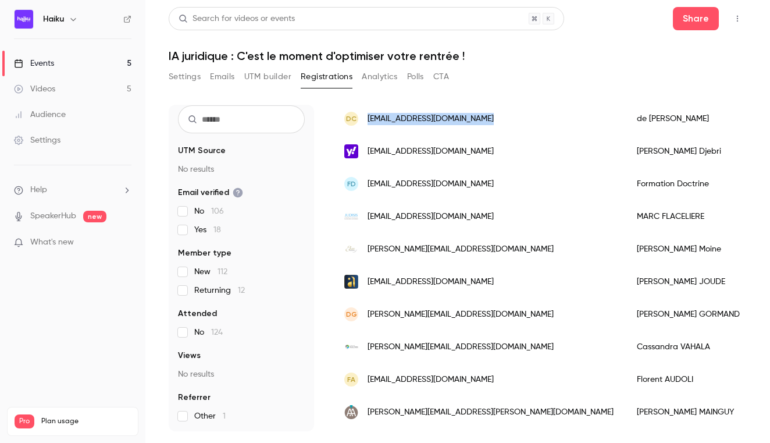
drag, startPoint x: 488, startPoint y: 118, endPoint x: 369, endPoint y: 118, distance: 119.8
click at [369, 118] on div "dC [EMAIL_ADDRESS][DOMAIN_NAME]" at bounding box center [479, 118] width 293 height 33
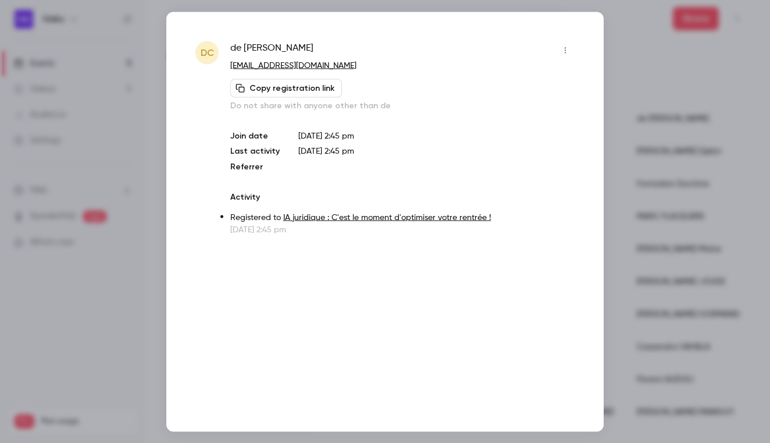
click at [647, 135] on div at bounding box center [385, 221] width 770 height 443
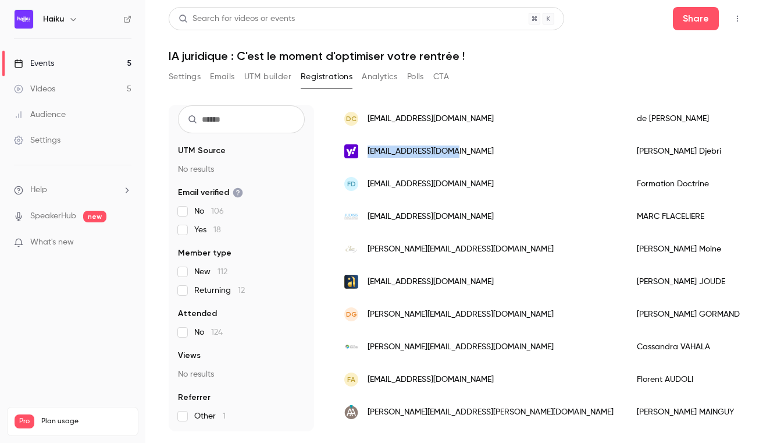
drag, startPoint x: 460, startPoint y: 152, endPoint x: 368, endPoint y: 152, distance: 92.5
click at [368, 152] on div "[EMAIL_ADDRESS][DOMAIN_NAME]" at bounding box center [479, 151] width 293 height 33
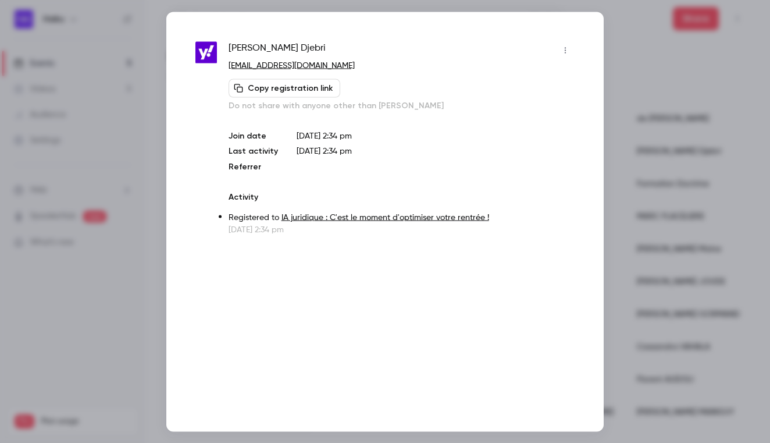
click at [636, 115] on div at bounding box center [385, 221] width 770 height 443
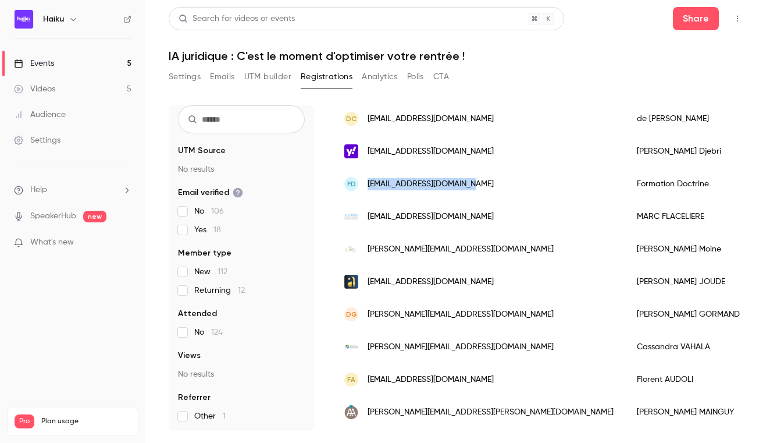
drag, startPoint x: 473, startPoint y: 182, endPoint x: 366, endPoint y: 183, distance: 107.0
click at [366, 183] on div "FD [EMAIL_ADDRESS][DOMAIN_NAME]" at bounding box center [479, 183] width 293 height 33
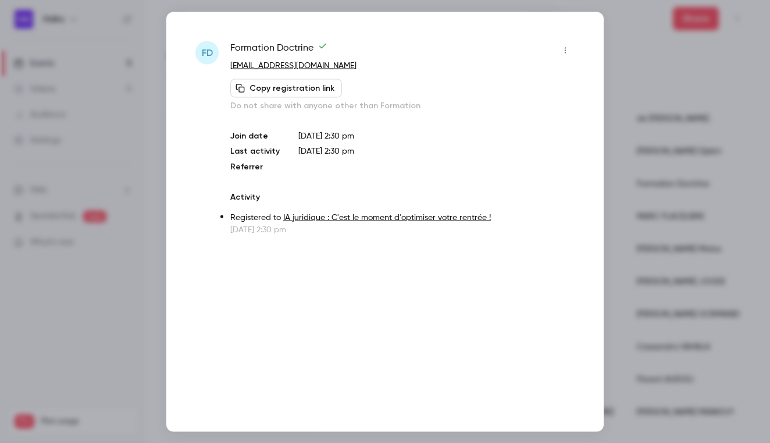
click at [689, 141] on div at bounding box center [385, 221] width 770 height 443
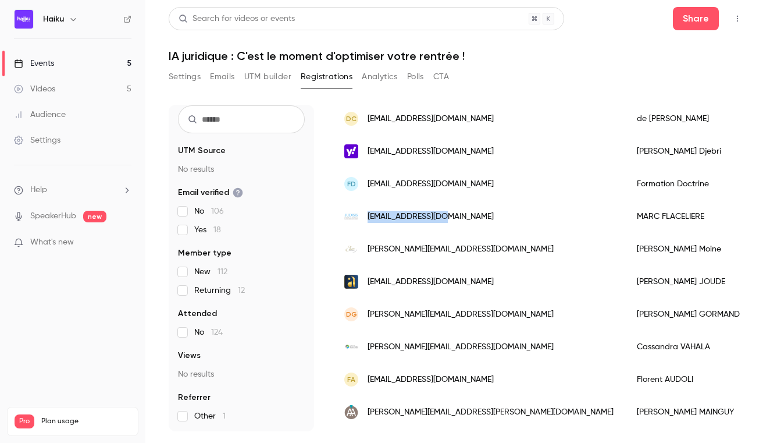
drag, startPoint x: 451, startPoint y: 216, endPoint x: 369, endPoint y: 219, distance: 82.0
click at [369, 219] on div "[EMAIL_ADDRESS][DOMAIN_NAME]" at bounding box center [479, 216] width 293 height 33
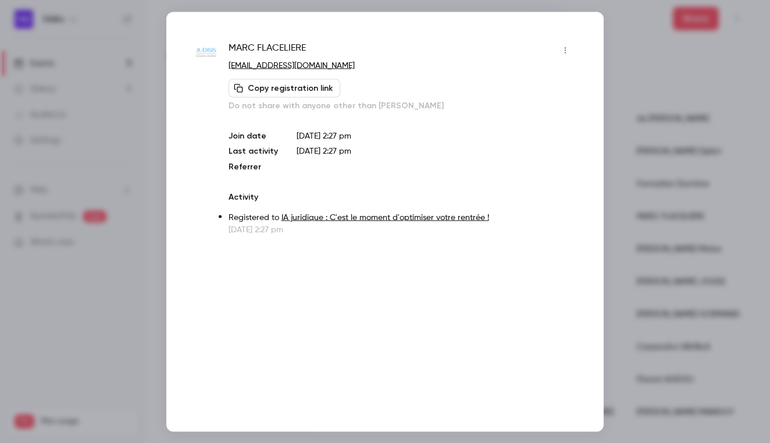
click at [648, 157] on div at bounding box center [385, 221] width 770 height 443
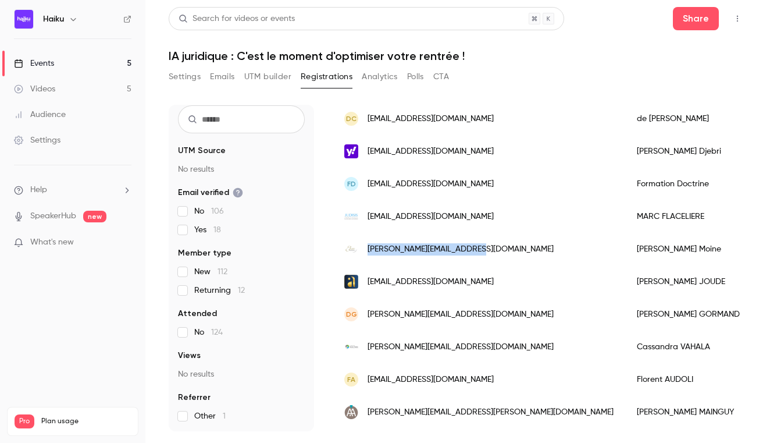
drag, startPoint x: 481, startPoint y: 247, endPoint x: 369, endPoint y: 251, distance: 112.3
click at [369, 251] on div "[PERSON_NAME][EMAIL_ADDRESS][DOMAIN_NAME]" at bounding box center [479, 249] width 293 height 33
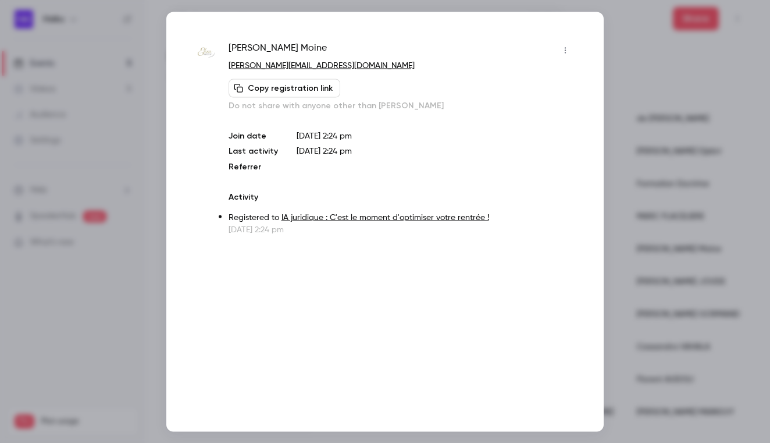
click at [650, 126] on div at bounding box center [385, 221] width 770 height 443
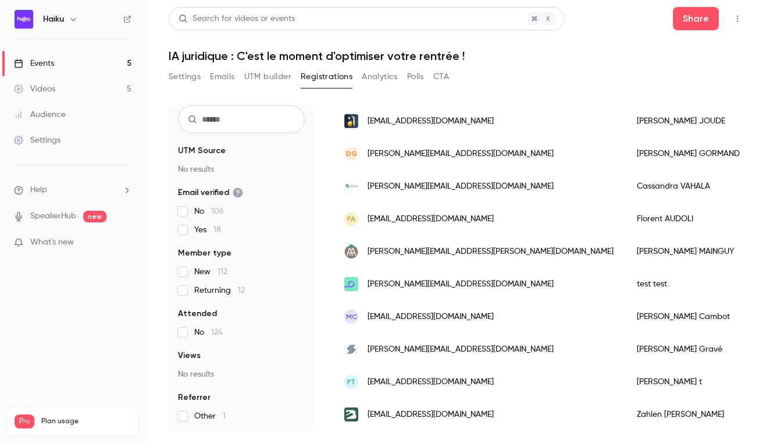
scroll to position [633, 0]
drag, startPoint x: 457, startPoint y: 122, endPoint x: 368, endPoint y: 123, distance: 89.6
click at [368, 123] on div "[EMAIL_ADDRESS][DOMAIN_NAME]" at bounding box center [479, 120] width 293 height 33
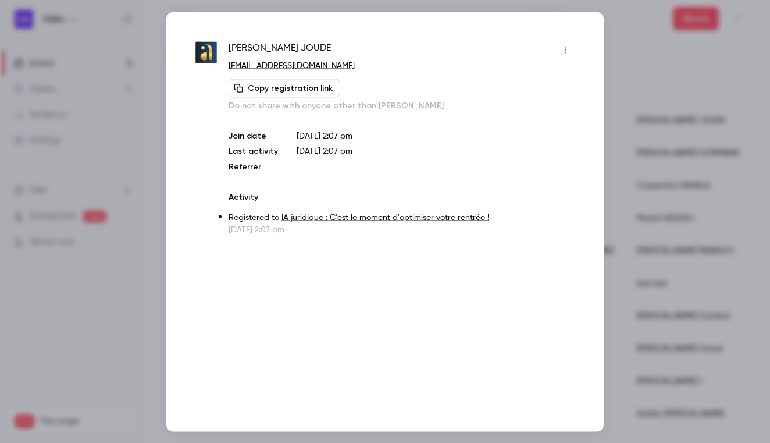
click at [690, 119] on div at bounding box center [385, 221] width 770 height 443
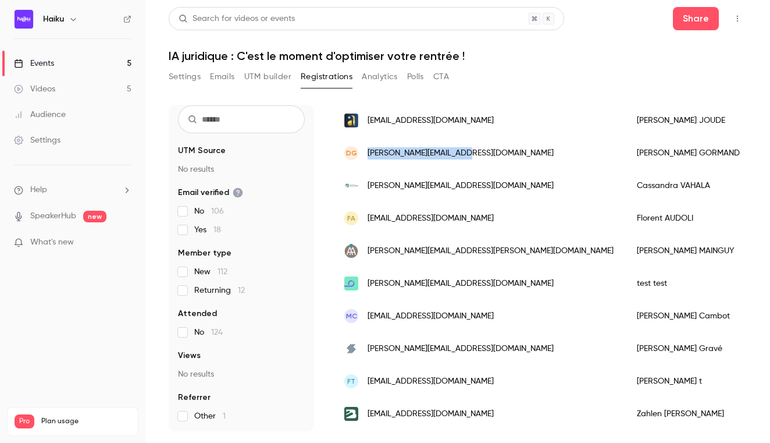
drag, startPoint x: 472, startPoint y: 148, endPoint x: 366, endPoint y: 154, distance: 106.0
click at [366, 154] on div "DG [PERSON_NAME][EMAIL_ADDRESS][DOMAIN_NAME]" at bounding box center [479, 153] width 293 height 33
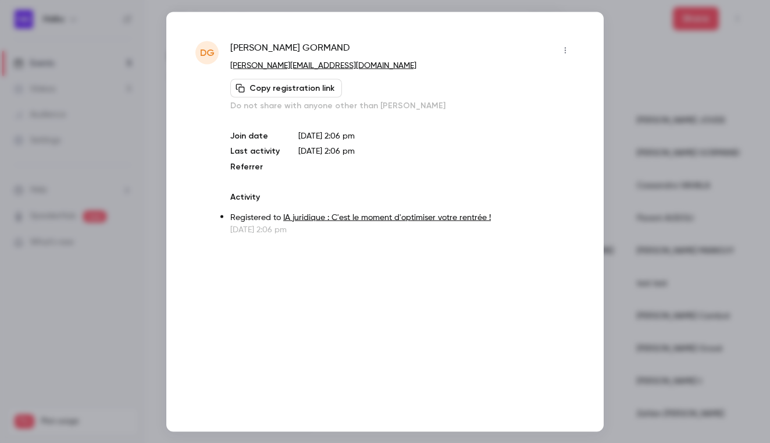
click at [676, 145] on div at bounding box center [385, 221] width 770 height 443
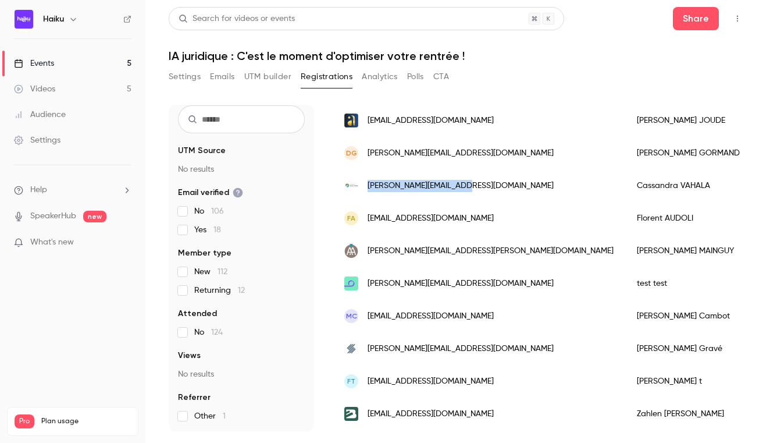
drag, startPoint x: 476, startPoint y: 184, endPoint x: 369, endPoint y: 188, distance: 107.1
click at [369, 188] on div "[PERSON_NAME][EMAIL_ADDRESS][DOMAIN_NAME]" at bounding box center [479, 185] width 293 height 33
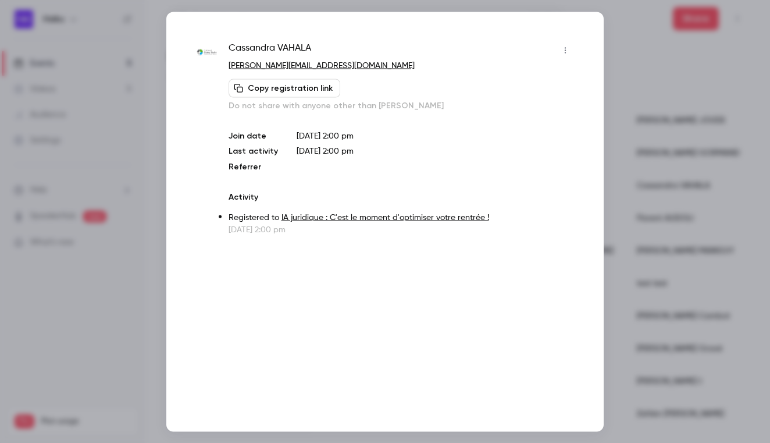
click at [637, 149] on div at bounding box center [385, 221] width 770 height 443
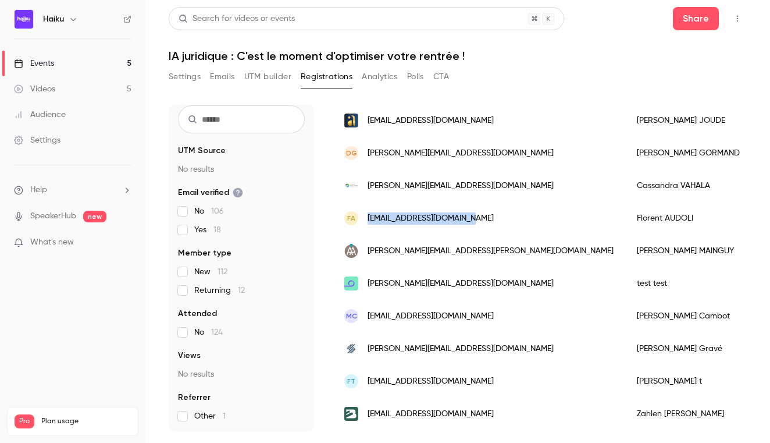
drag, startPoint x: 476, startPoint y: 220, endPoint x: 366, endPoint y: 220, distance: 109.3
click at [366, 220] on div "FA [EMAIL_ADDRESS][DOMAIN_NAME]" at bounding box center [479, 218] width 293 height 33
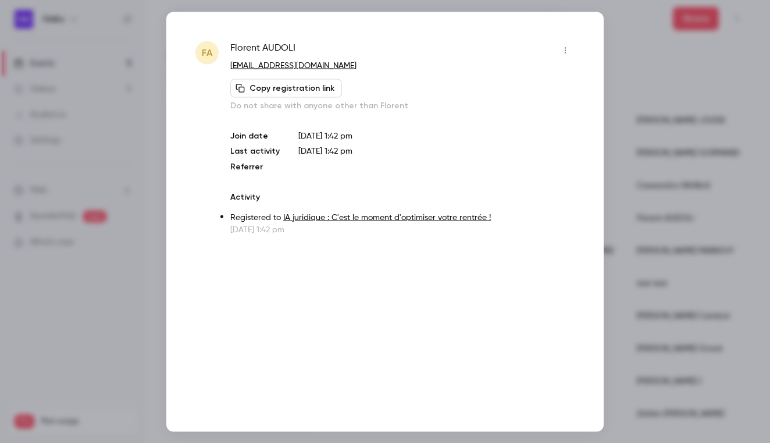
click at [654, 137] on div at bounding box center [385, 221] width 770 height 443
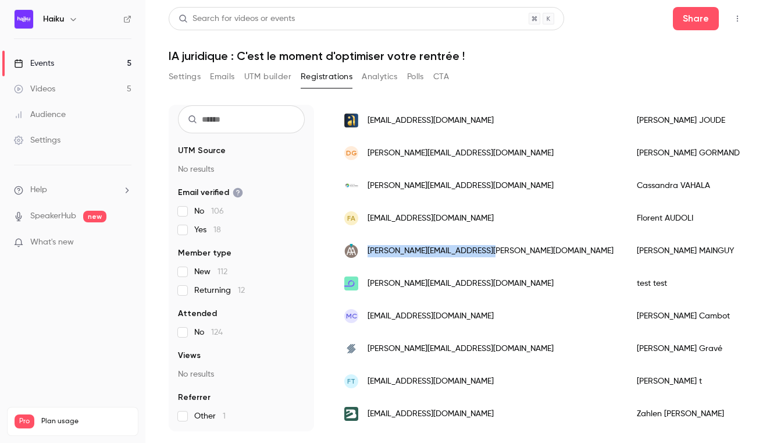
drag, startPoint x: 497, startPoint y: 251, endPoint x: 367, endPoint y: 252, distance: 129.7
click at [367, 252] on div "[PERSON_NAME][EMAIL_ADDRESS][PERSON_NAME][DOMAIN_NAME]" at bounding box center [479, 250] width 293 height 33
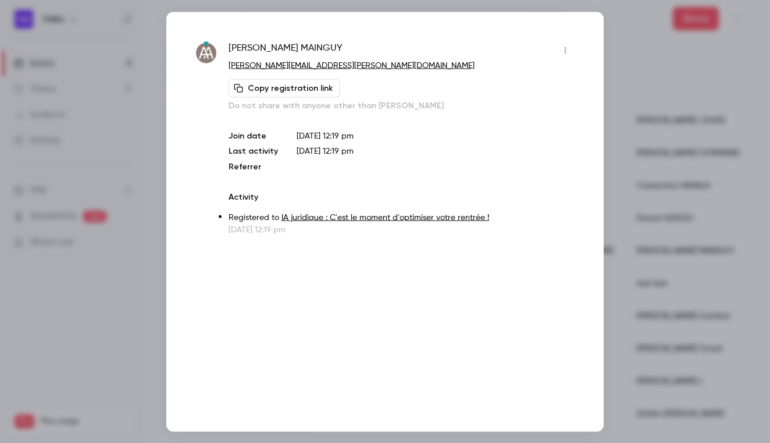
click at [683, 155] on div at bounding box center [385, 221] width 770 height 443
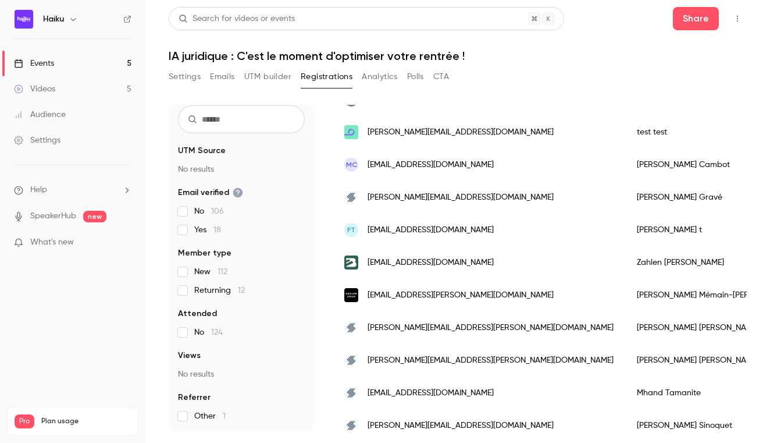
scroll to position [789, 0]
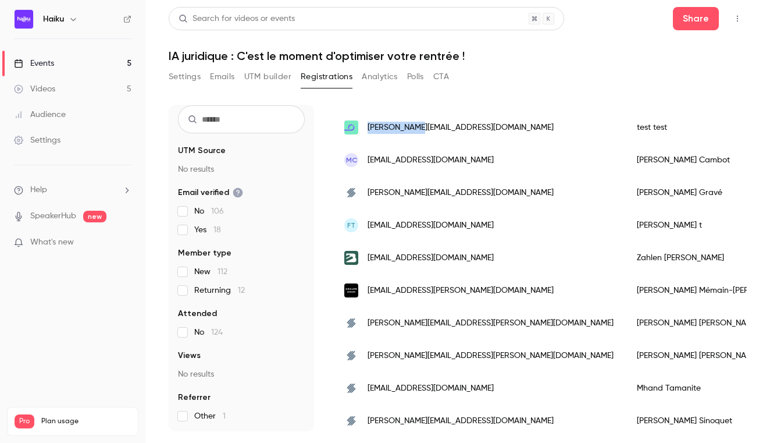
drag, startPoint x: 426, startPoint y: 127, endPoint x: 367, endPoint y: 127, distance: 59.3
click at [367, 127] on div "[PERSON_NAME][EMAIL_ADDRESS][DOMAIN_NAME]" at bounding box center [479, 127] width 293 height 33
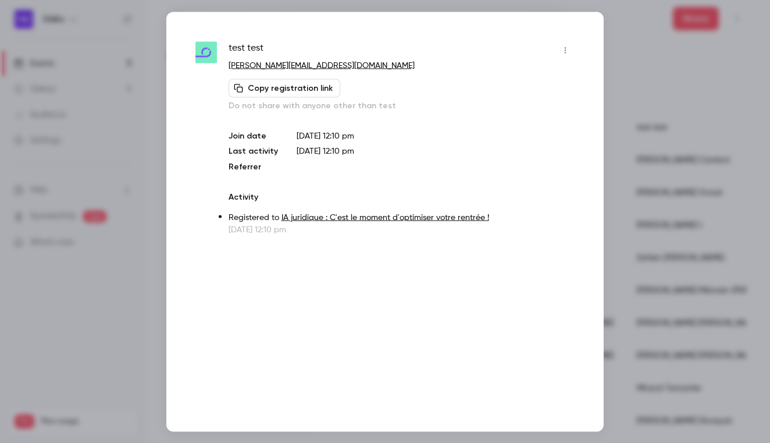
click at [677, 156] on div at bounding box center [385, 221] width 770 height 443
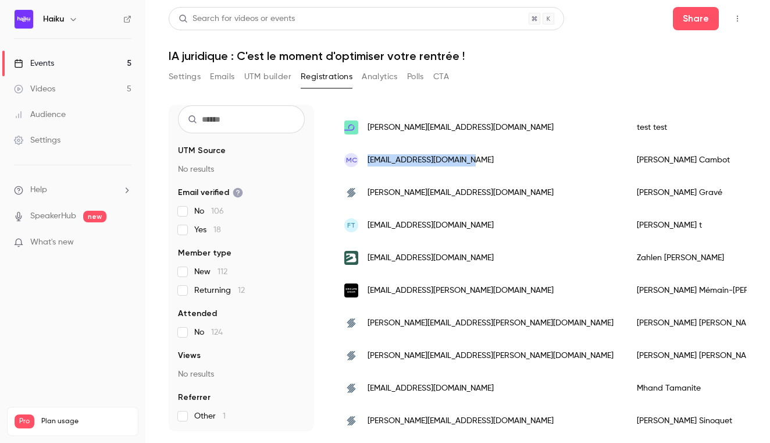
drag, startPoint x: 489, startPoint y: 162, endPoint x: 369, endPoint y: 160, distance: 120.4
click at [369, 160] on div "MC [EMAIL_ADDRESS][DOMAIN_NAME]" at bounding box center [479, 160] width 293 height 33
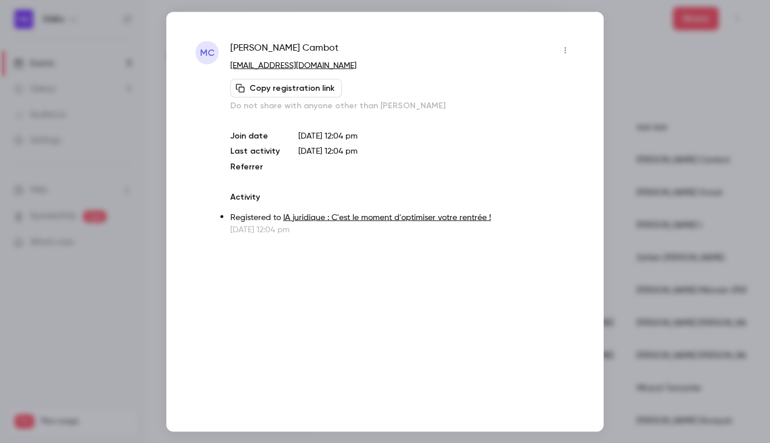
click at [661, 134] on div at bounding box center [385, 221] width 770 height 443
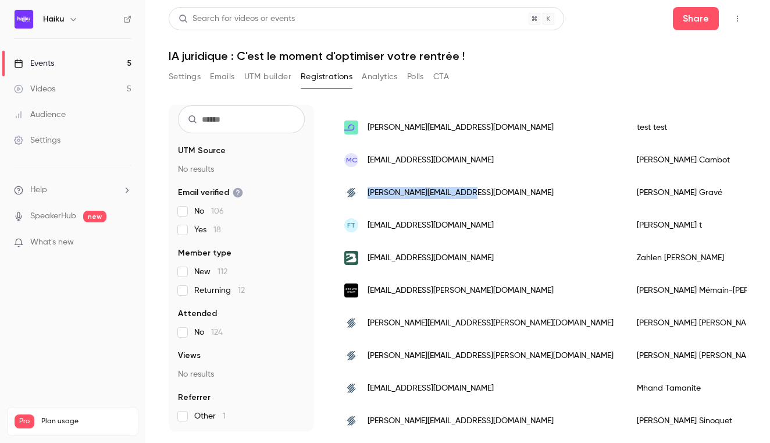
drag, startPoint x: 484, startPoint y: 190, endPoint x: 366, endPoint y: 194, distance: 118.1
click at [366, 194] on div "[PERSON_NAME][EMAIL_ADDRESS][DOMAIN_NAME]" at bounding box center [479, 192] width 293 height 33
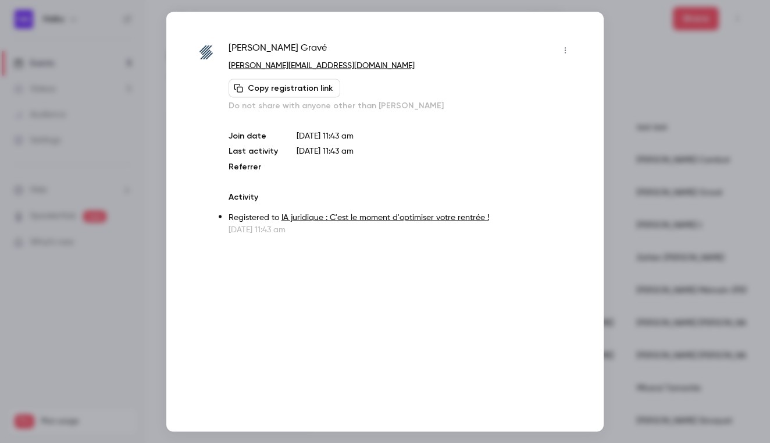
click at [665, 157] on div at bounding box center [385, 221] width 770 height 443
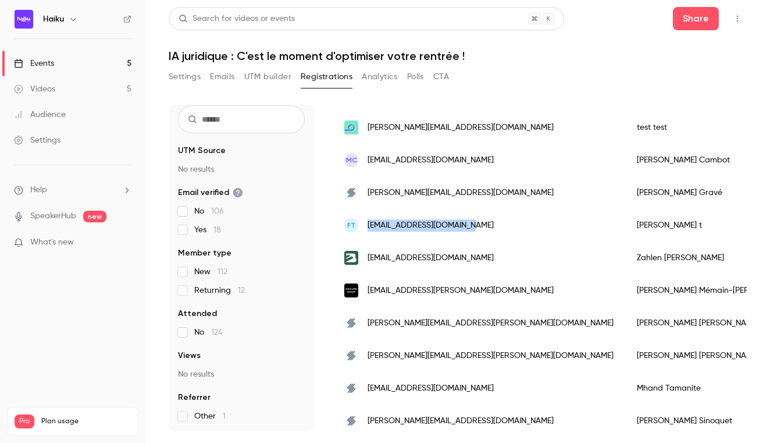
drag, startPoint x: 474, startPoint y: 226, endPoint x: 368, endPoint y: 227, distance: 106.4
click at [368, 227] on div "ft [EMAIL_ADDRESS][DOMAIN_NAME]" at bounding box center [479, 225] width 293 height 33
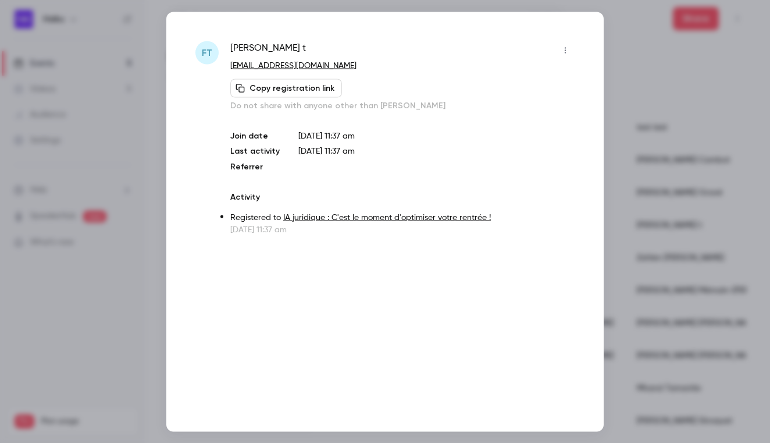
click at [669, 149] on div at bounding box center [385, 221] width 770 height 443
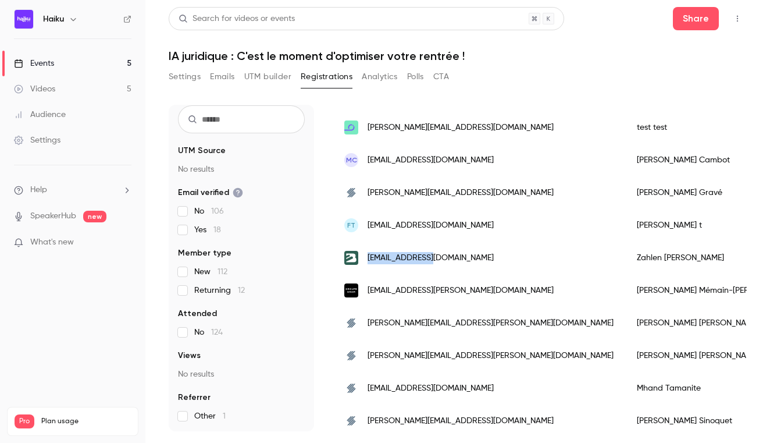
drag, startPoint x: 444, startPoint y: 258, endPoint x: 369, endPoint y: 259, distance: 75.0
click at [369, 259] on div "[EMAIL_ADDRESS][DOMAIN_NAME]" at bounding box center [479, 257] width 293 height 33
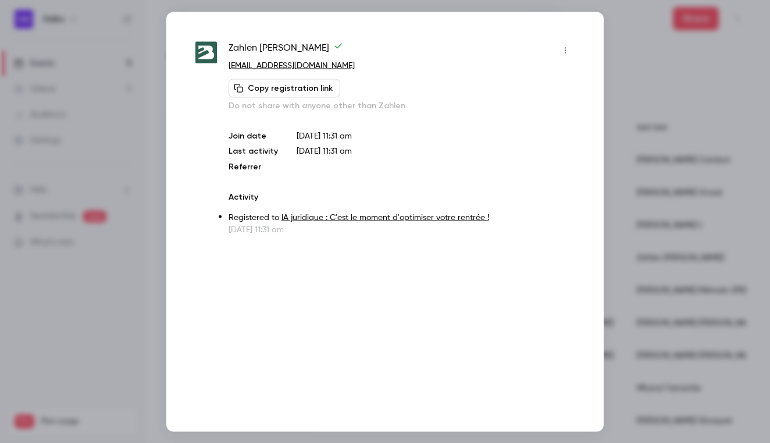
click at [659, 182] on div at bounding box center [385, 221] width 770 height 443
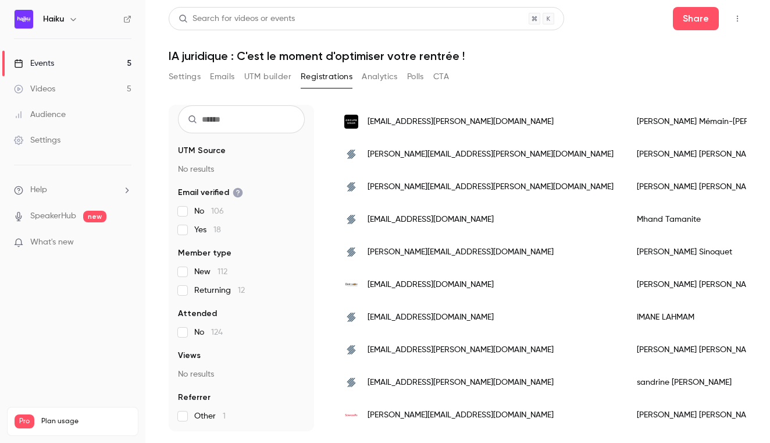
scroll to position [955, 0]
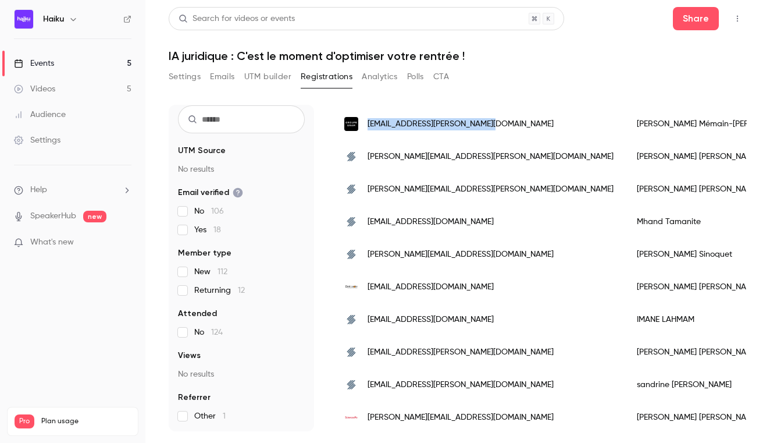
drag, startPoint x: 509, startPoint y: 124, endPoint x: 366, endPoint y: 126, distance: 143.6
click at [366, 126] on div "[EMAIL_ADDRESS][PERSON_NAME][DOMAIN_NAME]" at bounding box center [479, 124] width 293 height 33
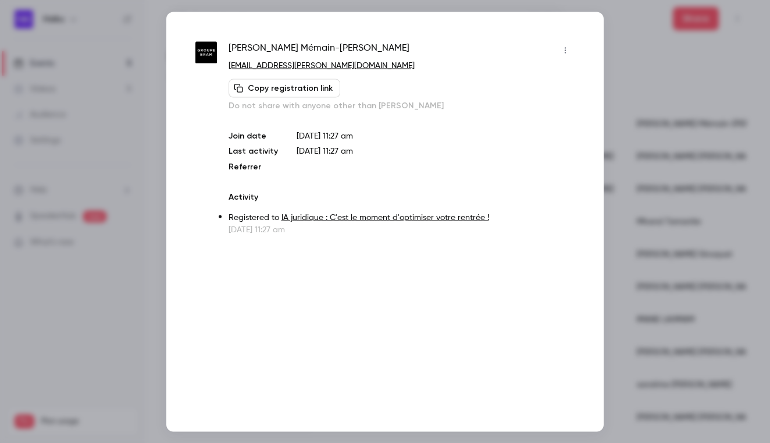
click at [656, 145] on div at bounding box center [385, 221] width 770 height 443
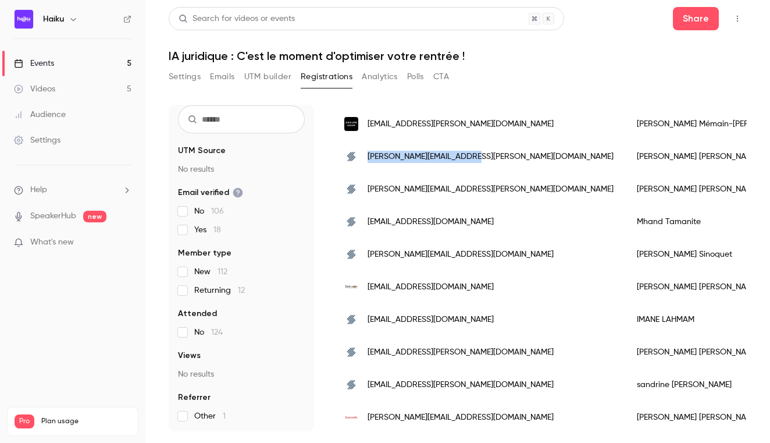
drag, startPoint x: 476, startPoint y: 154, endPoint x: 369, endPoint y: 155, distance: 107.0
click at [369, 155] on div "[PERSON_NAME][EMAIL_ADDRESS][PERSON_NAME][DOMAIN_NAME]" at bounding box center [479, 156] width 293 height 33
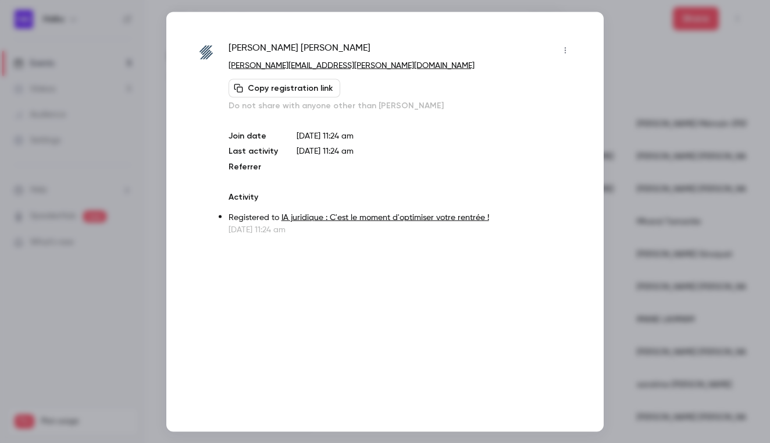
click at [662, 144] on div at bounding box center [385, 221] width 770 height 443
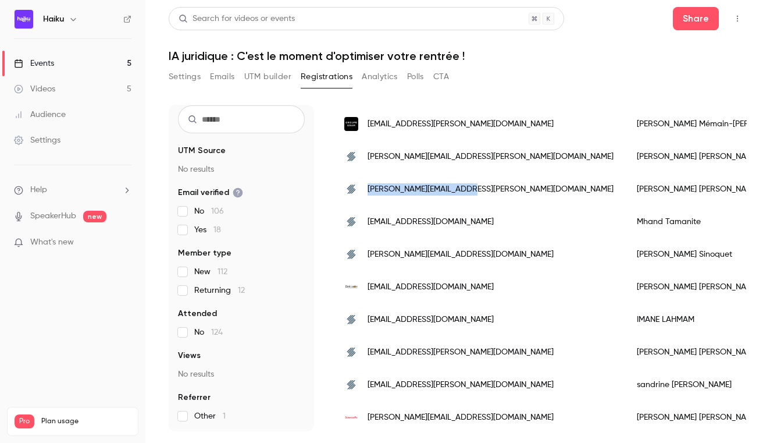
drag, startPoint x: 473, startPoint y: 186, endPoint x: 366, endPoint y: 191, distance: 106.5
click at [366, 191] on div "[PERSON_NAME][EMAIL_ADDRESS][PERSON_NAME][DOMAIN_NAME]" at bounding box center [479, 189] width 293 height 33
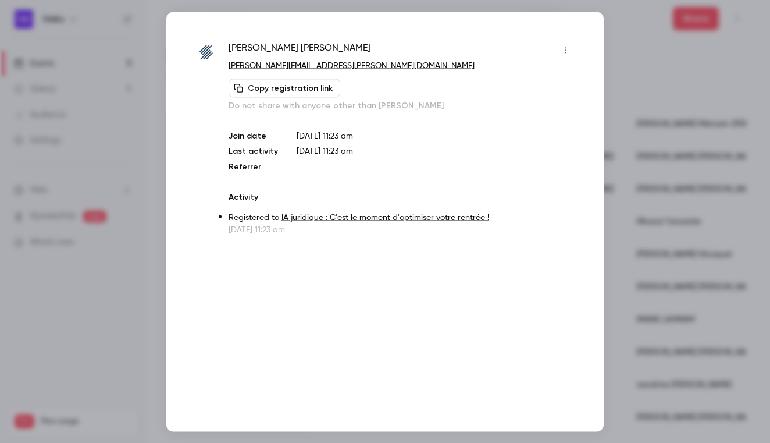
click at [648, 167] on div at bounding box center [385, 221] width 770 height 443
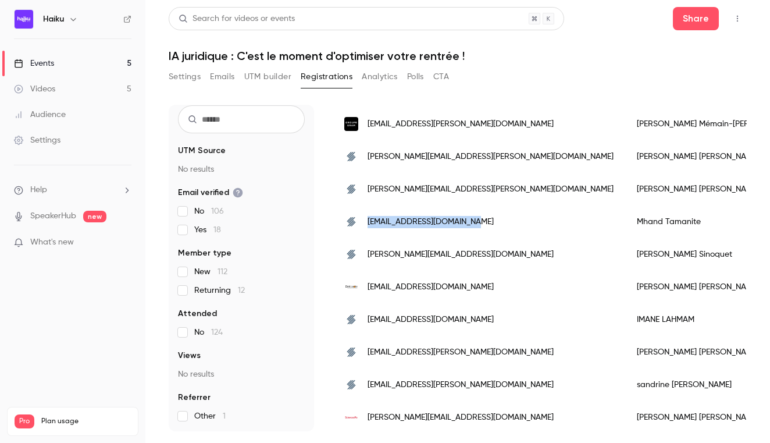
drag, startPoint x: 487, startPoint y: 222, endPoint x: 366, endPoint y: 224, distance: 121.0
click at [366, 224] on div "[EMAIL_ADDRESS][DOMAIN_NAME]" at bounding box center [479, 221] width 293 height 33
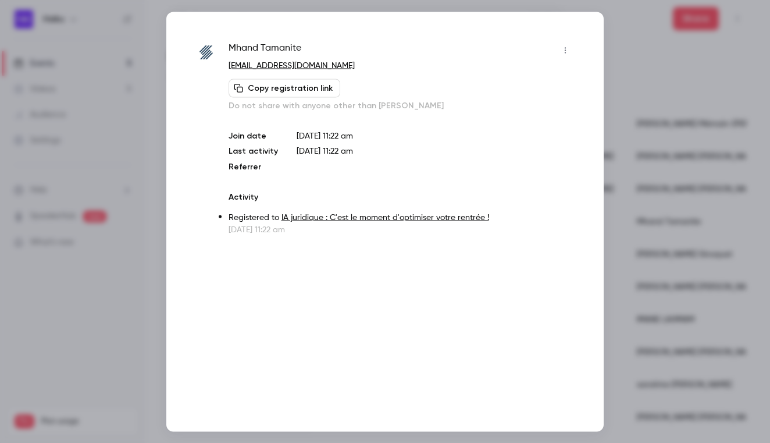
click at [659, 164] on div at bounding box center [385, 221] width 770 height 443
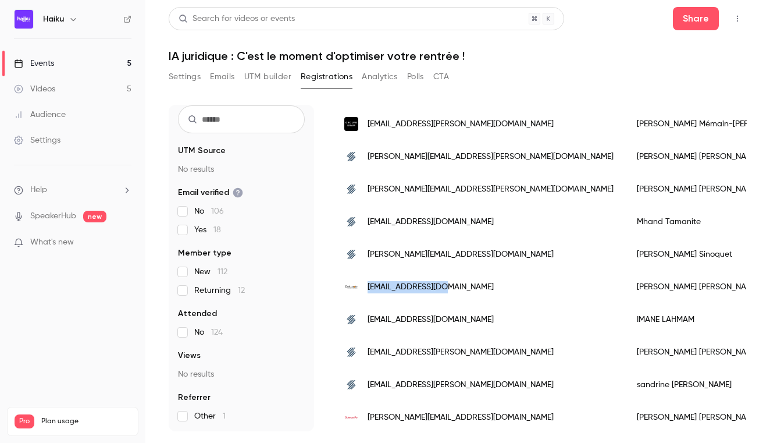
drag, startPoint x: 444, startPoint y: 281, endPoint x: 366, endPoint y: 290, distance: 78.5
click at [366, 290] on div "[EMAIL_ADDRESS][DOMAIN_NAME]" at bounding box center [479, 286] width 293 height 33
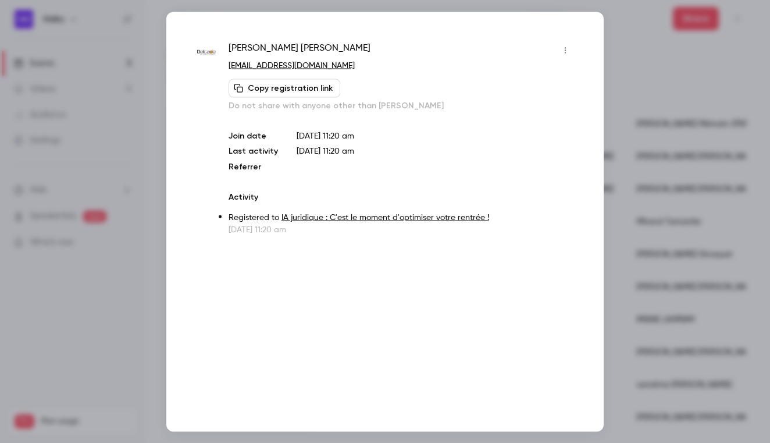
click at [709, 219] on div at bounding box center [385, 221] width 770 height 443
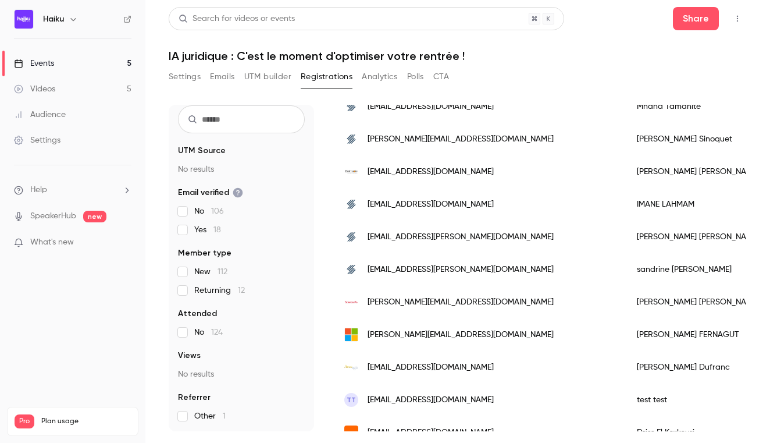
scroll to position [1090, 0]
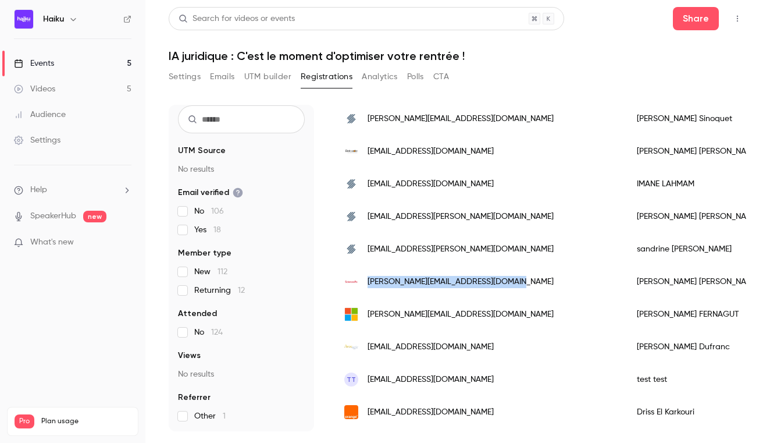
drag, startPoint x: 508, startPoint y: 280, endPoint x: 367, endPoint y: 283, distance: 141.3
click at [367, 283] on div "[PERSON_NAME][EMAIL_ADDRESS][DOMAIN_NAME]" at bounding box center [479, 281] width 293 height 33
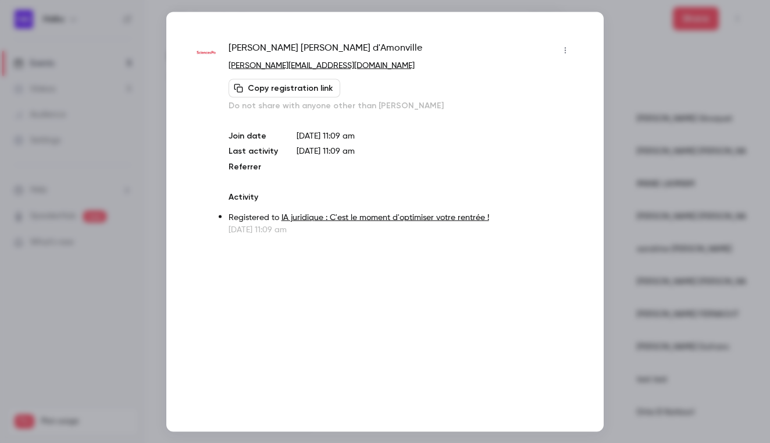
click at [673, 123] on div at bounding box center [385, 221] width 770 height 443
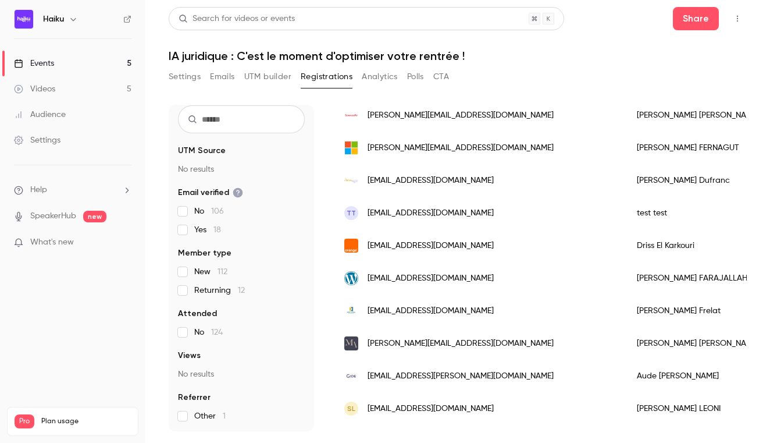
scroll to position [1260, 0]
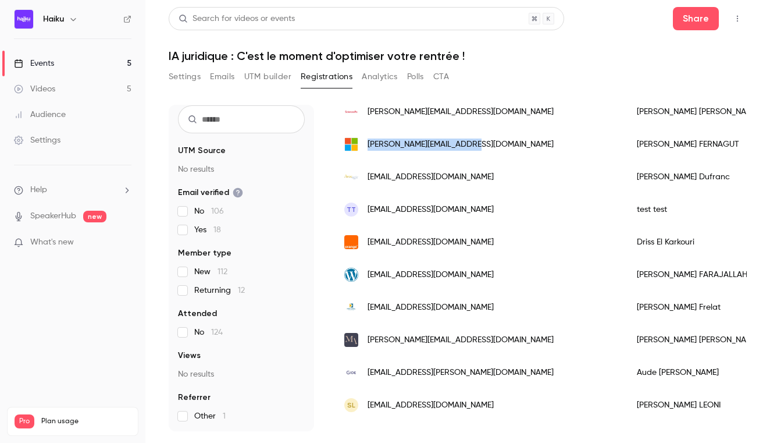
drag, startPoint x: 483, startPoint y: 144, endPoint x: 366, endPoint y: 146, distance: 116.9
click at [366, 146] on div "[PERSON_NAME][EMAIL_ADDRESS][DOMAIN_NAME]" at bounding box center [479, 144] width 293 height 33
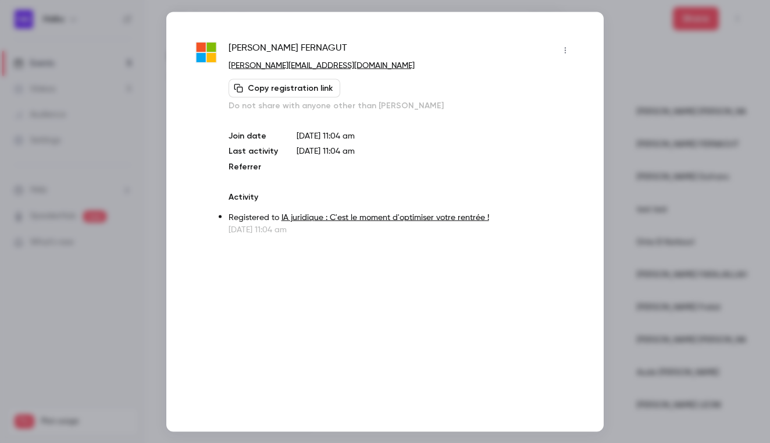
click at [704, 174] on div at bounding box center [385, 221] width 770 height 443
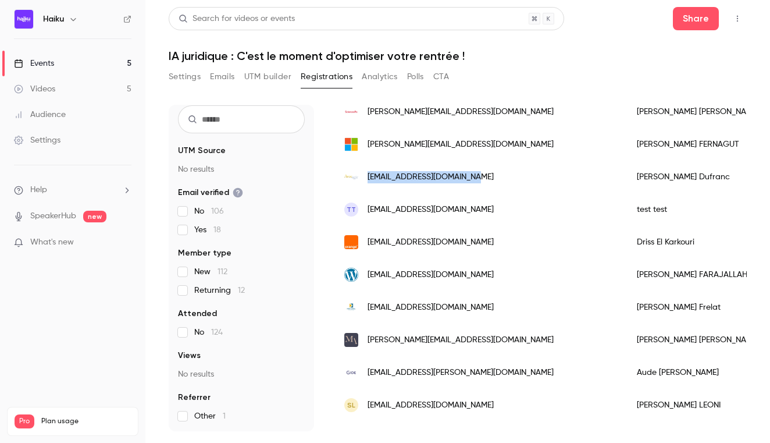
drag, startPoint x: 484, startPoint y: 174, endPoint x: 369, endPoint y: 180, distance: 115.3
click at [369, 180] on div "[EMAIL_ADDRESS][DOMAIN_NAME]" at bounding box center [479, 177] width 293 height 33
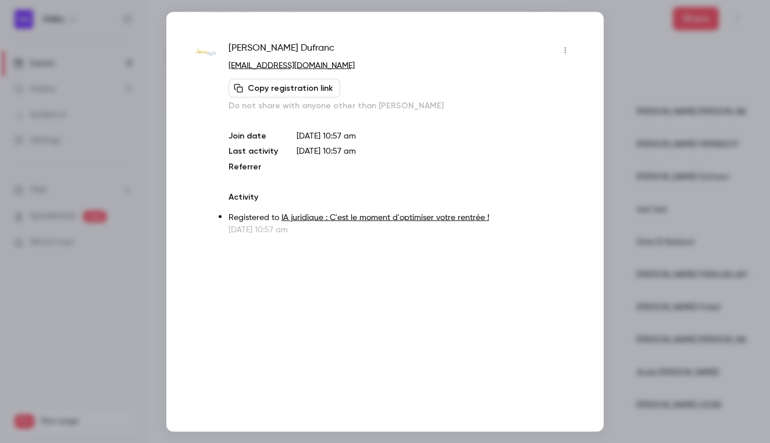
click at [667, 125] on div at bounding box center [385, 221] width 770 height 443
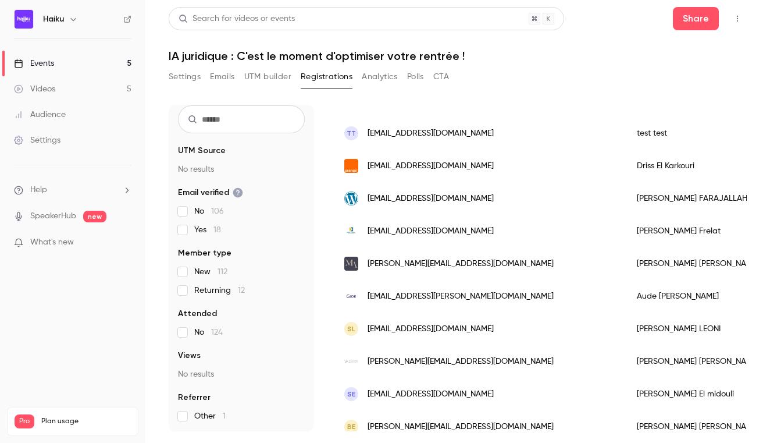
scroll to position [1333, 0]
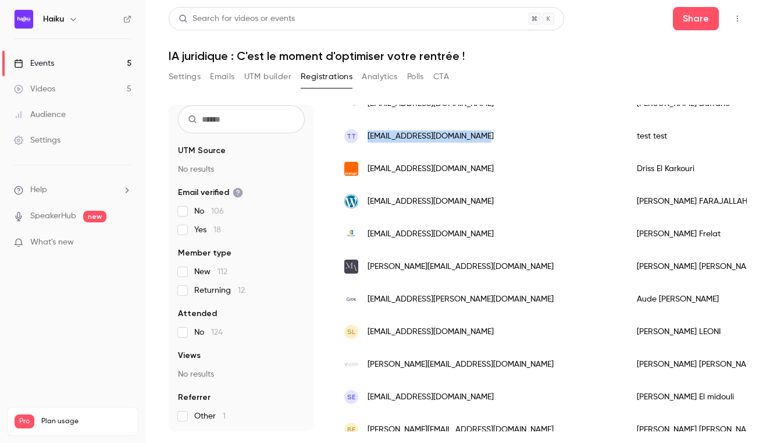
drag, startPoint x: 471, startPoint y: 132, endPoint x: 367, endPoint y: 135, distance: 104.1
click at [367, 135] on div "tt [EMAIL_ADDRESS][DOMAIN_NAME]" at bounding box center [479, 136] width 293 height 33
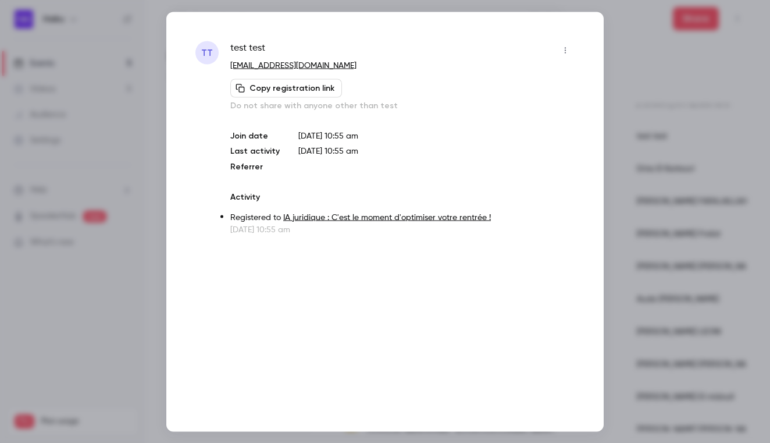
click at [669, 140] on div at bounding box center [385, 221] width 770 height 443
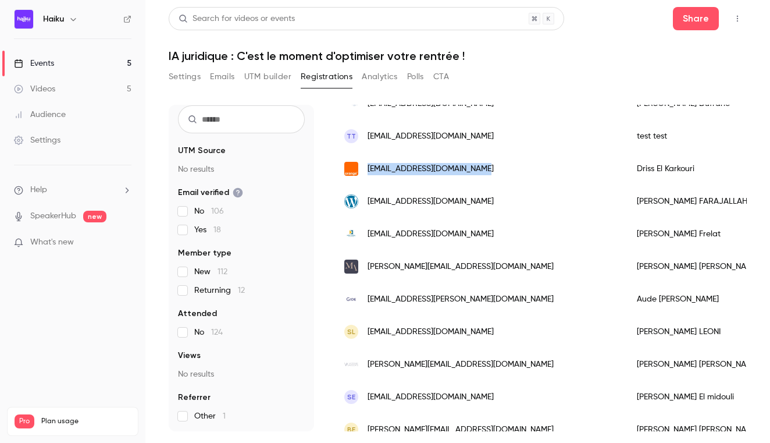
drag, startPoint x: 477, startPoint y: 166, endPoint x: 367, endPoint y: 169, distance: 109.9
click at [367, 169] on div "[EMAIL_ADDRESS][DOMAIN_NAME]" at bounding box center [479, 168] width 293 height 33
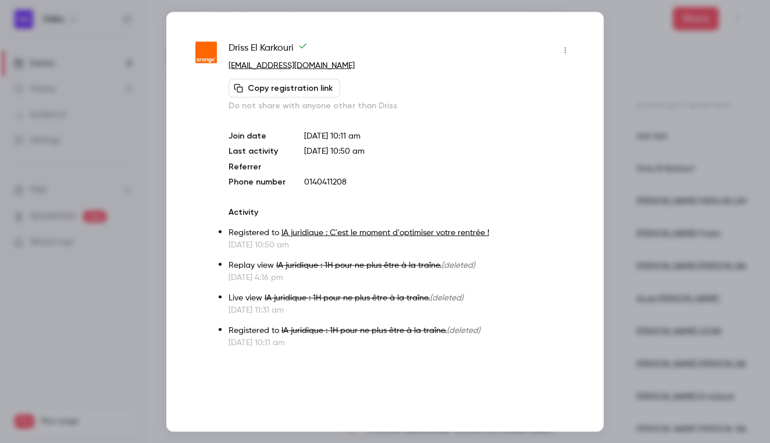
click at [686, 145] on div at bounding box center [385, 221] width 770 height 443
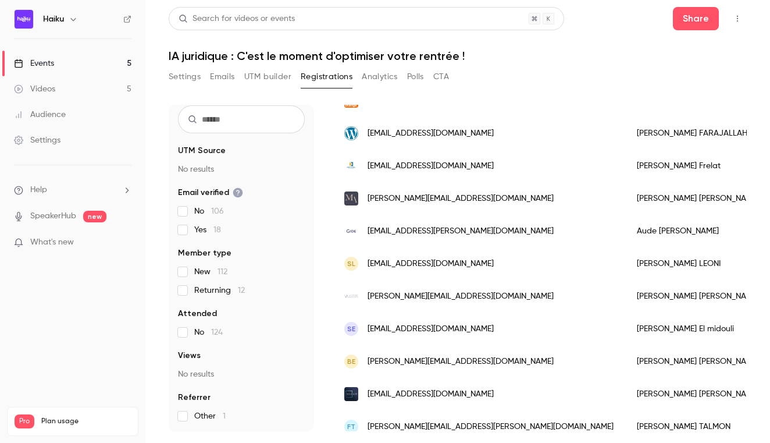
scroll to position [1404, 0]
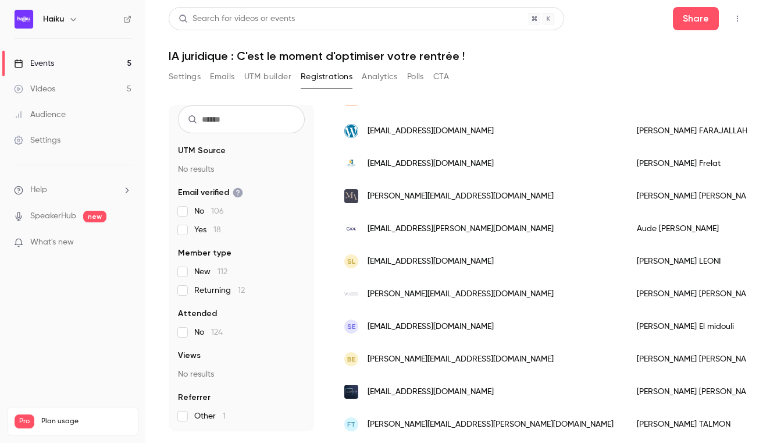
drag, startPoint x: 498, startPoint y: 131, endPoint x: 367, endPoint y: 133, distance: 130.8
click at [367, 133] on div "[EMAIL_ADDRESS][DOMAIN_NAME]" at bounding box center [479, 131] width 293 height 33
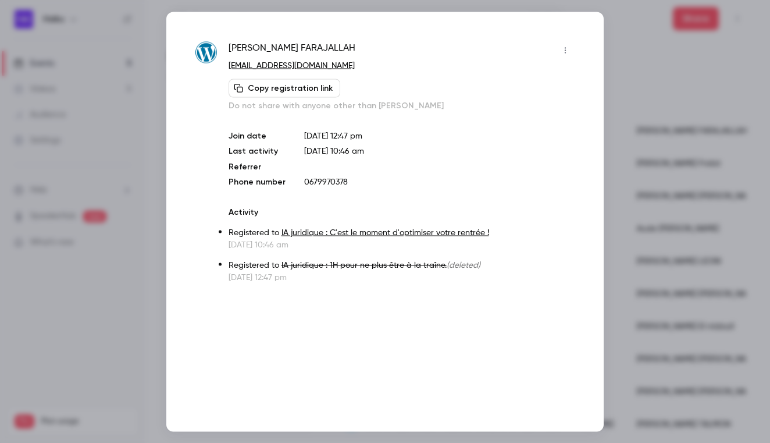
click at [640, 146] on div at bounding box center [385, 221] width 770 height 443
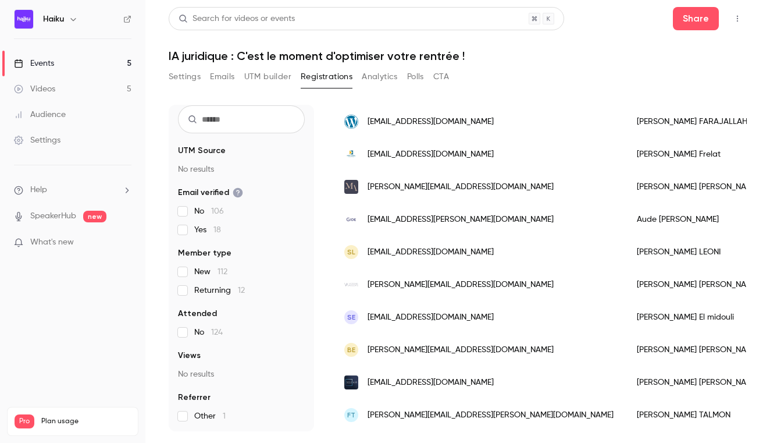
scroll to position [1413, 0]
drag, startPoint x: 441, startPoint y: 154, endPoint x: 369, endPoint y: 155, distance: 71.5
click at [369, 155] on div "[EMAIL_ADDRESS][DOMAIN_NAME]" at bounding box center [479, 154] width 293 height 33
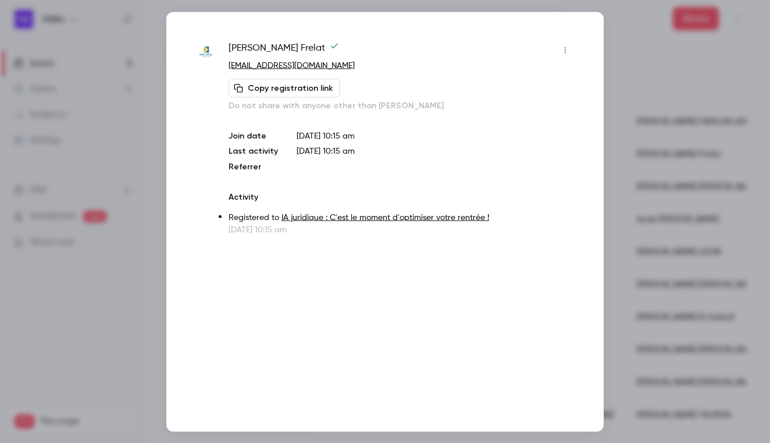
click at [647, 146] on div at bounding box center [385, 221] width 770 height 443
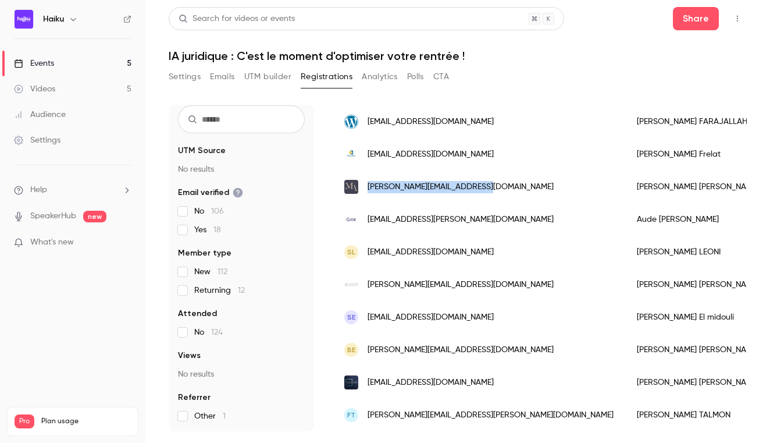
drag, startPoint x: 497, startPoint y: 187, endPoint x: 368, endPoint y: 187, distance: 129.7
click at [368, 187] on div "[PERSON_NAME][EMAIL_ADDRESS][DOMAIN_NAME]" at bounding box center [479, 186] width 293 height 33
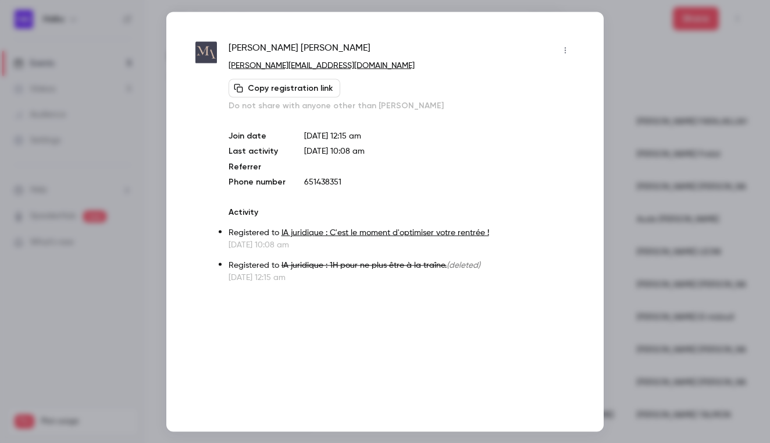
click at [653, 163] on div at bounding box center [385, 221] width 770 height 443
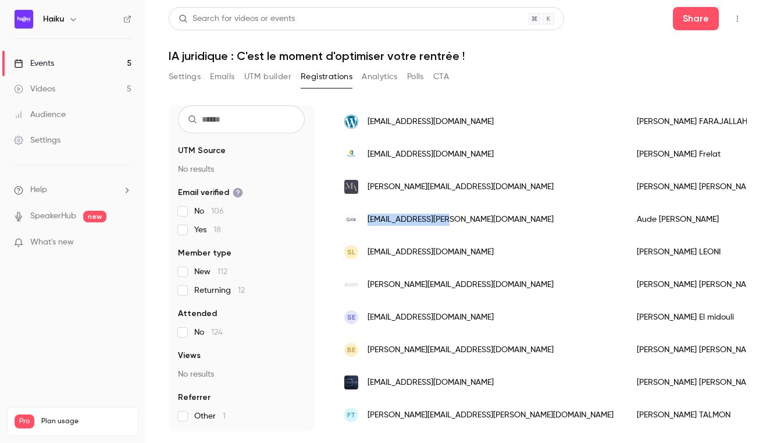
drag, startPoint x: 456, startPoint y: 220, endPoint x: 366, endPoint y: 220, distance: 90.1
click at [366, 220] on div "[EMAIL_ADDRESS][PERSON_NAME][DOMAIN_NAME]" at bounding box center [479, 219] width 293 height 33
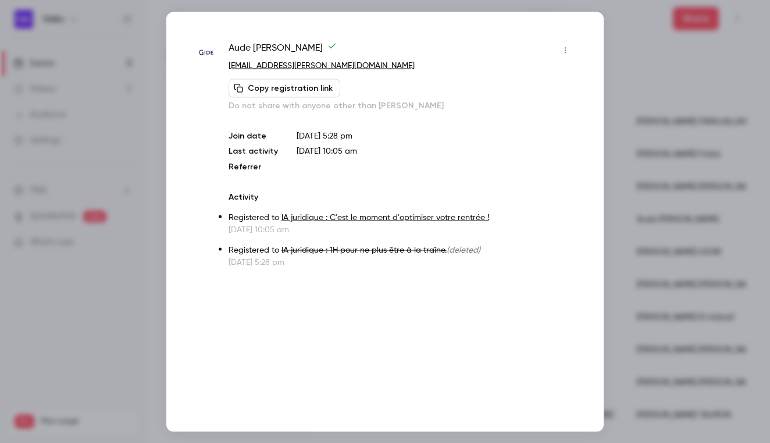
click at [652, 165] on div at bounding box center [385, 221] width 770 height 443
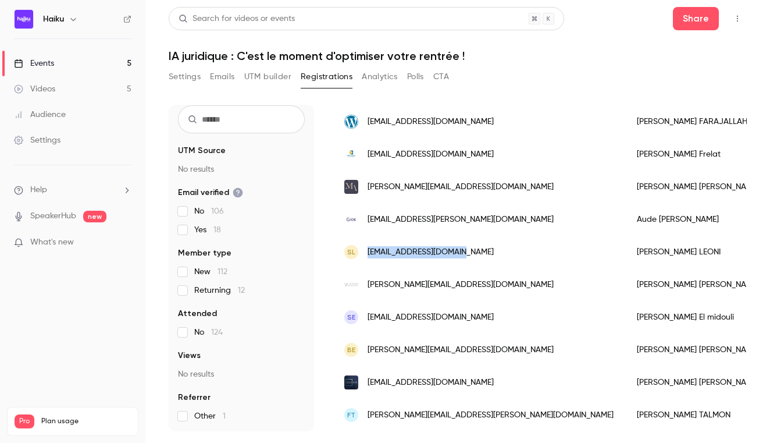
drag, startPoint x: 466, startPoint y: 248, endPoint x: 368, endPoint y: 251, distance: 97.8
click at [368, 251] on div "SL [EMAIL_ADDRESS][PERSON_NAME][DOMAIN_NAME]" at bounding box center [479, 252] width 293 height 33
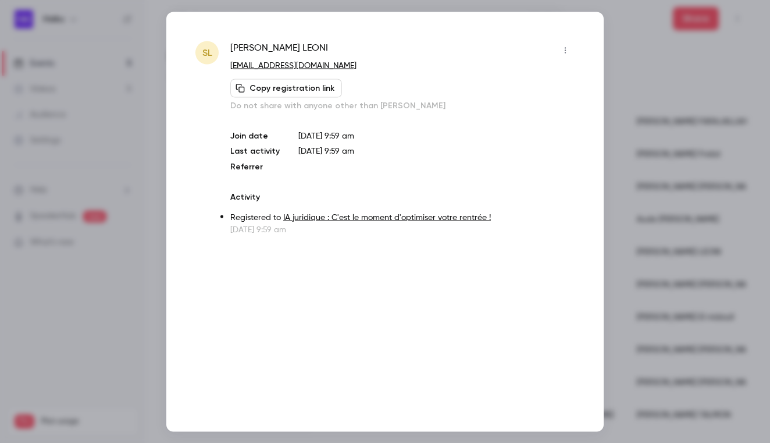
click at [681, 167] on div at bounding box center [385, 221] width 770 height 443
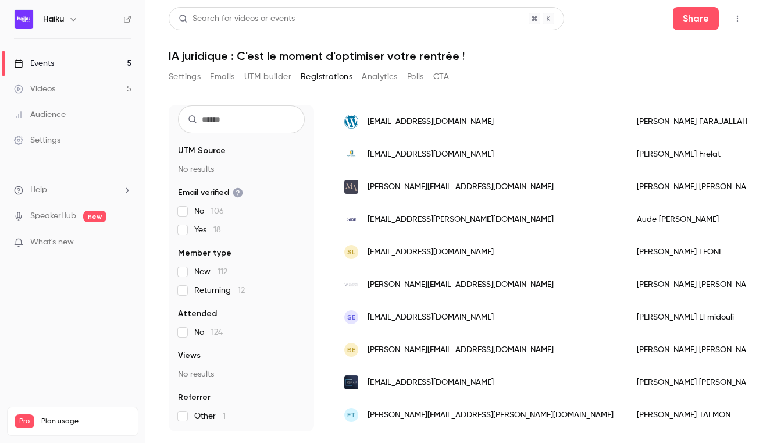
click at [431, 284] on span "[PERSON_NAME][EMAIL_ADDRESS][DOMAIN_NAME]" at bounding box center [461, 285] width 186 height 12
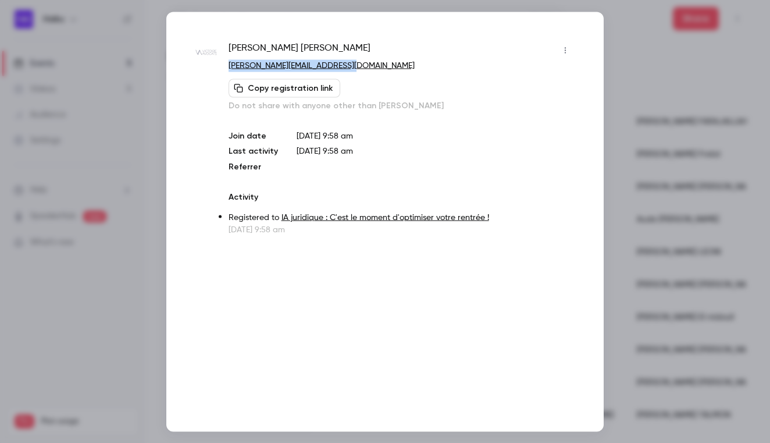
drag, startPoint x: 354, startPoint y: 66, endPoint x: 227, endPoint y: 66, distance: 126.8
click at [227, 66] on div "[PERSON_NAME] [PERSON_NAME][EMAIL_ADDRESS][DOMAIN_NAME] Copy registration link …" at bounding box center [384, 138] width 379 height 194
click at [646, 112] on div at bounding box center [385, 221] width 770 height 443
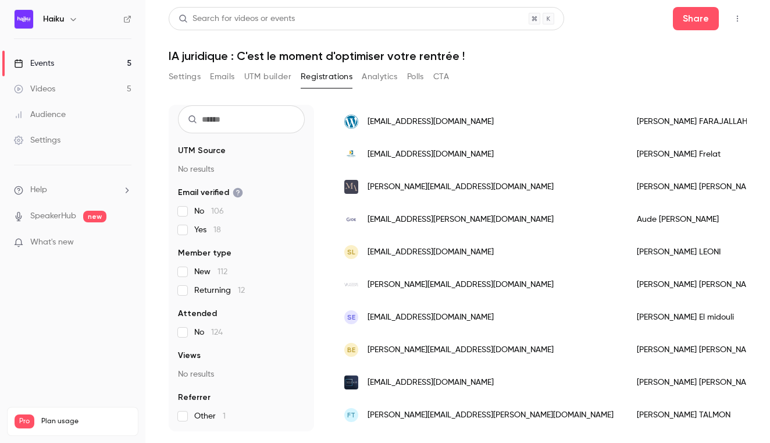
drag, startPoint x: 497, startPoint y: 315, endPoint x: 367, endPoint y: 318, distance: 130.3
click at [367, 318] on div "SE [EMAIL_ADDRESS][DOMAIN_NAME]" at bounding box center [479, 317] width 293 height 33
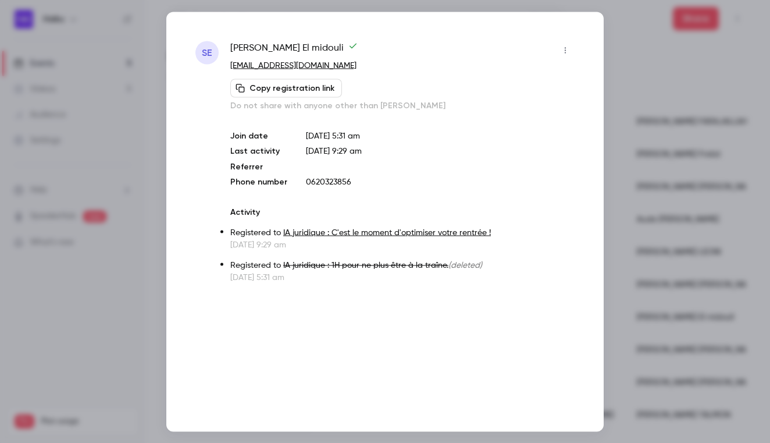
click at [635, 177] on div at bounding box center [385, 221] width 770 height 443
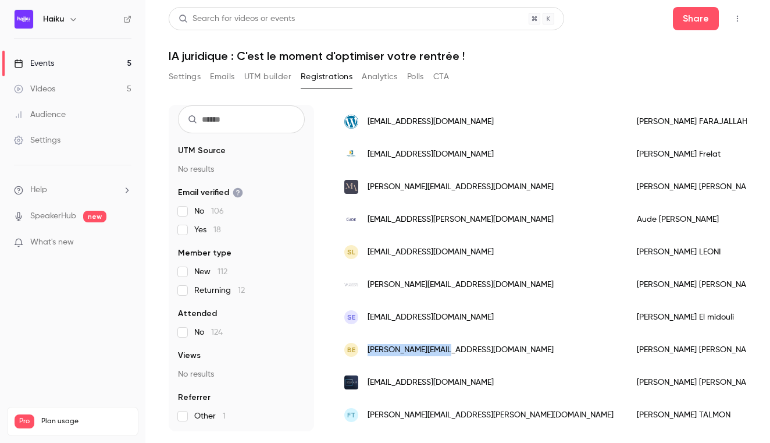
drag, startPoint x: 464, startPoint y: 347, endPoint x: 369, endPoint y: 349, distance: 94.8
click at [369, 349] on div "BE [PERSON_NAME][EMAIL_ADDRESS][DOMAIN_NAME]" at bounding box center [479, 349] width 293 height 33
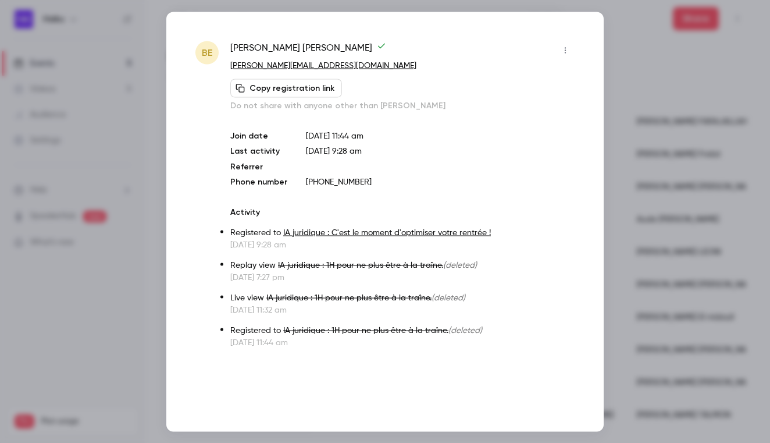
click at [644, 230] on div at bounding box center [385, 221] width 770 height 443
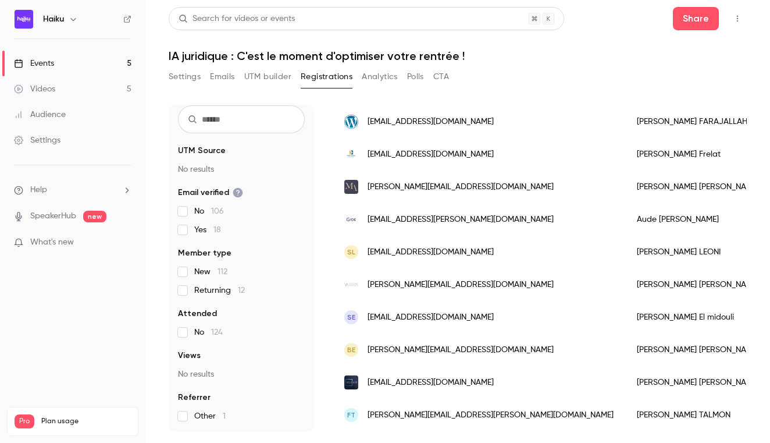
drag, startPoint x: 463, startPoint y: 380, endPoint x: 402, endPoint y: 389, distance: 61.1
click at [402, 389] on div "[EMAIL_ADDRESS][DOMAIN_NAME]" at bounding box center [479, 382] width 293 height 33
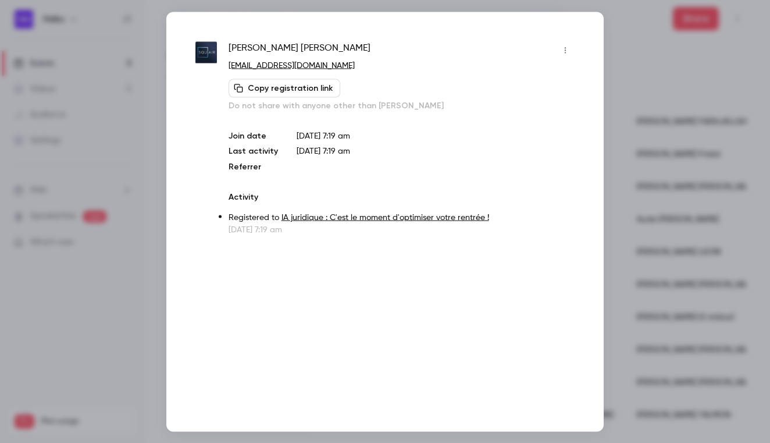
click at [628, 270] on div at bounding box center [385, 221] width 770 height 443
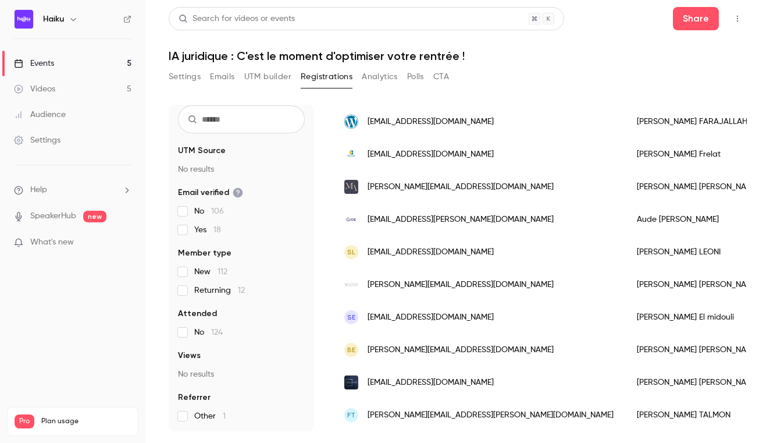
drag, startPoint x: 455, startPoint y: 381, endPoint x: 377, endPoint y: 381, distance: 77.9
click at [377, 381] on div "[EMAIL_ADDRESS][DOMAIN_NAME]" at bounding box center [479, 382] width 293 height 33
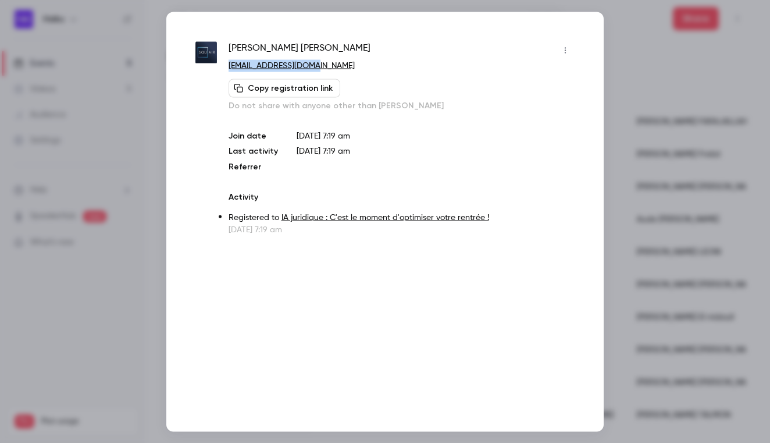
drag, startPoint x: 318, startPoint y: 63, endPoint x: 230, endPoint y: 66, distance: 88.4
click at [230, 66] on p "[EMAIL_ADDRESS][DOMAIN_NAME]" at bounding box center [402, 65] width 346 height 12
click at [703, 108] on div at bounding box center [385, 221] width 770 height 443
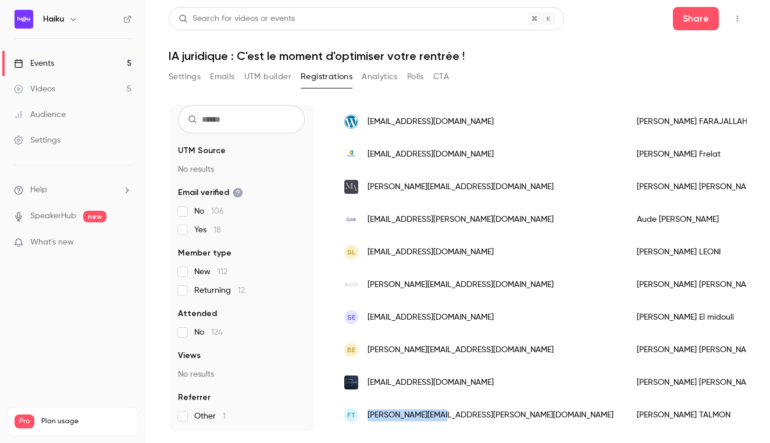
drag, startPoint x: 443, startPoint y: 411, endPoint x: 368, endPoint y: 416, distance: 75.2
click at [368, 416] on div "FT [PERSON_NAME][EMAIL_ADDRESS][PERSON_NAME][DOMAIN_NAME]" at bounding box center [479, 414] width 293 height 33
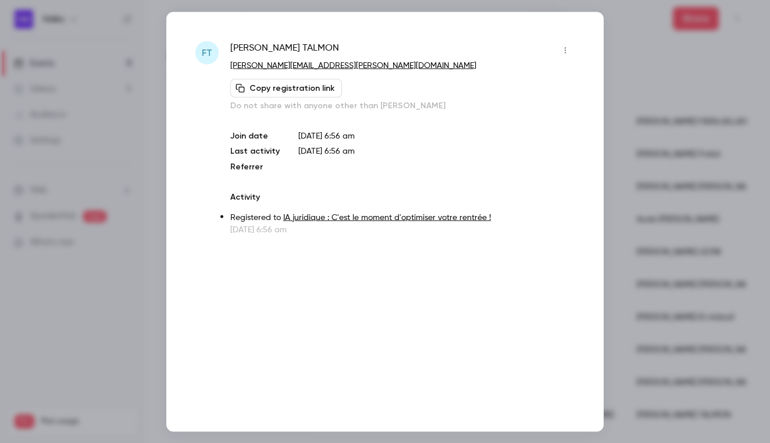
click at [640, 138] on div at bounding box center [385, 221] width 770 height 443
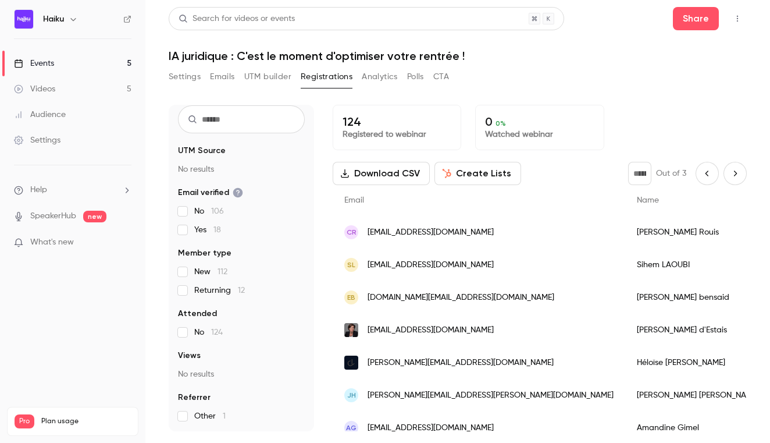
scroll to position [0, 0]
click at [736, 176] on icon "Next page" at bounding box center [735, 173] width 13 height 9
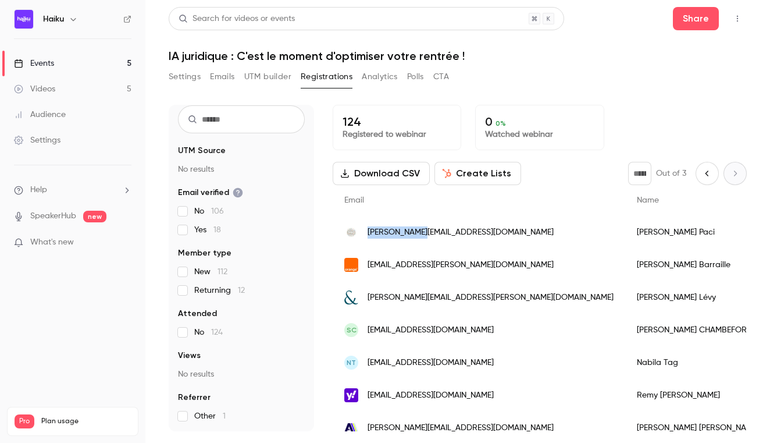
drag, startPoint x: 363, startPoint y: 233, endPoint x: 421, endPoint y: 233, distance: 57.6
click at [421, 233] on div "[PERSON_NAME][EMAIL_ADDRESS][DOMAIN_NAME]" at bounding box center [479, 232] width 293 height 33
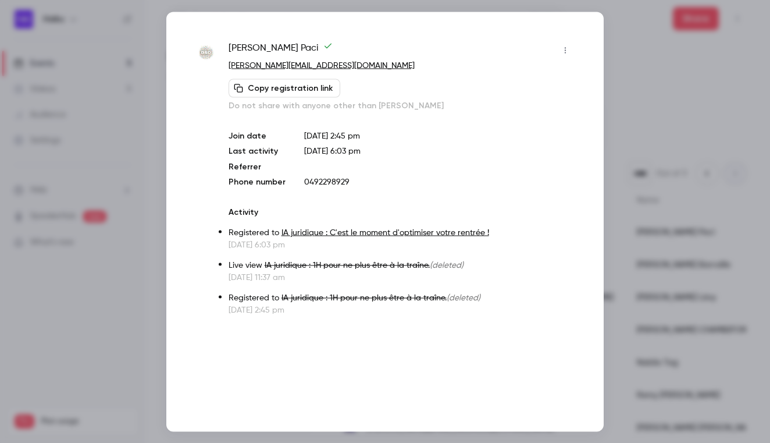
click at [658, 116] on div at bounding box center [385, 221] width 770 height 443
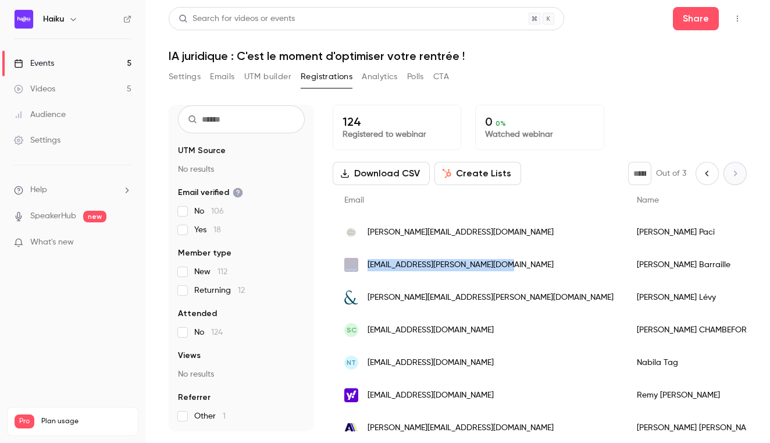
drag, startPoint x: 362, startPoint y: 263, endPoint x: 496, endPoint y: 263, distance: 133.8
click at [496, 263] on div "[EMAIL_ADDRESS][PERSON_NAME][DOMAIN_NAME]" at bounding box center [479, 264] width 293 height 33
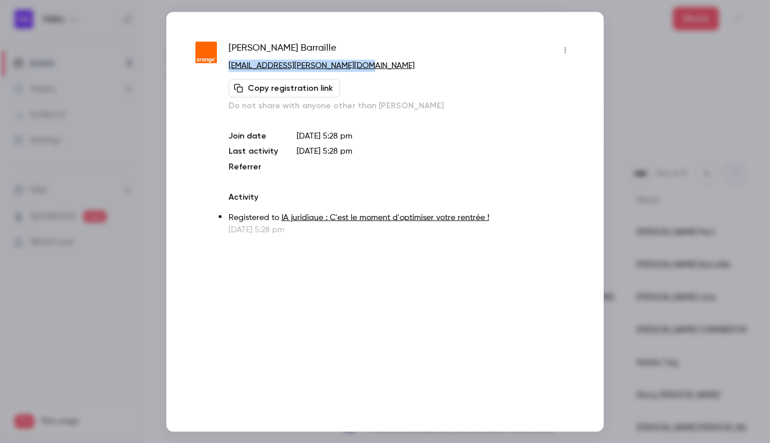
drag, startPoint x: 359, startPoint y: 67, endPoint x: 229, endPoint y: 66, distance: 129.7
click at [229, 66] on p "[EMAIL_ADDRESS][PERSON_NAME][DOMAIN_NAME]" at bounding box center [402, 65] width 346 height 12
click at [693, 118] on div at bounding box center [385, 221] width 770 height 443
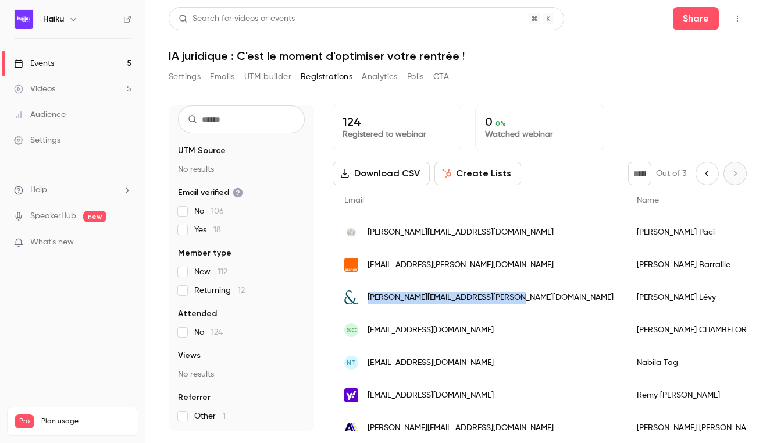
drag, startPoint x: 502, startPoint y: 299, endPoint x: 367, endPoint y: 298, distance: 135.5
click at [367, 298] on div "[PERSON_NAME][EMAIL_ADDRESS][PERSON_NAME][DOMAIN_NAME]" at bounding box center [479, 297] width 293 height 33
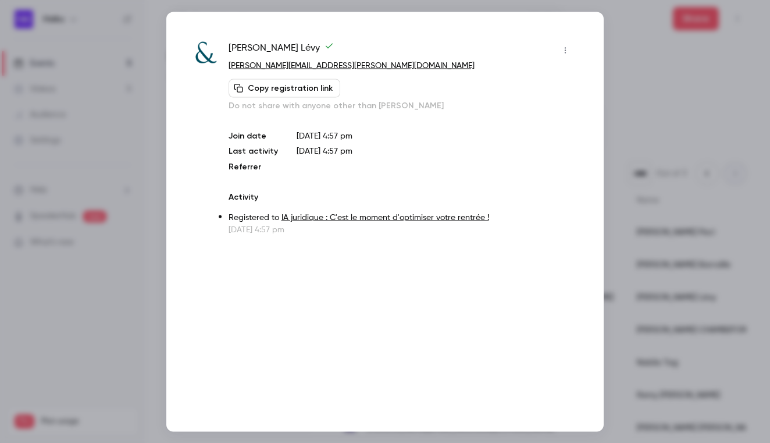
click at [650, 192] on div at bounding box center [385, 221] width 770 height 443
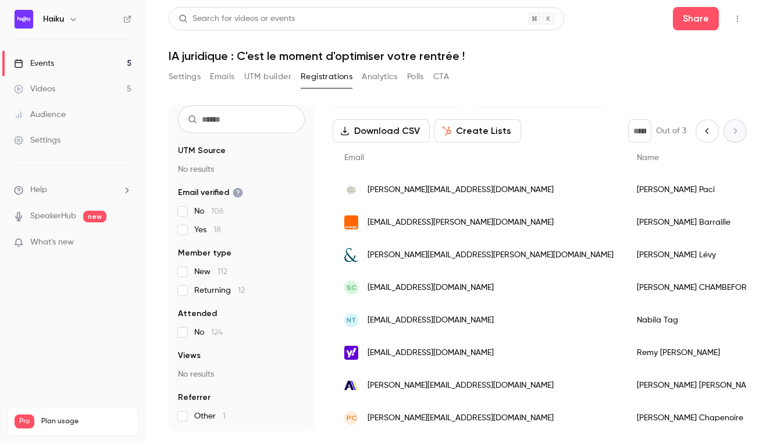
scroll to position [54, 0]
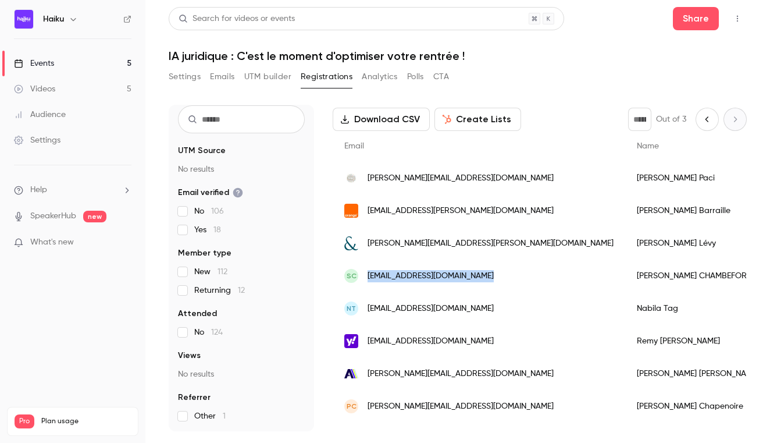
drag, startPoint x: 498, startPoint y: 277, endPoint x: 368, endPoint y: 277, distance: 130.3
click at [368, 277] on div "SC [EMAIL_ADDRESS][DOMAIN_NAME]" at bounding box center [479, 275] width 293 height 33
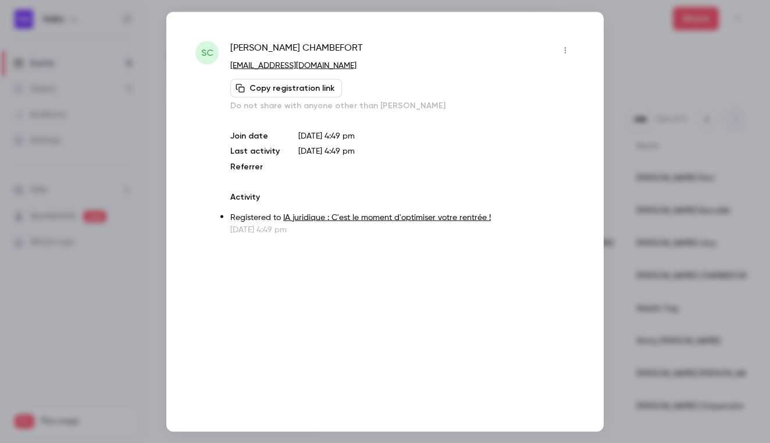
click at [673, 86] on div at bounding box center [385, 221] width 770 height 443
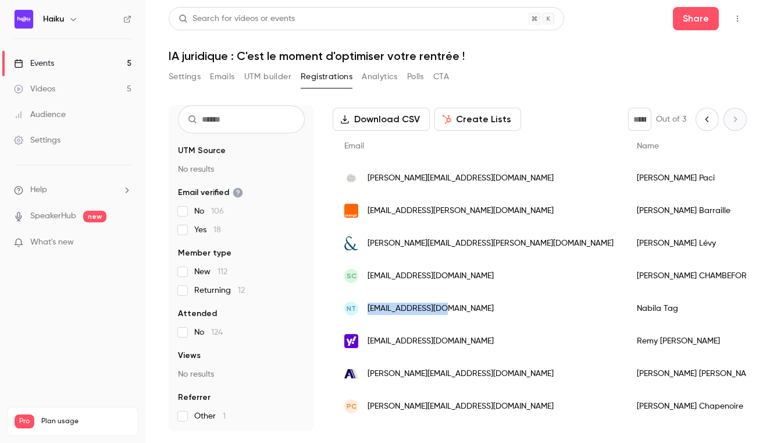
drag, startPoint x: 456, startPoint y: 308, endPoint x: 369, endPoint y: 311, distance: 87.3
click at [369, 311] on div "NT [EMAIL_ADDRESS][DOMAIN_NAME]" at bounding box center [479, 308] width 293 height 33
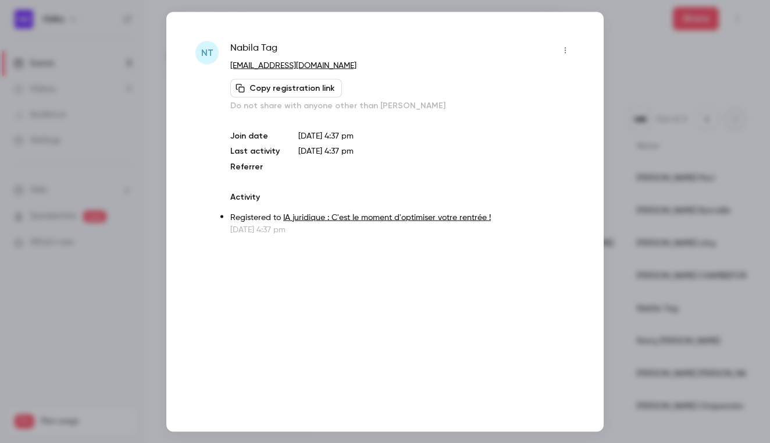
click at [648, 243] on div at bounding box center [385, 221] width 770 height 443
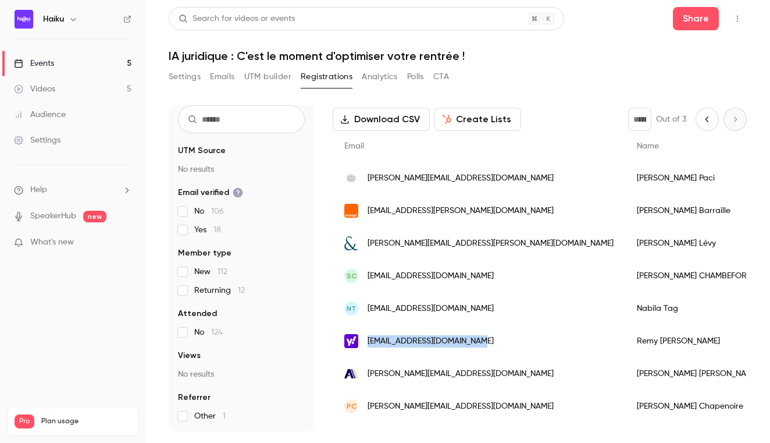
drag, startPoint x: 488, startPoint y: 336, endPoint x: 368, endPoint y: 343, distance: 120.6
click at [368, 343] on div "[EMAIL_ADDRESS][DOMAIN_NAME]" at bounding box center [479, 340] width 293 height 33
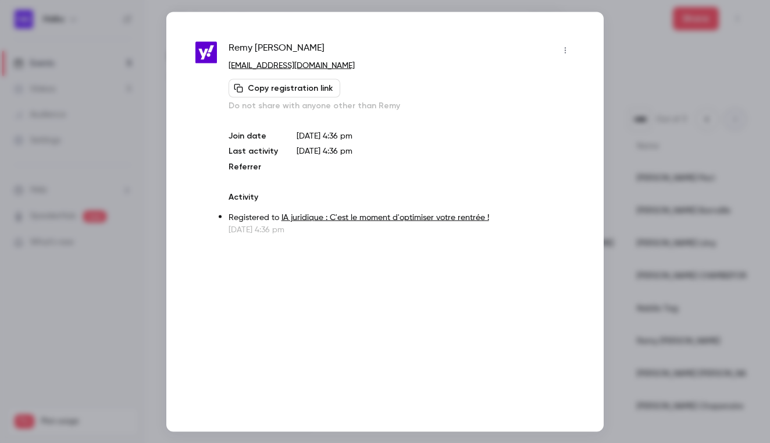
click at [679, 229] on div at bounding box center [385, 221] width 770 height 443
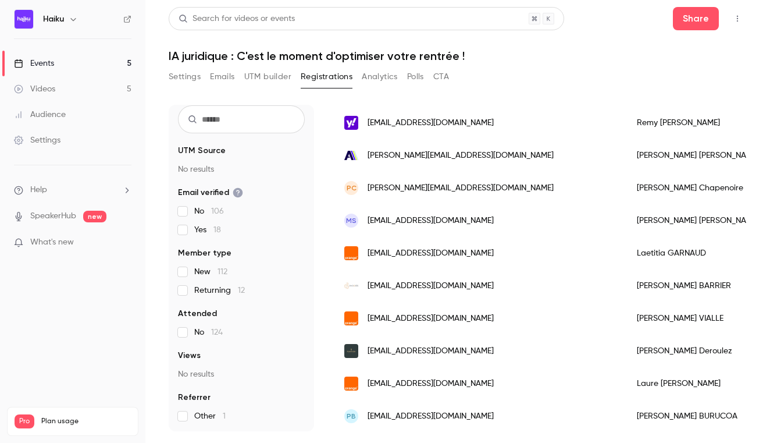
scroll to position [270, 0]
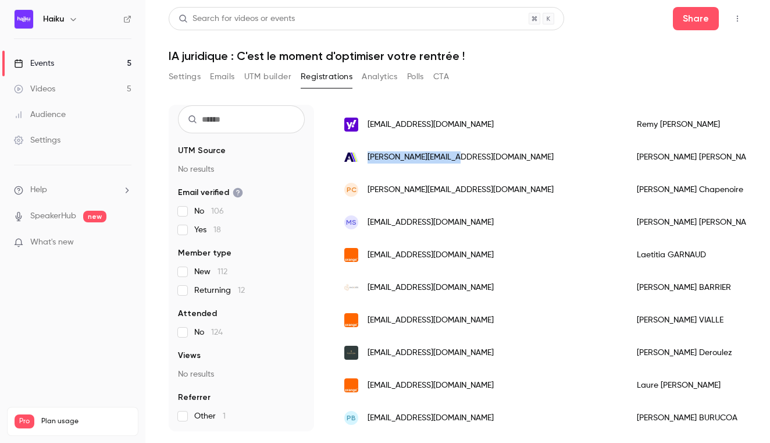
drag, startPoint x: 477, startPoint y: 158, endPoint x: 369, endPoint y: 159, distance: 108.7
click at [369, 159] on div "[PERSON_NAME][EMAIL_ADDRESS][DOMAIN_NAME]" at bounding box center [479, 157] width 293 height 33
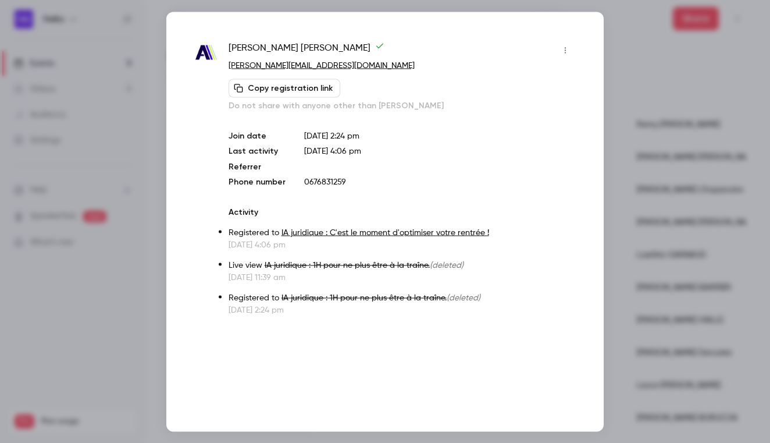
click at [646, 148] on div at bounding box center [385, 221] width 770 height 443
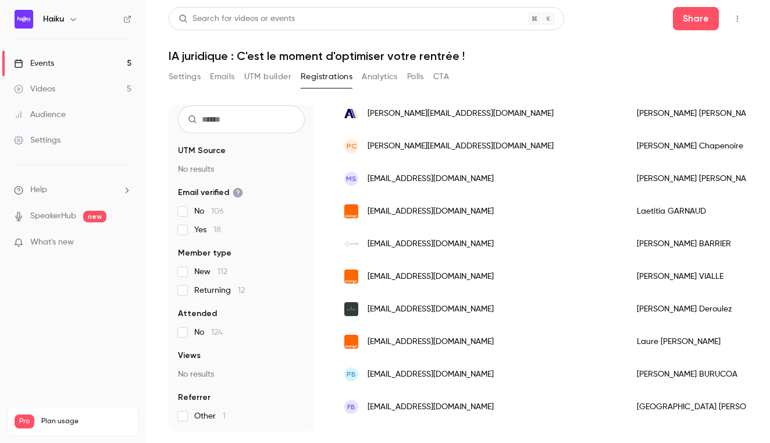
scroll to position [337, 0]
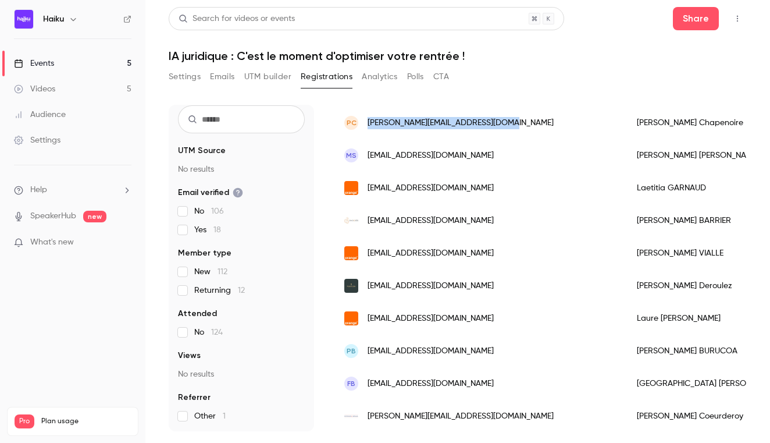
drag, startPoint x: 505, startPoint y: 123, endPoint x: 368, endPoint y: 125, distance: 137.8
click at [368, 125] on div "PC [PERSON_NAME][EMAIL_ADDRESS][DOMAIN_NAME]" at bounding box center [479, 122] width 293 height 33
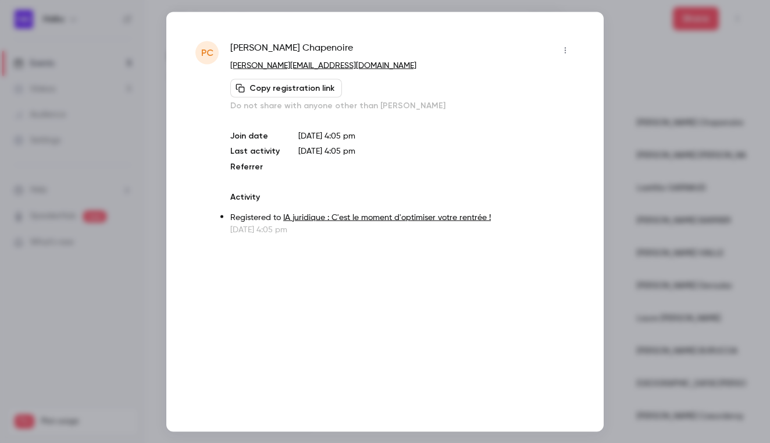
click at [650, 123] on div at bounding box center [385, 221] width 770 height 443
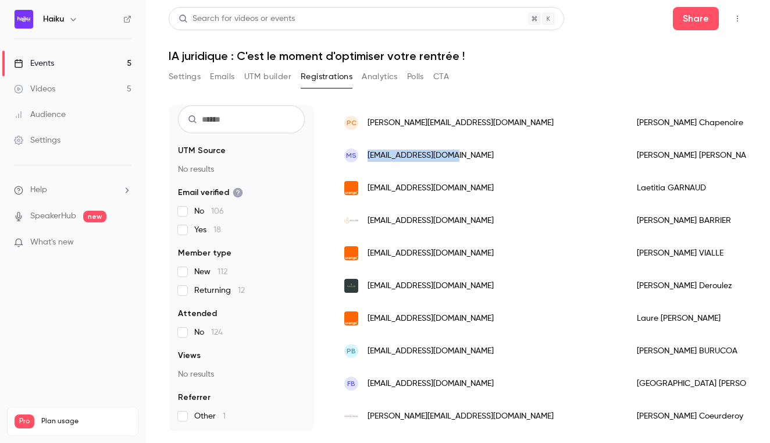
drag, startPoint x: 458, startPoint y: 154, endPoint x: 370, endPoint y: 156, distance: 88.4
click at [370, 156] on div "MS [EMAIL_ADDRESS][DOMAIN_NAME]" at bounding box center [479, 155] width 293 height 33
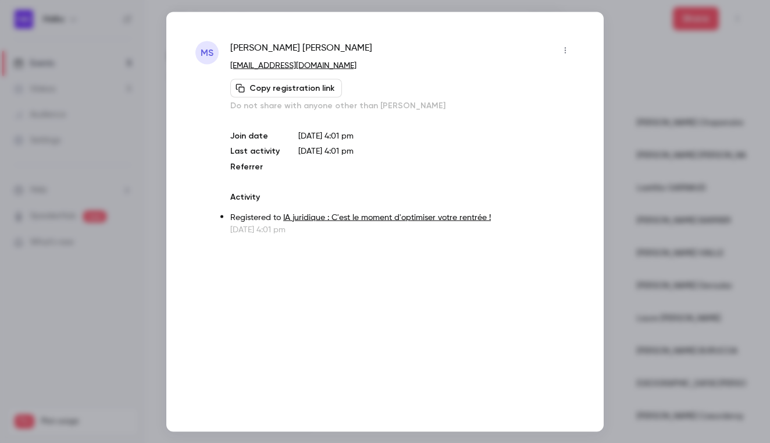
click at [640, 128] on div at bounding box center [385, 221] width 770 height 443
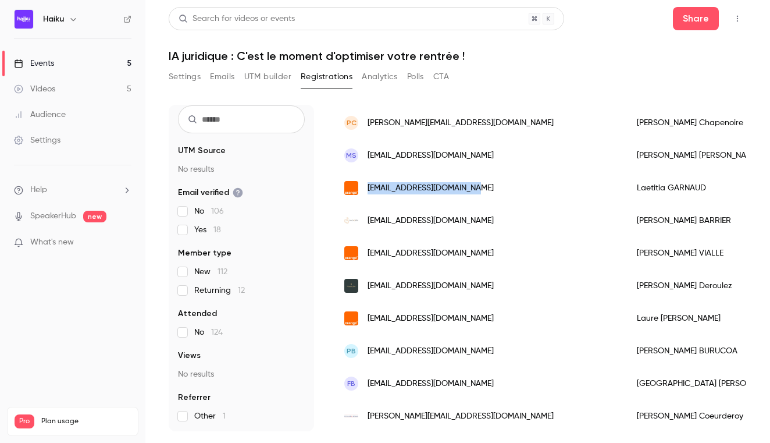
drag, startPoint x: 470, startPoint y: 188, endPoint x: 367, endPoint y: 188, distance: 103.5
click at [367, 188] on div "[EMAIL_ADDRESS][DOMAIN_NAME]" at bounding box center [479, 188] width 293 height 33
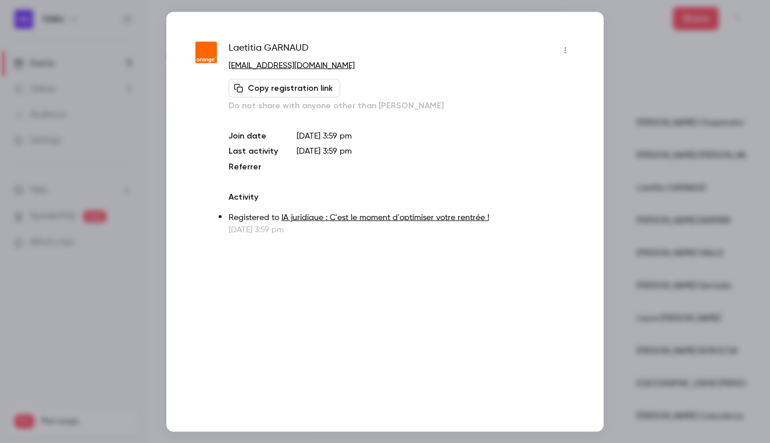
click at [637, 137] on div at bounding box center [385, 221] width 770 height 443
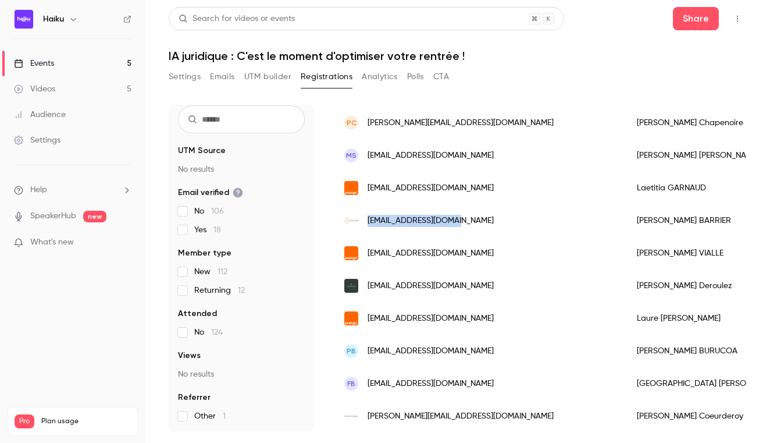
drag, startPoint x: 462, startPoint y: 220, endPoint x: 366, endPoint y: 221, distance: 96.5
click at [366, 221] on div "[EMAIL_ADDRESS][DOMAIN_NAME]" at bounding box center [479, 220] width 293 height 33
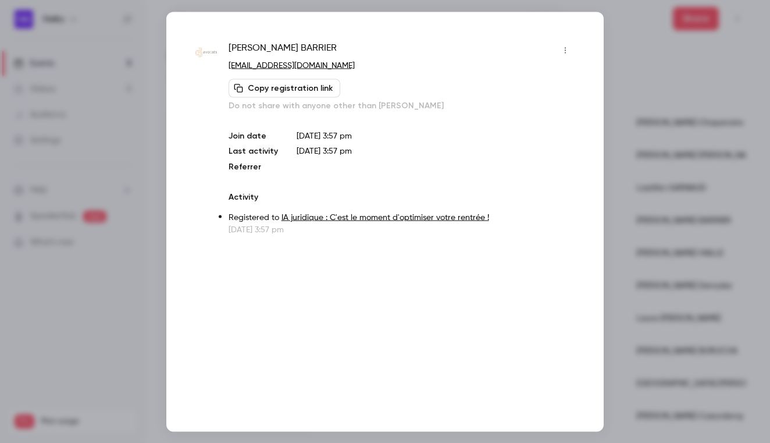
click at [649, 154] on div at bounding box center [385, 221] width 770 height 443
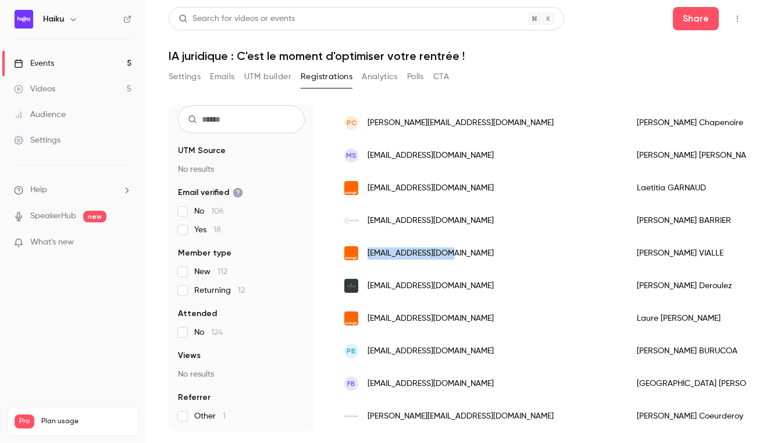
drag, startPoint x: 454, startPoint y: 249, endPoint x: 369, endPoint y: 254, distance: 85.6
click at [369, 254] on div "[EMAIL_ADDRESS][DOMAIN_NAME]" at bounding box center [479, 253] width 293 height 33
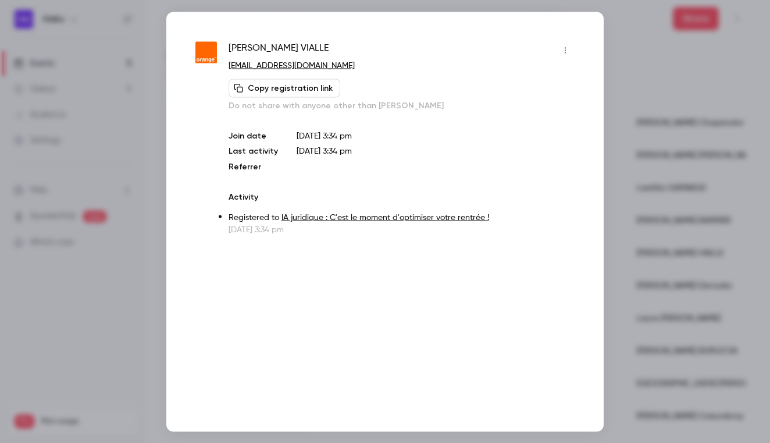
click at [650, 139] on div at bounding box center [385, 221] width 770 height 443
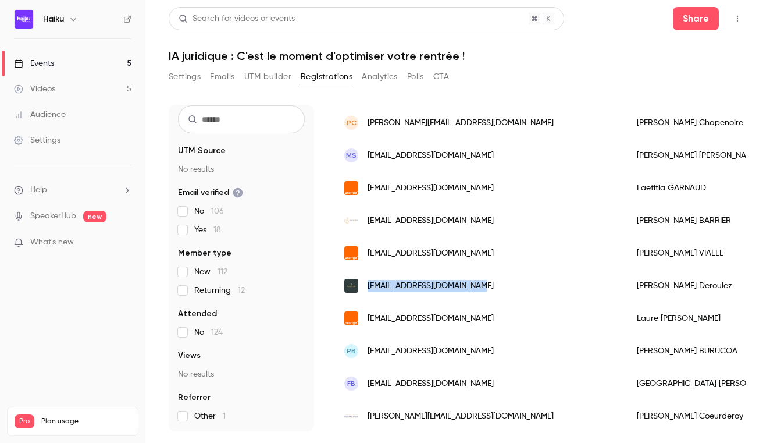
drag, startPoint x: 483, startPoint y: 285, endPoint x: 366, endPoint y: 286, distance: 116.9
click at [366, 286] on div "[EMAIL_ADDRESS][DOMAIN_NAME]" at bounding box center [479, 285] width 293 height 33
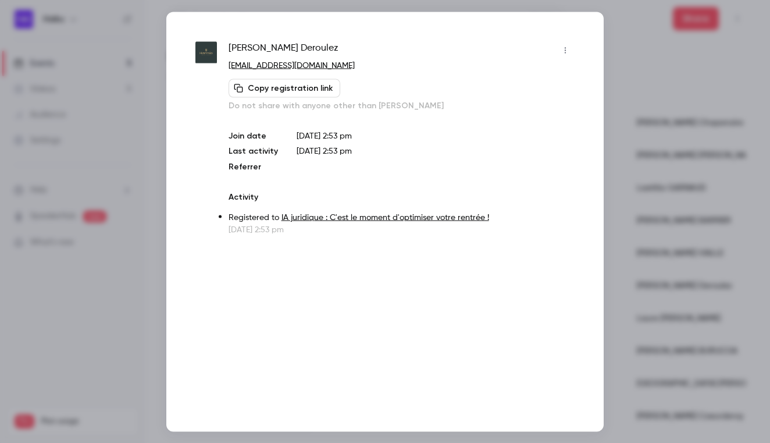
click at [649, 148] on div at bounding box center [385, 221] width 770 height 443
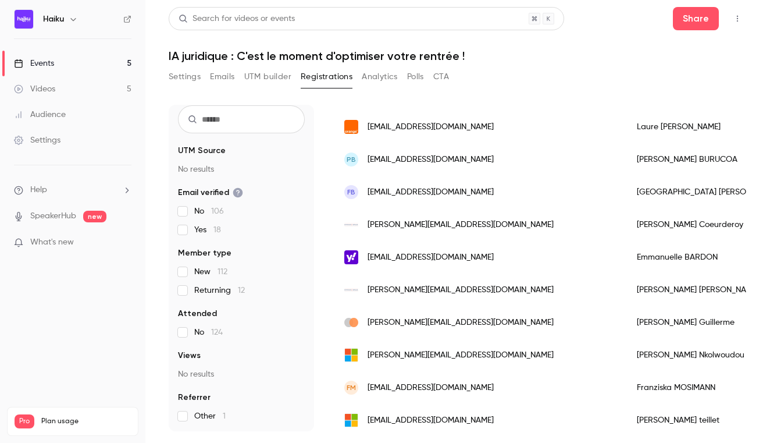
scroll to position [535, 0]
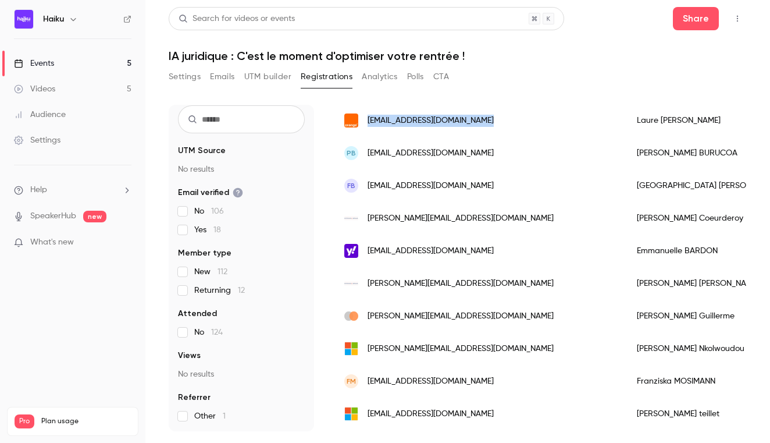
drag, startPoint x: 484, startPoint y: 124, endPoint x: 368, endPoint y: 120, distance: 117.0
click at [368, 120] on div "[EMAIL_ADDRESS][DOMAIN_NAME]" at bounding box center [479, 120] width 293 height 33
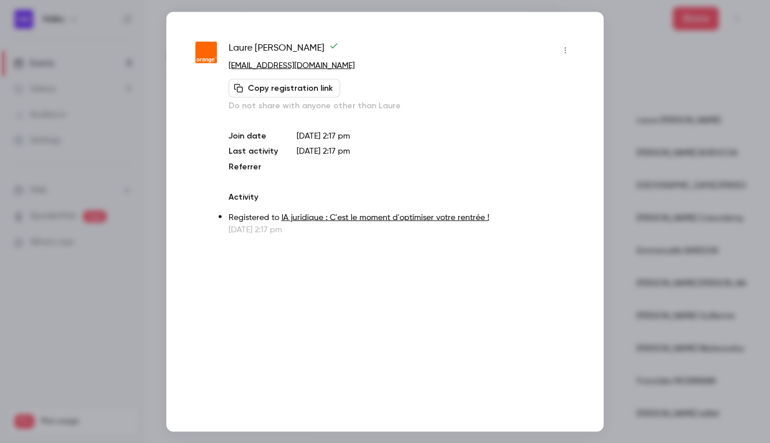
click at [669, 115] on div at bounding box center [385, 221] width 770 height 443
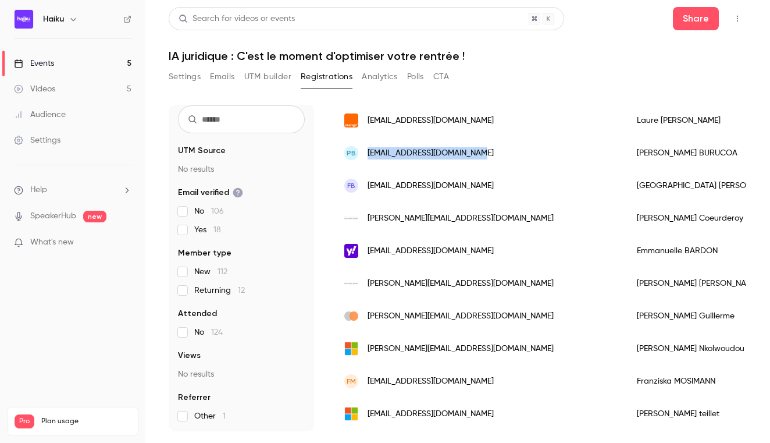
drag, startPoint x: 476, startPoint y: 150, endPoint x: 368, endPoint y: 153, distance: 107.6
click at [368, 153] on div "PB [EMAIL_ADDRESS][DOMAIN_NAME]" at bounding box center [479, 153] width 293 height 33
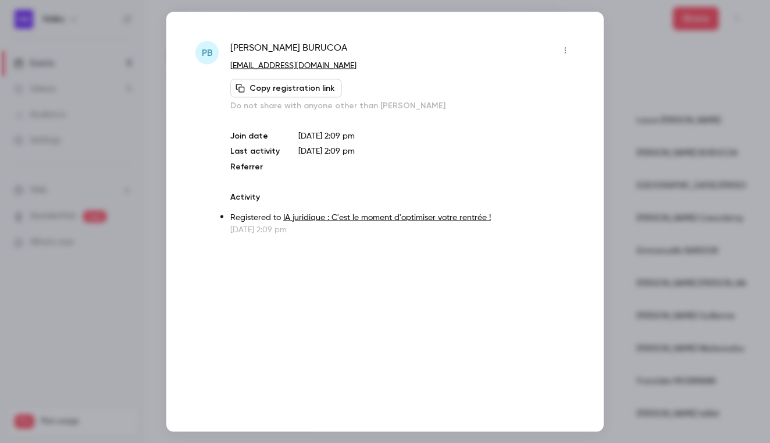
click at [647, 99] on div at bounding box center [385, 221] width 770 height 443
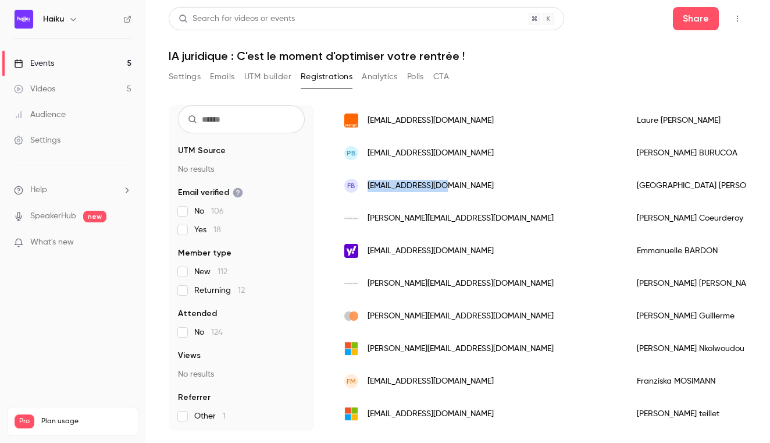
drag, startPoint x: 447, startPoint y: 183, endPoint x: 367, endPoint y: 186, distance: 79.7
click at [367, 186] on div "FB [EMAIL_ADDRESS][DOMAIN_NAME]" at bounding box center [479, 185] width 293 height 33
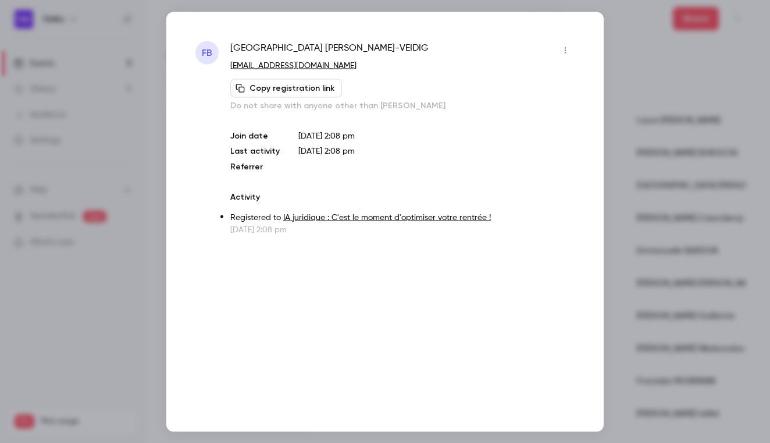
click at [646, 110] on div at bounding box center [385, 221] width 770 height 443
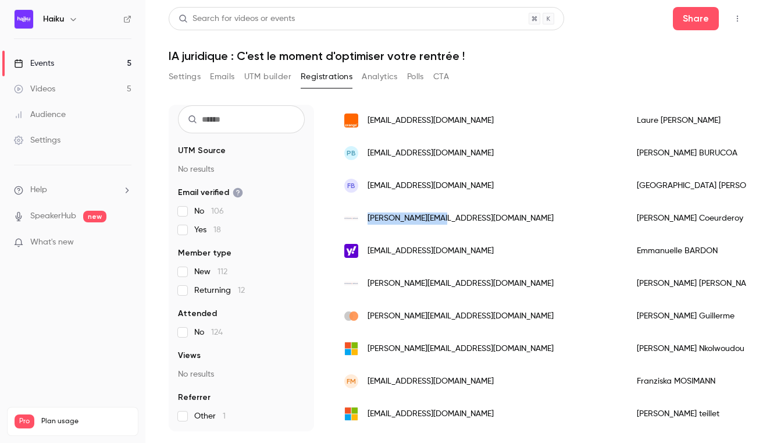
drag, startPoint x: 455, startPoint y: 213, endPoint x: 367, endPoint y: 216, distance: 88.4
click at [367, 216] on div "[PERSON_NAME][EMAIL_ADDRESS][DOMAIN_NAME]" at bounding box center [479, 218] width 293 height 33
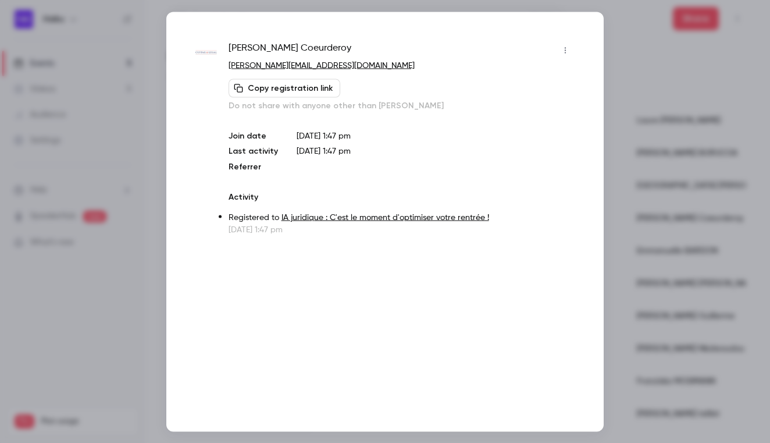
click at [654, 94] on div at bounding box center [385, 221] width 770 height 443
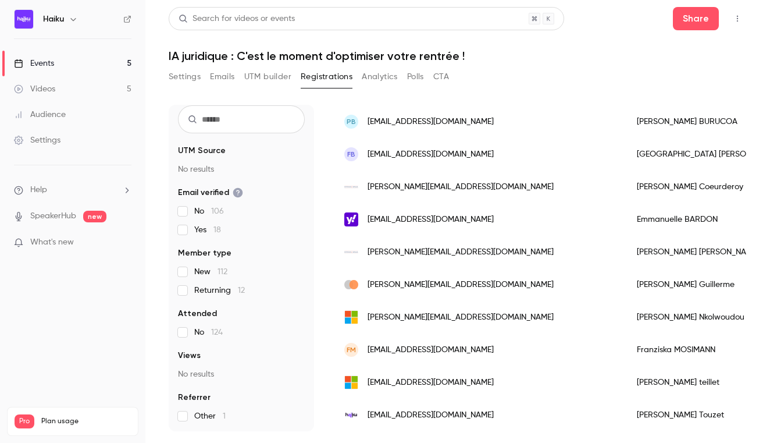
scroll to position [566, 0]
drag, startPoint x: 477, startPoint y: 217, endPoint x: 369, endPoint y: 222, distance: 108.3
click at [369, 222] on div "[EMAIL_ADDRESS][DOMAIN_NAME]" at bounding box center [479, 219] width 293 height 33
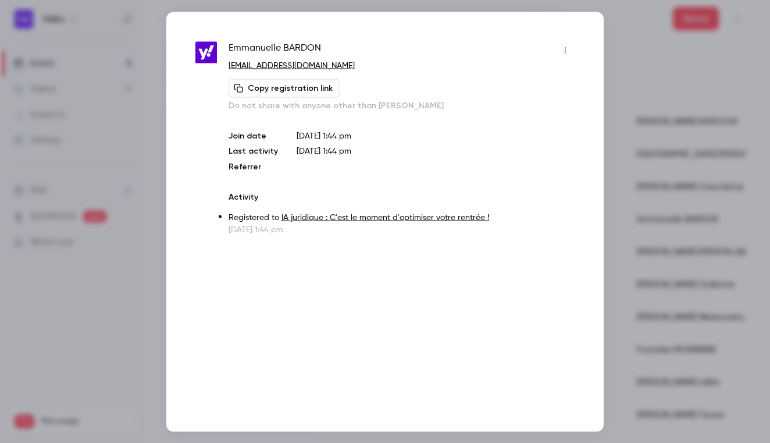
click at [649, 173] on div at bounding box center [385, 221] width 770 height 443
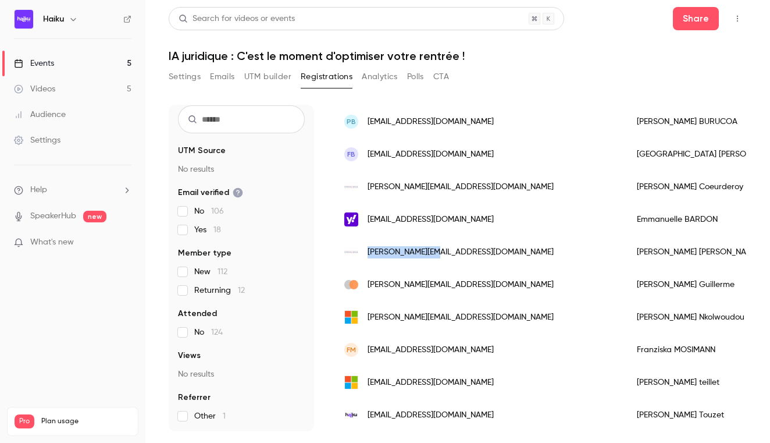
drag, startPoint x: 474, startPoint y: 241, endPoint x: 435, endPoint y: 254, distance: 41.0
click at [435, 254] on div "[PERSON_NAME][EMAIL_ADDRESS][DOMAIN_NAME]" at bounding box center [479, 252] width 293 height 33
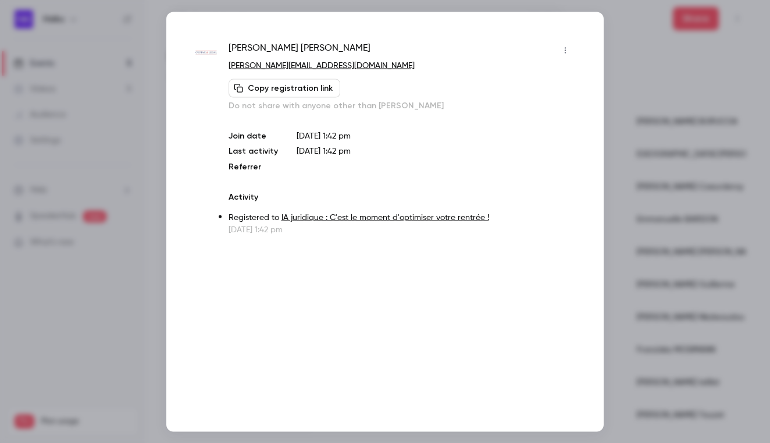
click at [661, 154] on div at bounding box center [385, 221] width 770 height 443
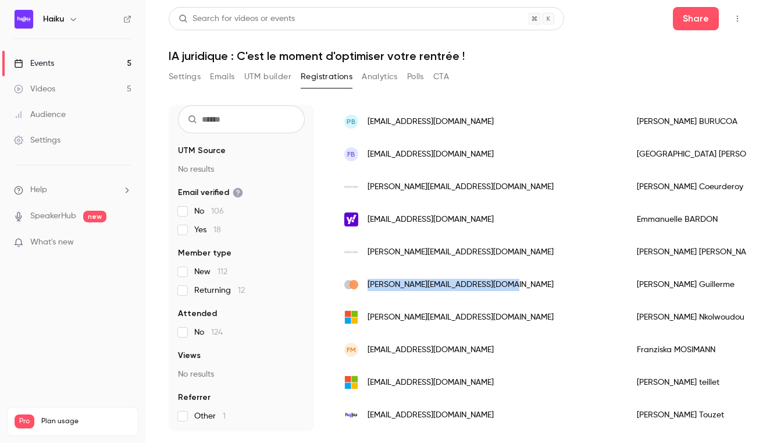
drag, startPoint x: 513, startPoint y: 283, endPoint x: 366, endPoint y: 286, distance: 147.2
click at [366, 286] on div "[PERSON_NAME][EMAIL_ADDRESS][DOMAIN_NAME]" at bounding box center [479, 284] width 293 height 33
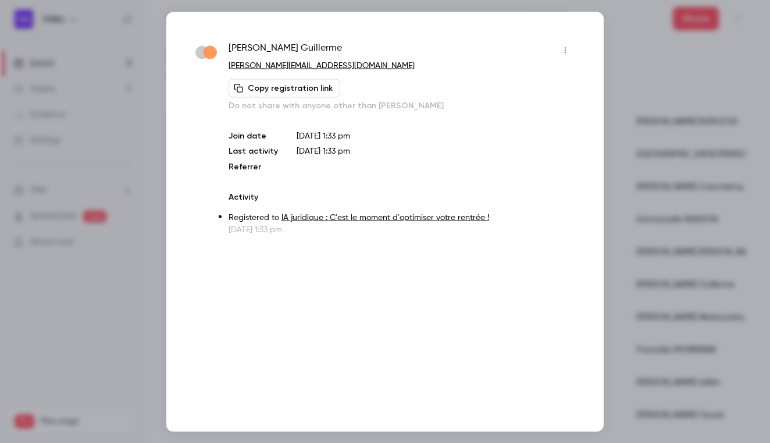
click at [678, 230] on div at bounding box center [385, 221] width 770 height 443
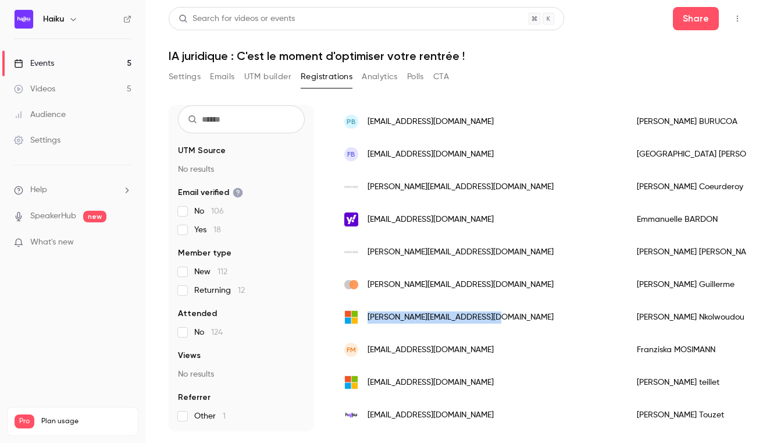
drag, startPoint x: 513, startPoint y: 317, endPoint x: 366, endPoint y: 319, distance: 147.1
click at [366, 319] on div "[PERSON_NAME][EMAIL_ADDRESS][DOMAIN_NAME]" at bounding box center [479, 317] width 293 height 33
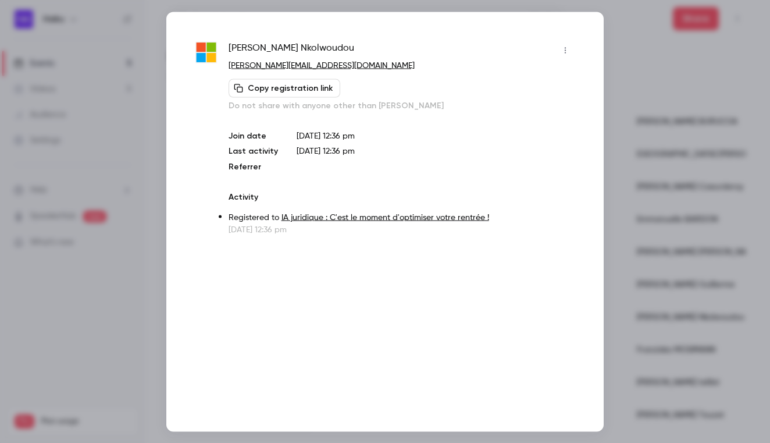
click at [652, 193] on div at bounding box center [385, 221] width 770 height 443
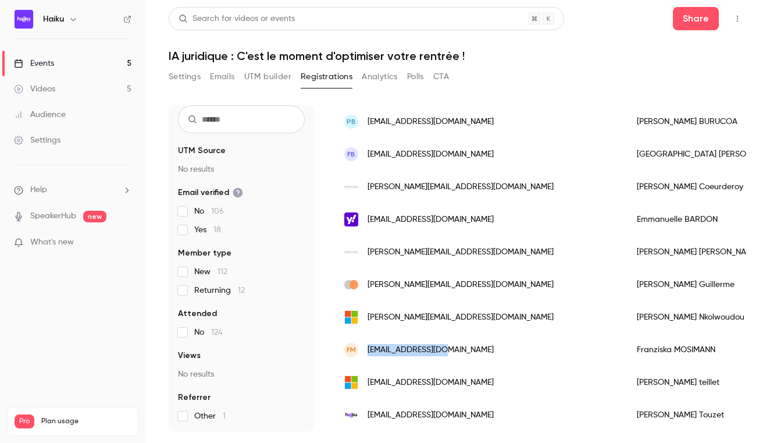
drag, startPoint x: 456, startPoint y: 355, endPoint x: 366, endPoint y: 352, distance: 90.8
click at [366, 352] on div "FM [EMAIL_ADDRESS][DOMAIN_NAME]" at bounding box center [479, 349] width 293 height 33
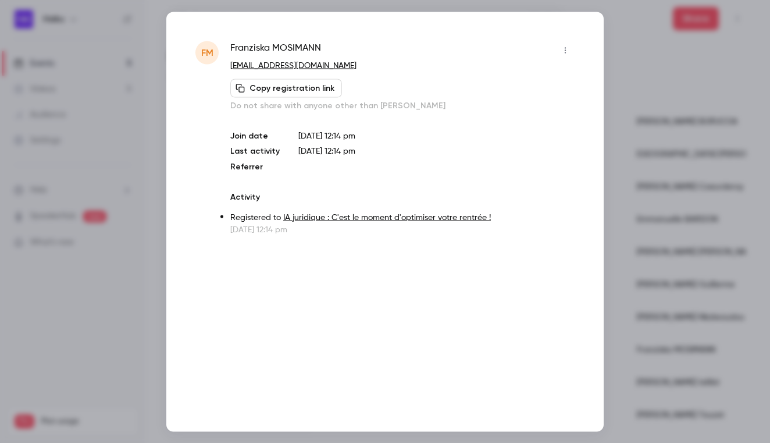
click at [643, 158] on div at bounding box center [385, 221] width 770 height 443
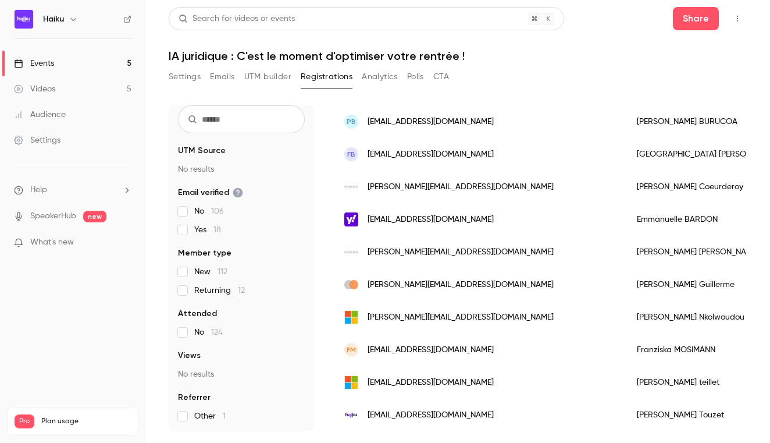
click at [465, 383] on div "[EMAIL_ADDRESS][DOMAIN_NAME]" at bounding box center [479, 382] width 293 height 33
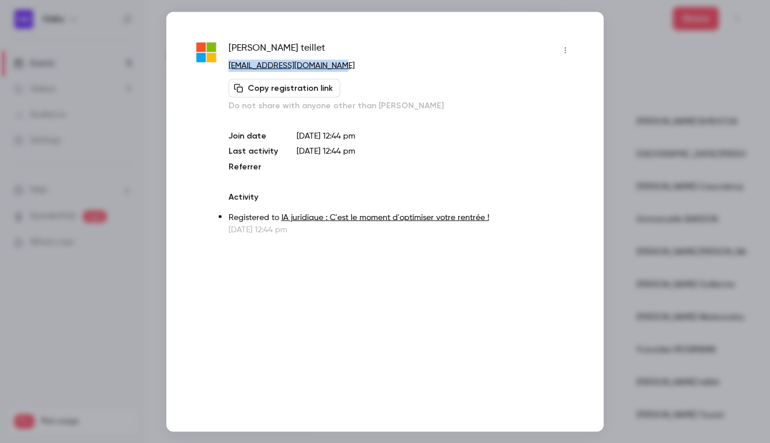
drag, startPoint x: 321, startPoint y: 62, endPoint x: 227, endPoint y: 66, distance: 93.7
click at [227, 66] on div "[PERSON_NAME] [PERSON_NAME][EMAIL_ADDRESS][DOMAIN_NAME] Copy registration link …" at bounding box center [384, 138] width 379 height 194
click at [682, 83] on div at bounding box center [385, 221] width 770 height 443
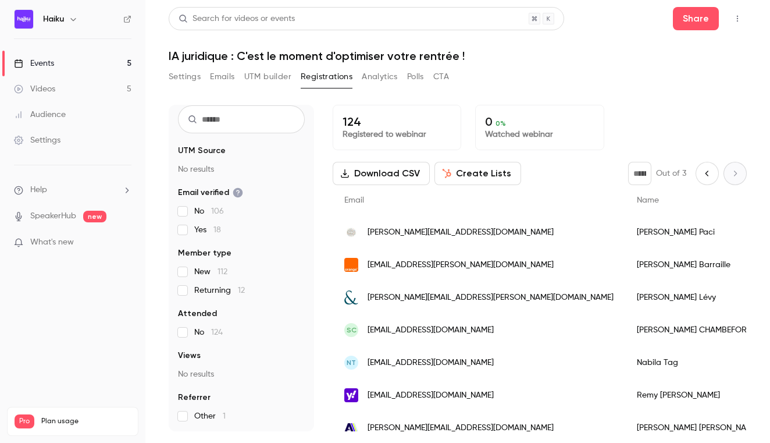
scroll to position [0, 0]
click at [700, 170] on button "Previous page" at bounding box center [707, 173] width 23 height 23
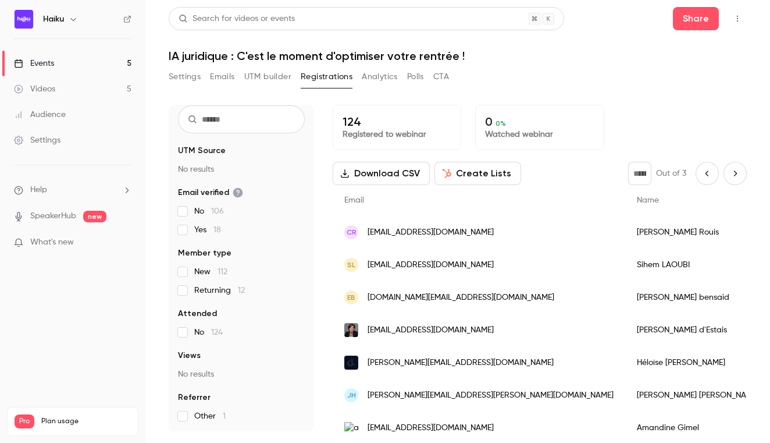
click at [700, 170] on button "Previous page" at bounding box center [707, 173] width 23 height 23
type input "*"
click at [700, 170] on div "* Out of 3" at bounding box center [687, 173] width 119 height 23
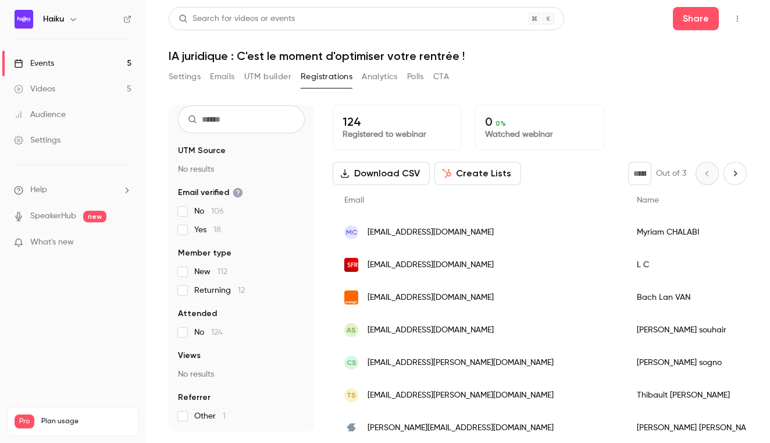
click at [665, 112] on div "124 Registered to webinar 0 0 % Watched webinar" at bounding box center [540, 127] width 414 height 45
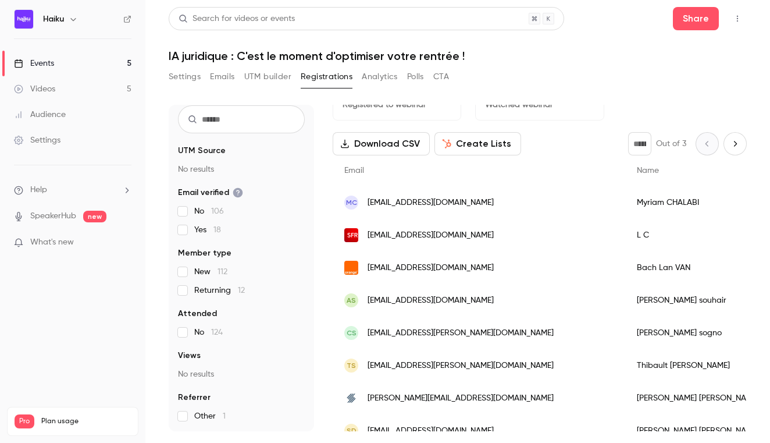
scroll to position [30, 0]
drag, startPoint x: 422, startPoint y: 235, endPoint x: 368, endPoint y: 235, distance: 54.7
click at [368, 235] on div "[EMAIL_ADDRESS][DOMAIN_NAME]" at bounding box center [479, 234] width 293 height 33
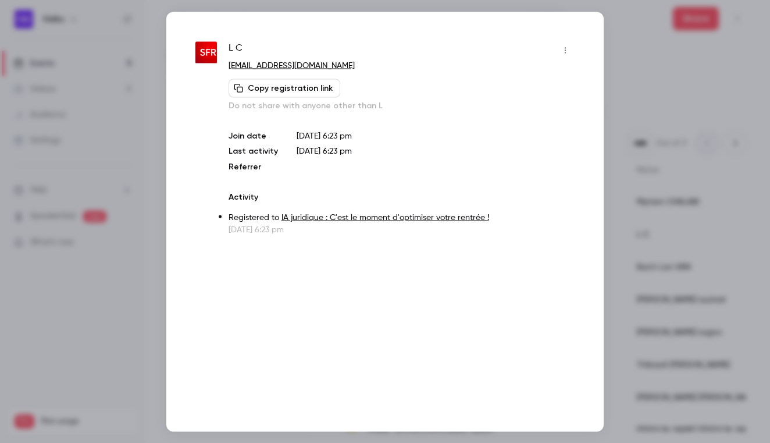
click at [648, 83] on div at bounding box center [385, 221] width 770 height 443
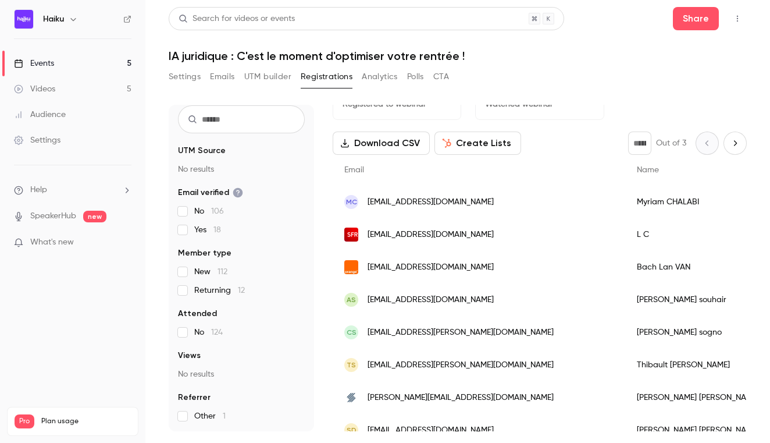
drag, startPoint x: 525, startPoint y: 198, endPoint x: 367, endPoint y: 203, distance: 158.3
click at [367, 203] on div "MC [EMAIL_ADDRESS][DOMAIN_NAME]" at bounding box center [479, 202] width 293 height 33
